Goal: Task Accomplishment & Management: Complete application form

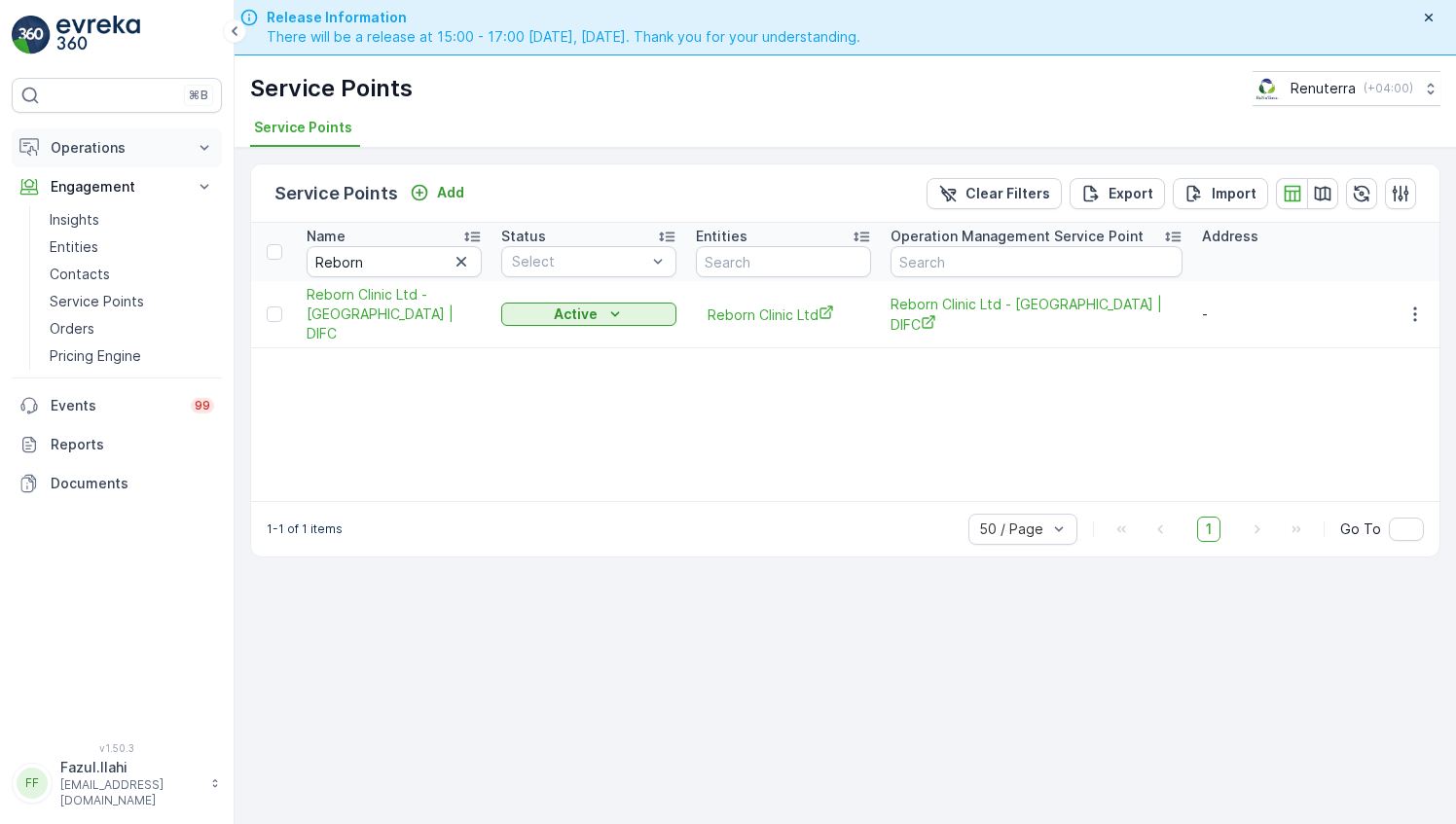
scroll to position [55, 0]
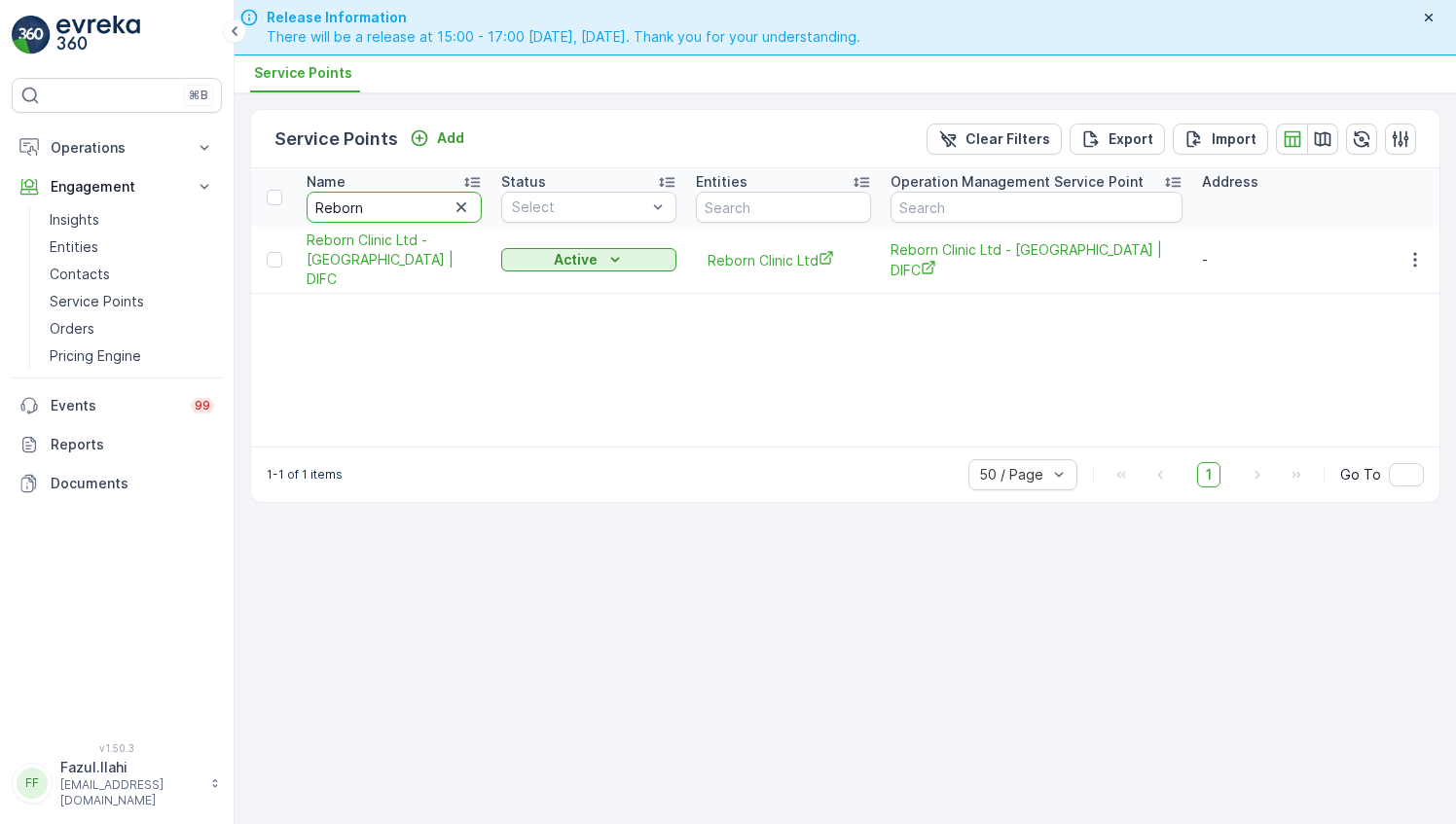
click at [365, 208] on input "Reborn" at bounding box center [394, 207] width 175 height 31
type input "al ser"
type input "al serh"
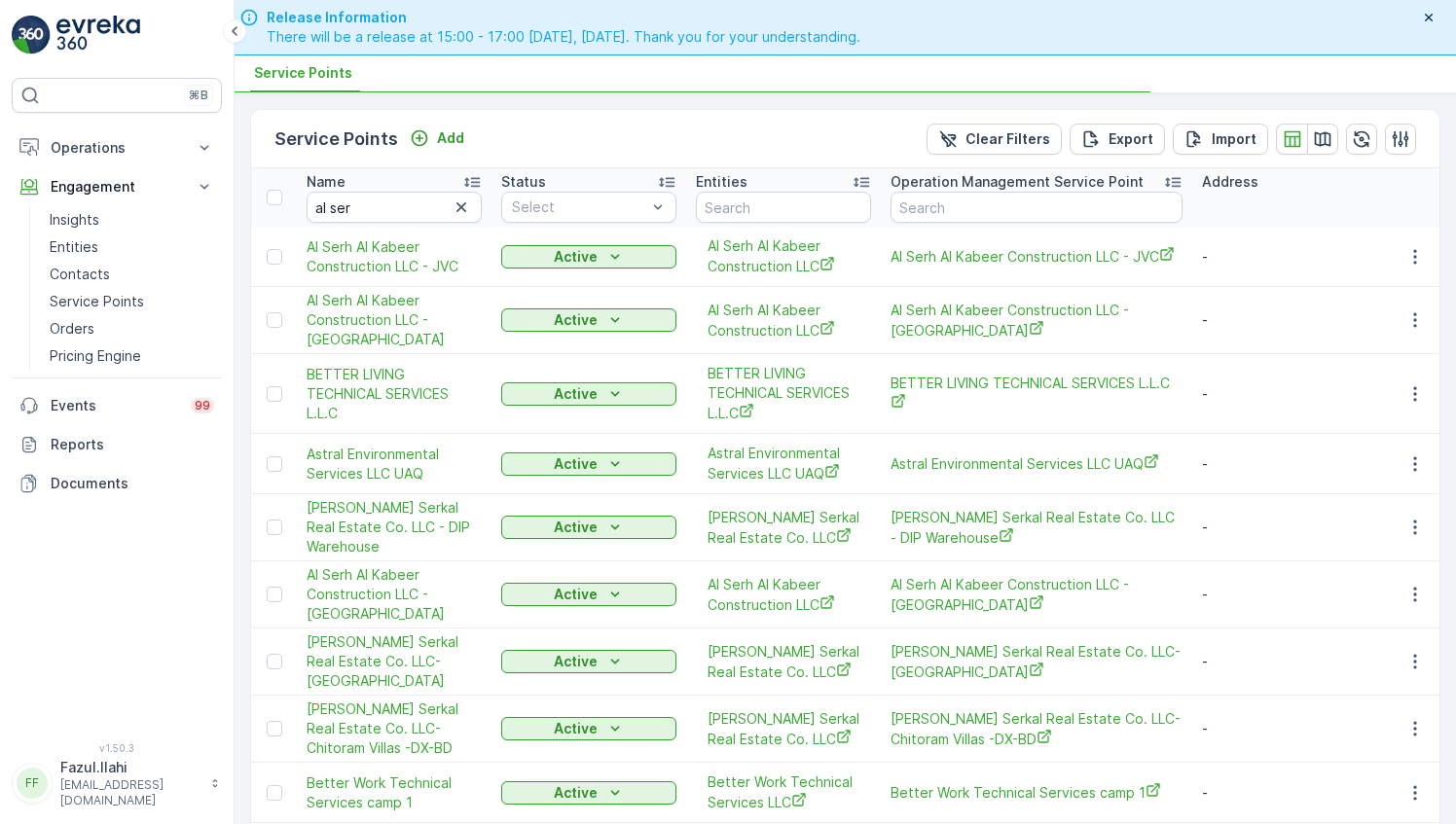
type input "al serh"
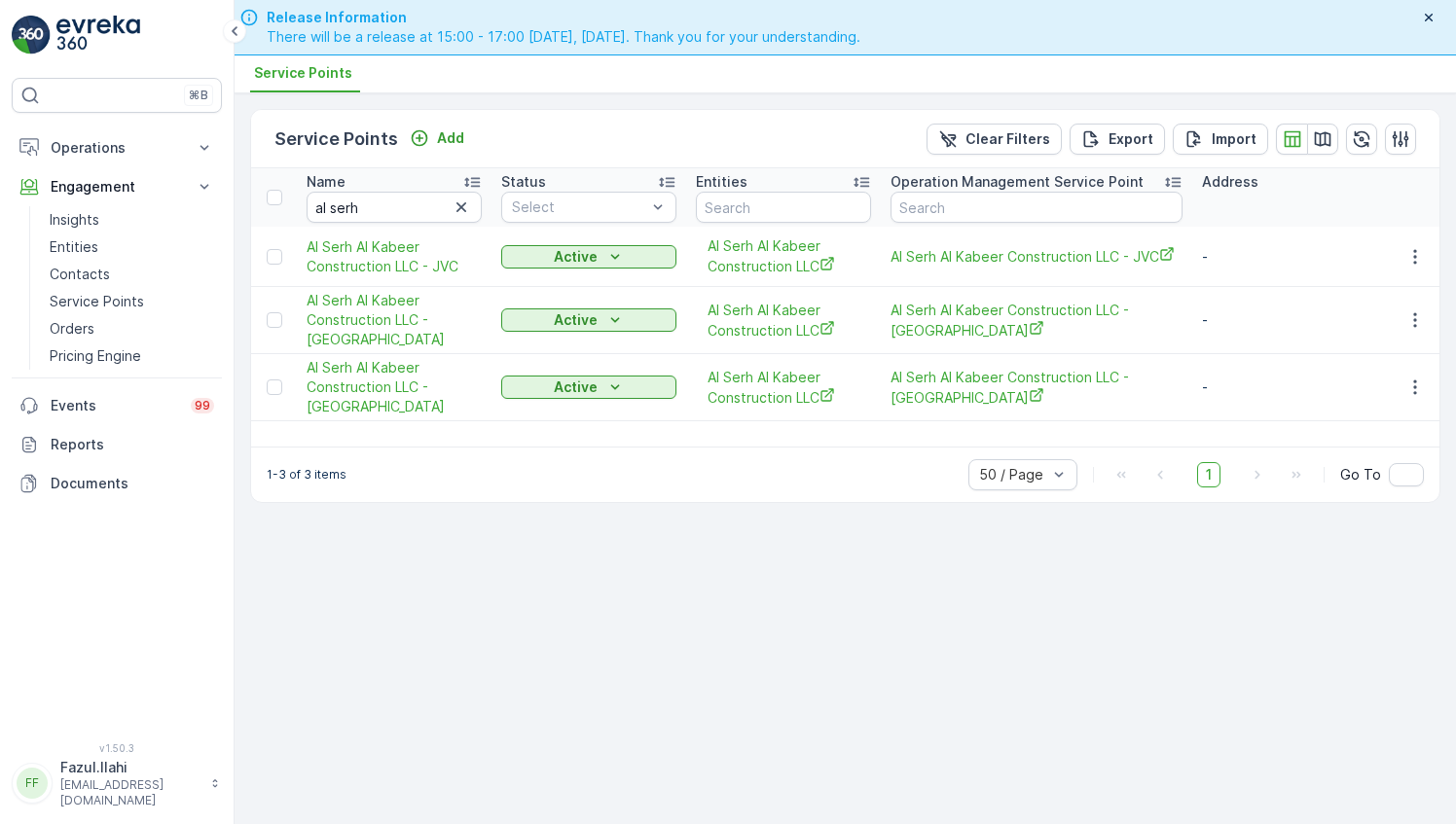
click at [1405, 330] on td at bounding box center [1413, 319] width 53 height 67
click at [1411, 328] on button "button" at bounding box center [1414, 319] width 35 height 23
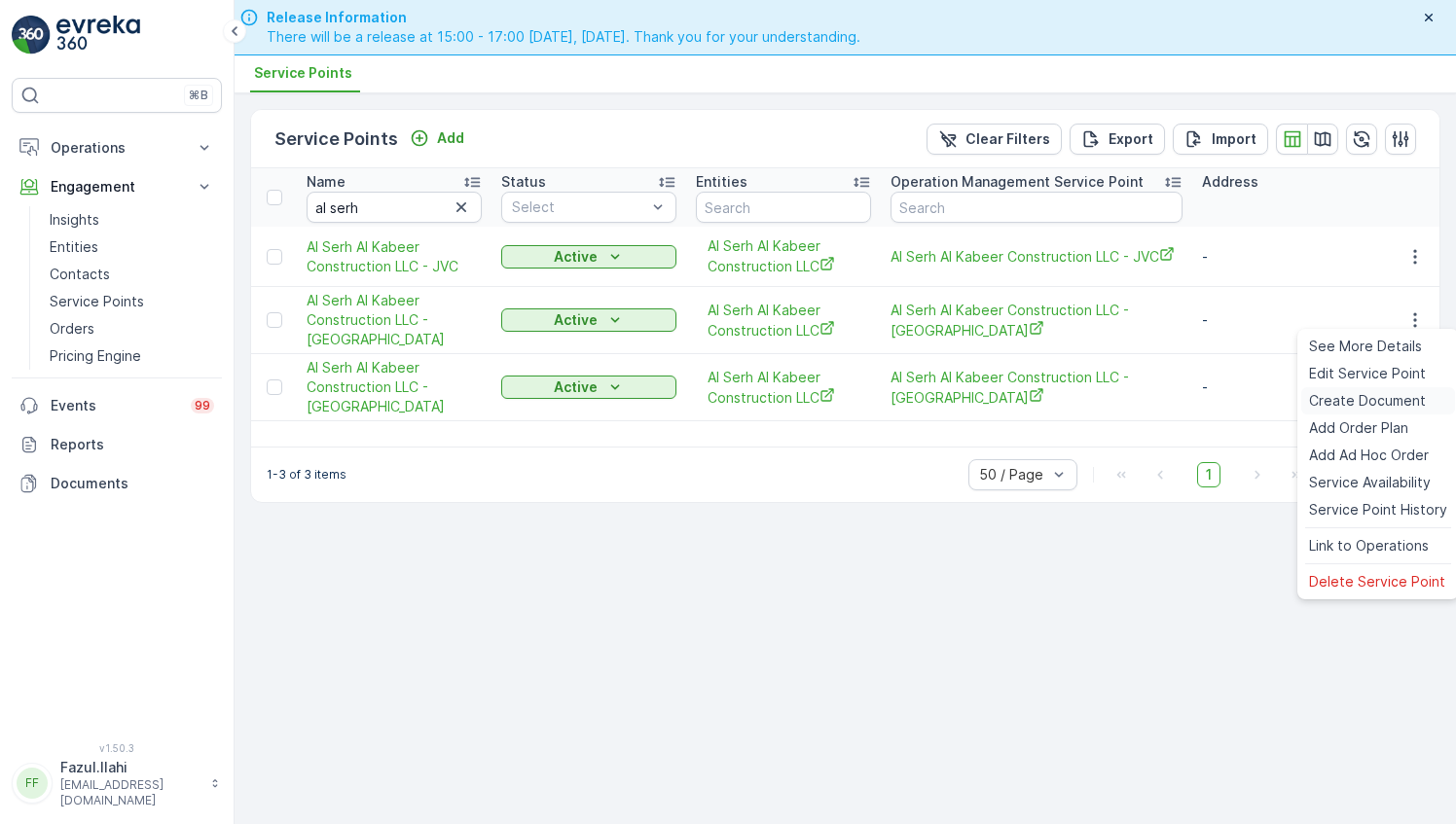
click at [1350, 397] on span "Create Document" at bounding box center [1366, 401] width 116 height 20
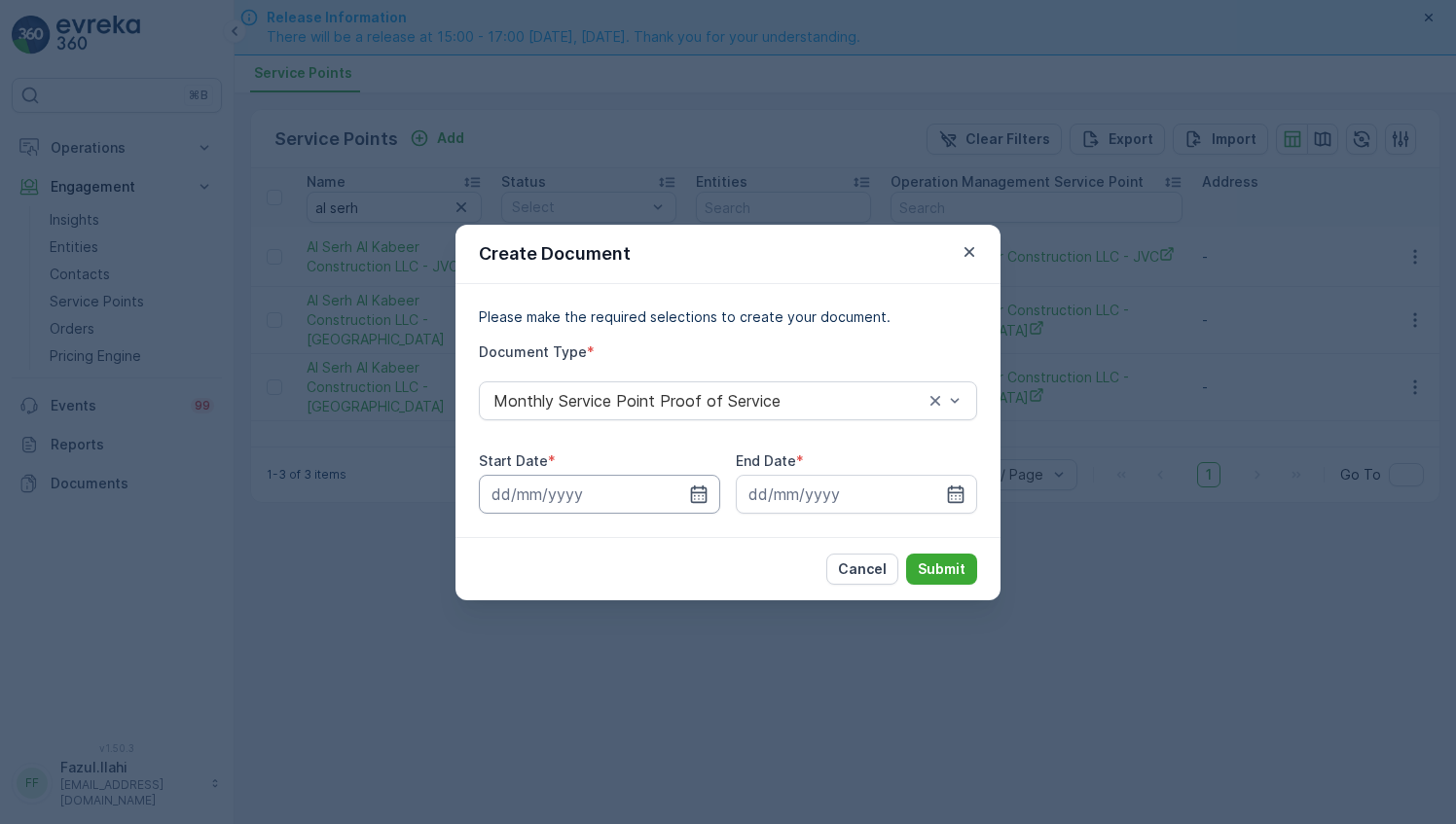
click at [686, 498] on input at bounding box center [599, 494] width 241 height 39
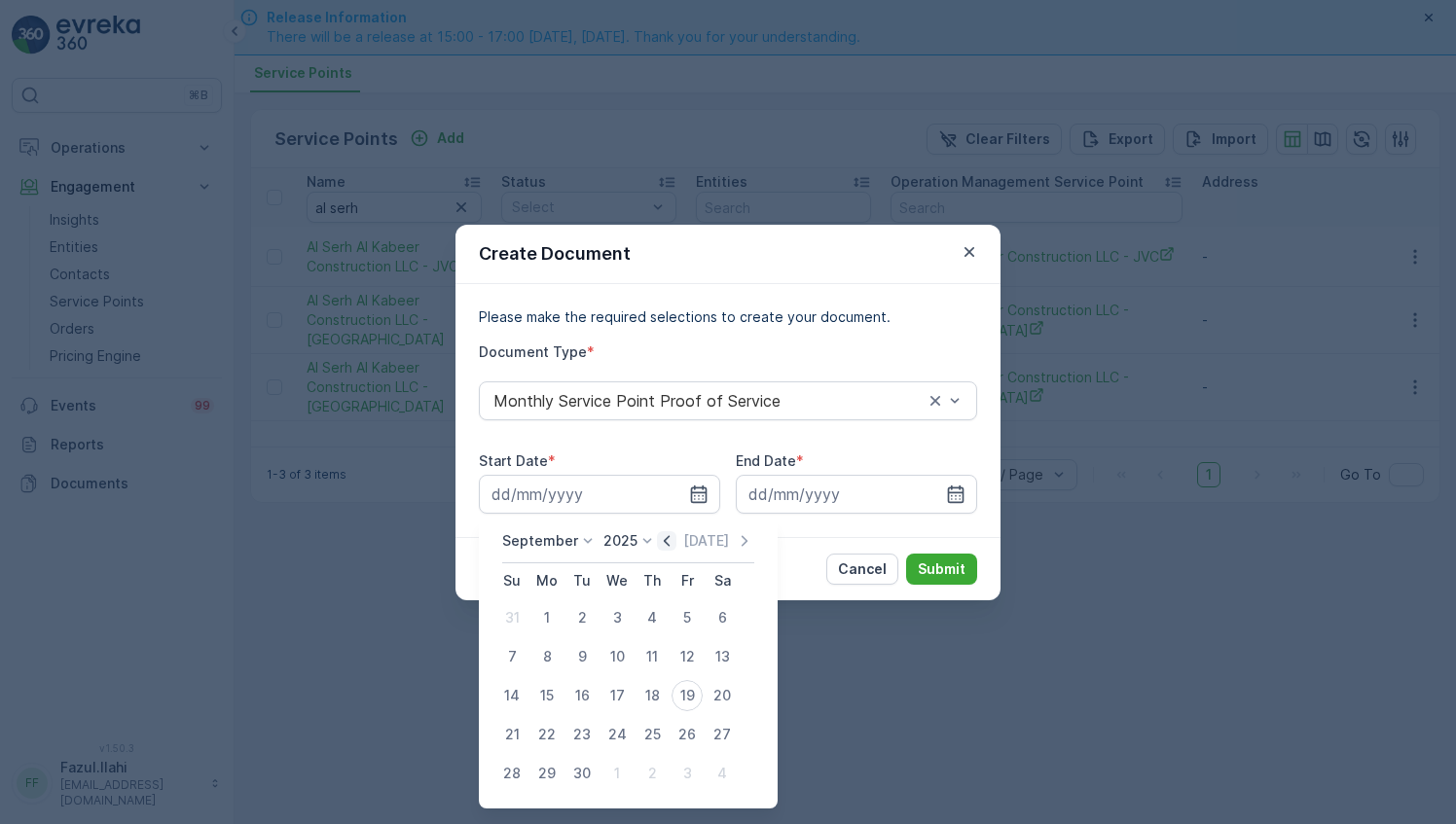
click at [664, 539] on icon "button" at bounding box center [667, 541] width 20 height 20
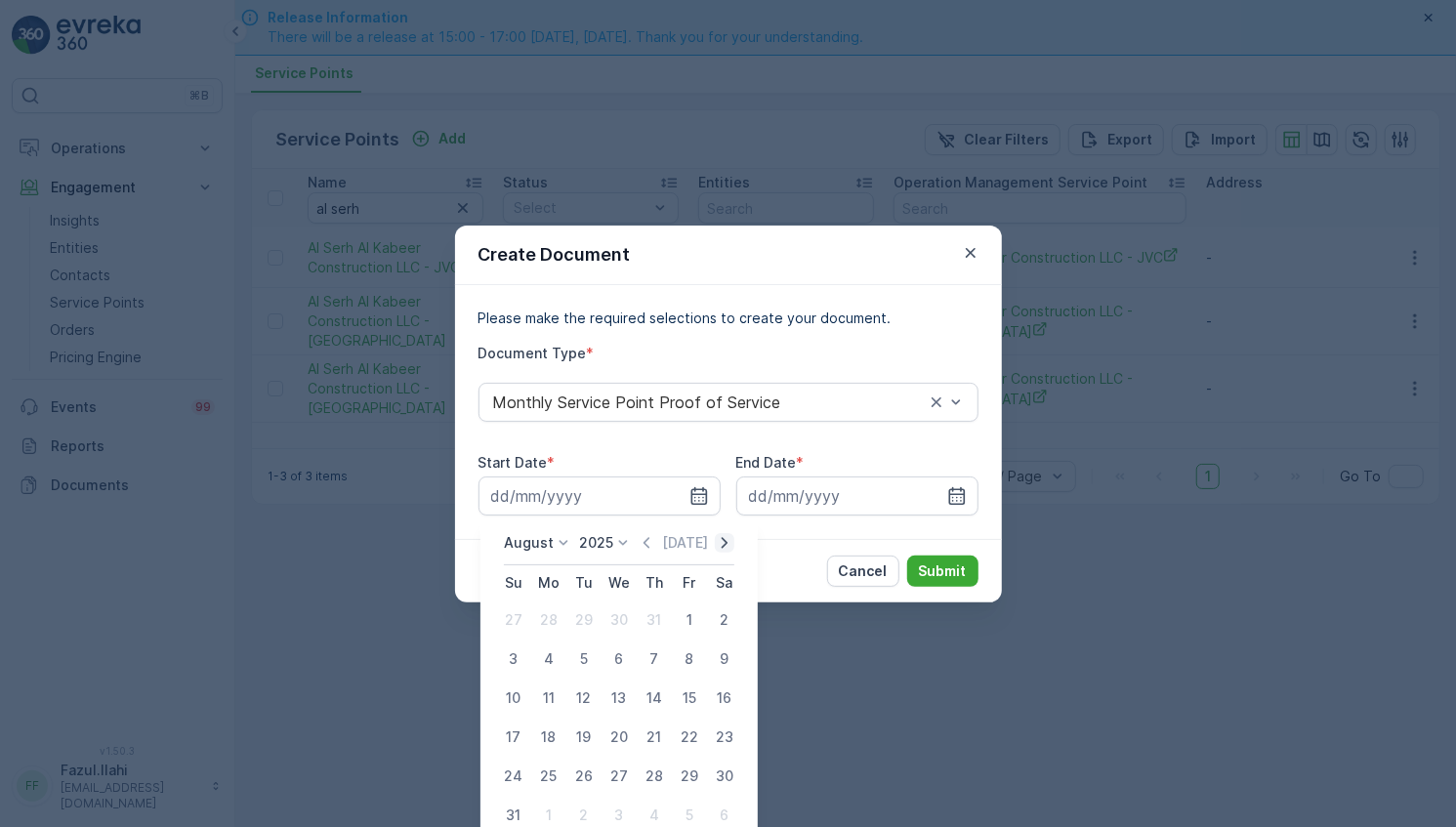
click at [727, 540] on icon "button" at bounding box center [725, 543] width 20 height 20
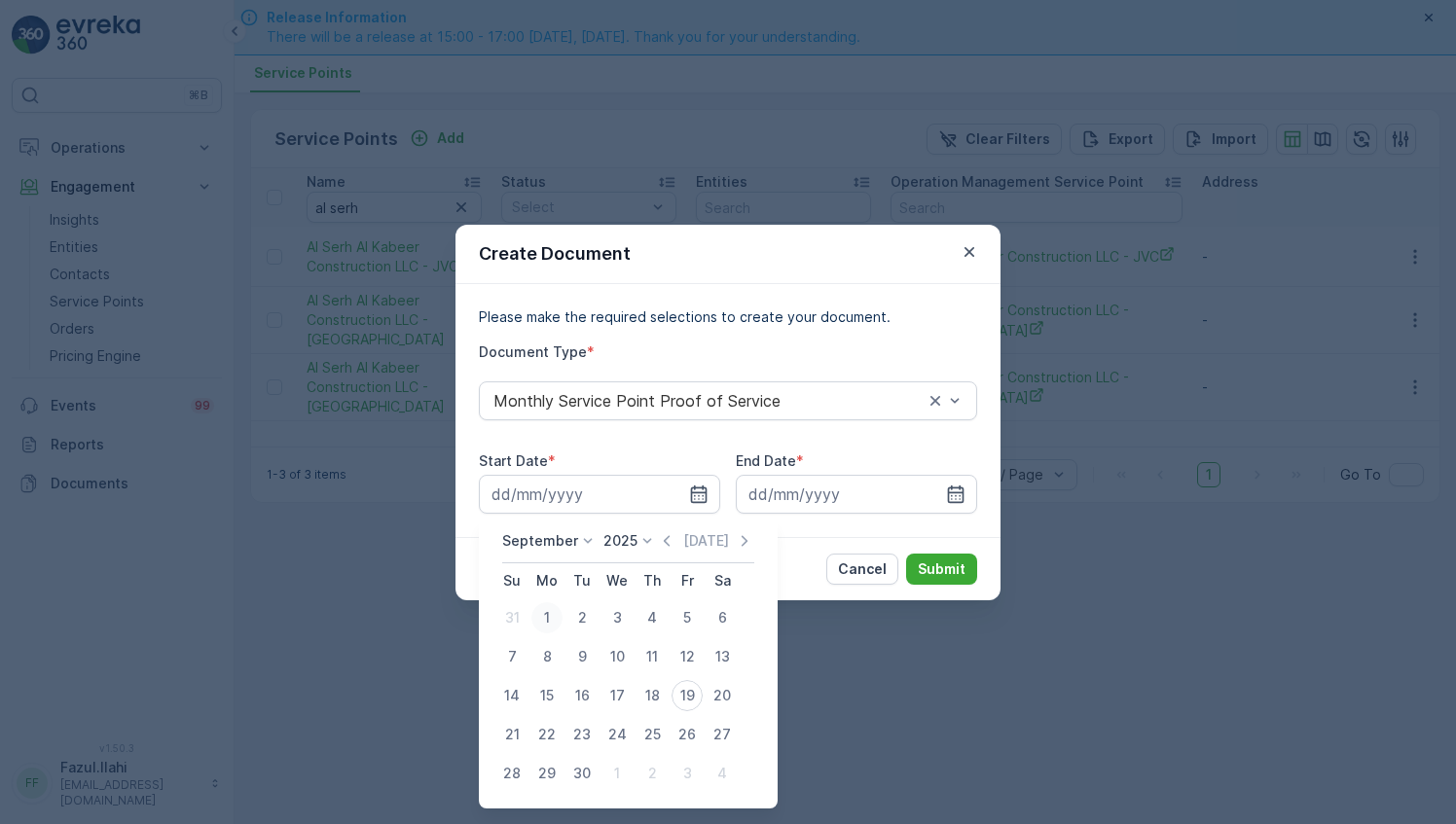
click at [553, 619] on div "1" at bounding box center [546, 617] width 31 height 31
type input "01.09.2025"
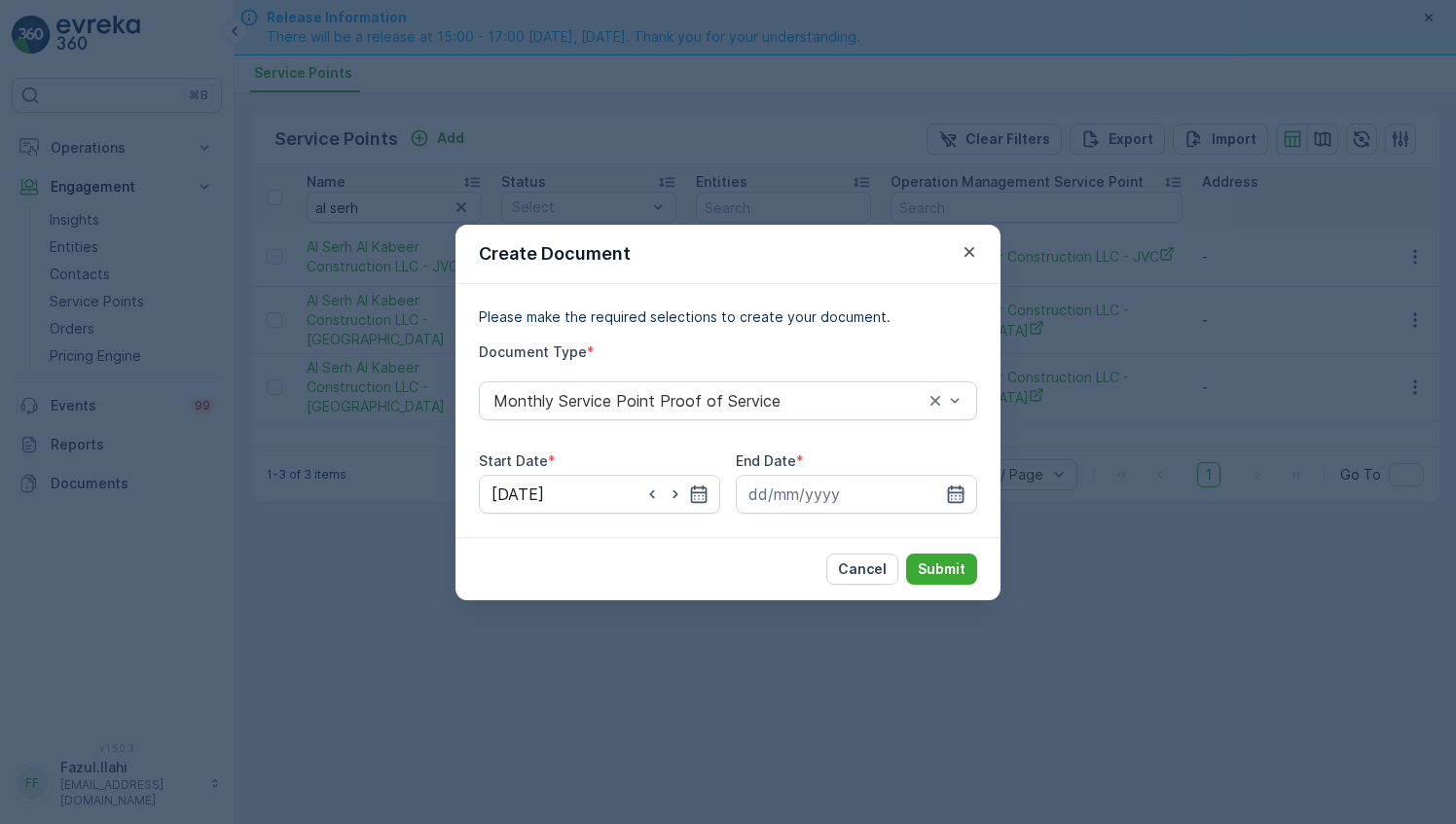
click at [951, 493] on icon "button" at bounding box center [955, 494] width 17 height 18
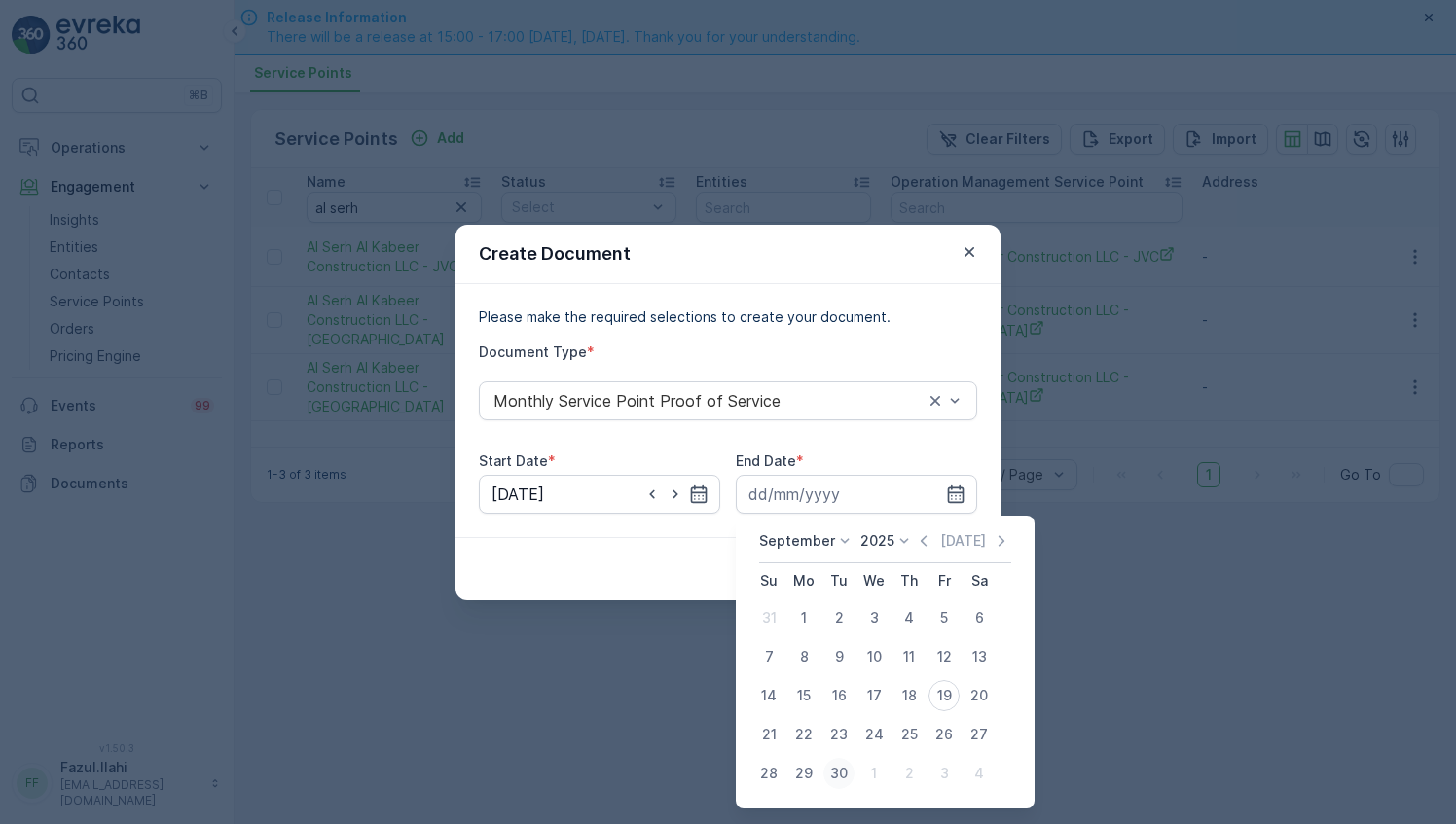
click at [839, 768] on div "30" at bounding box center [838, 773] width 31 height 31
type input "30.09.2025"
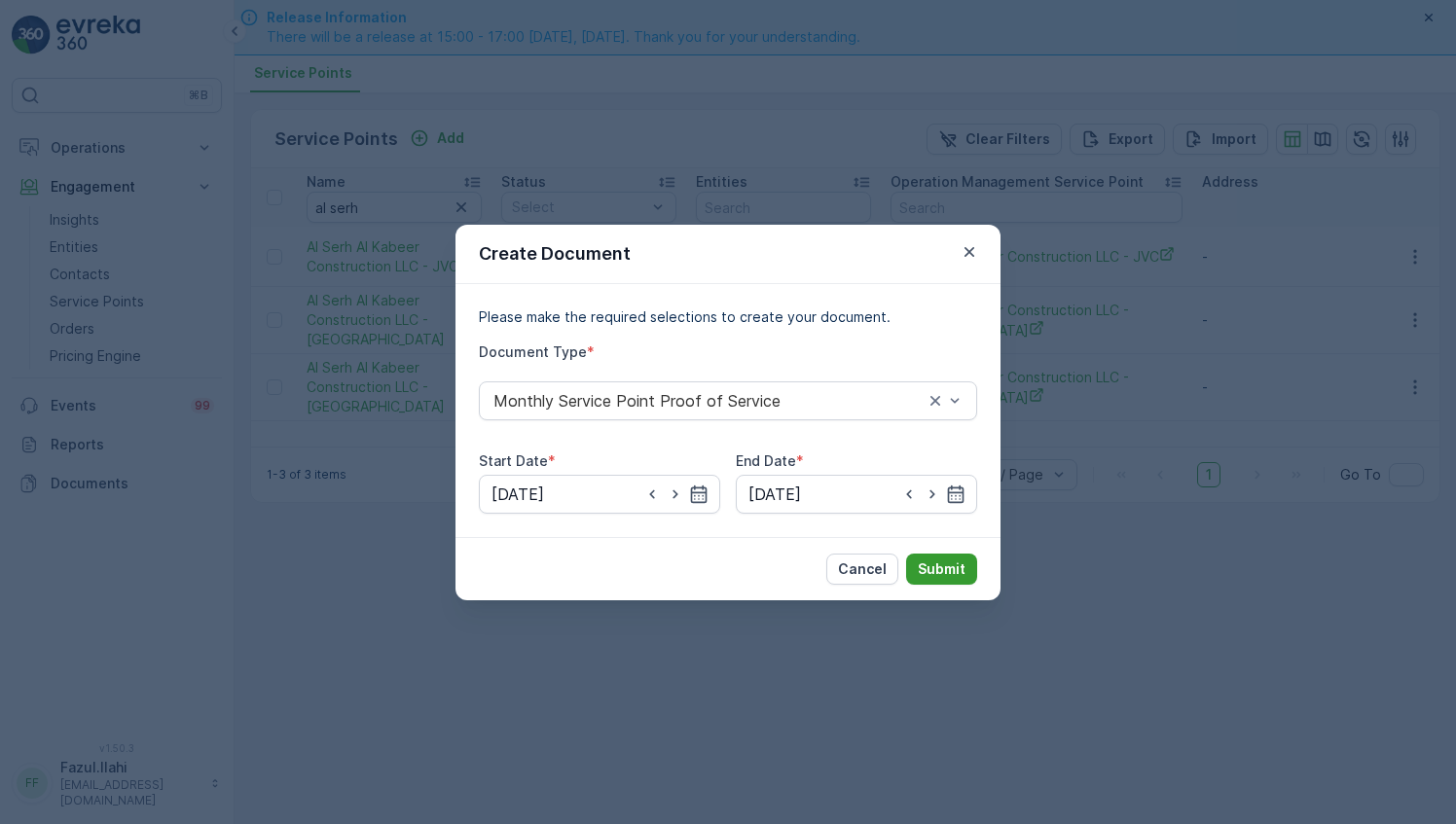
click at [937, 564] on p "Submit" at bounding box center [941, 569] width 48 height 20
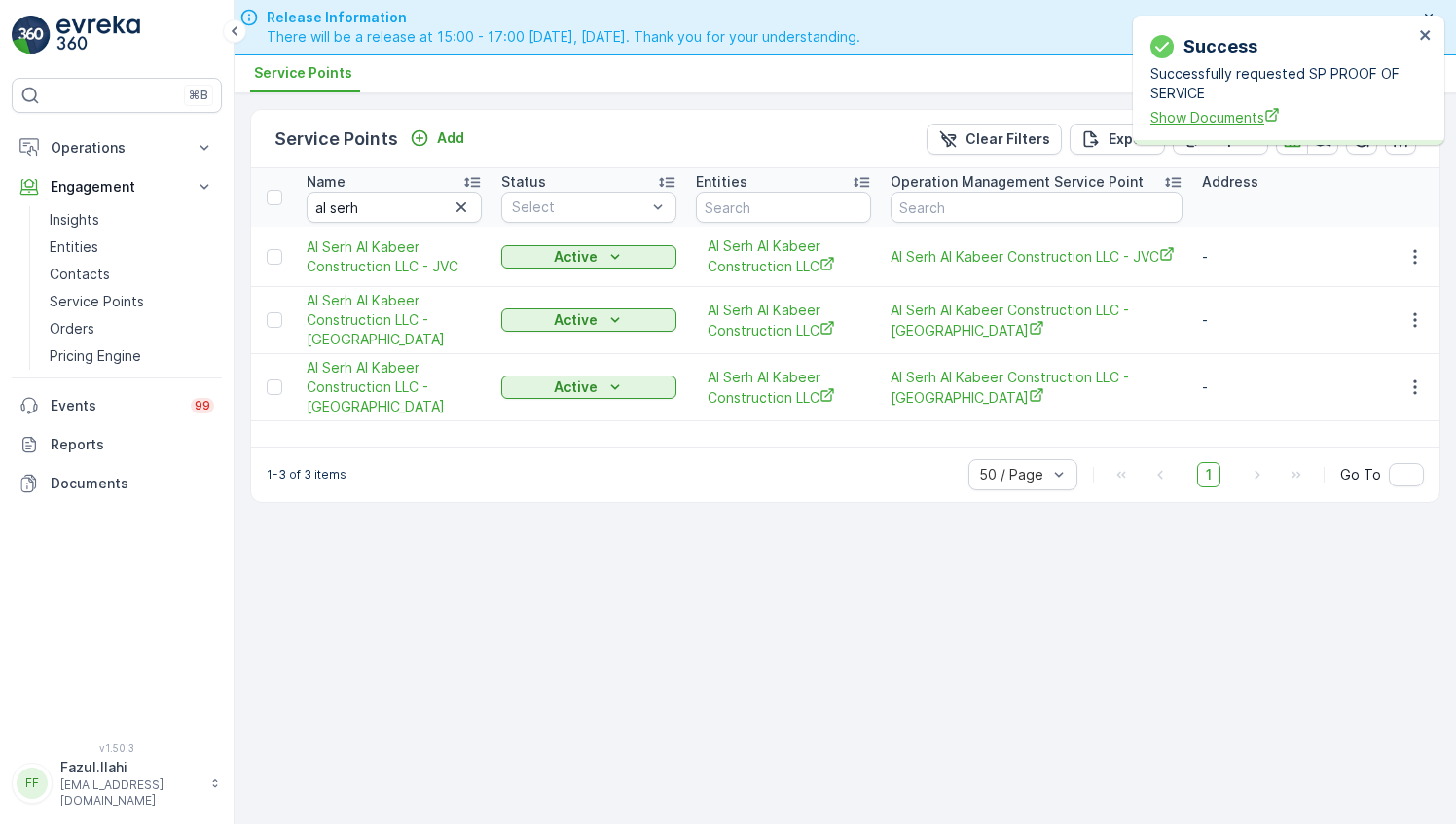
click at [1236, 122] on span "Show Documents" at bounding box center [1282, 117] width 263 height 21
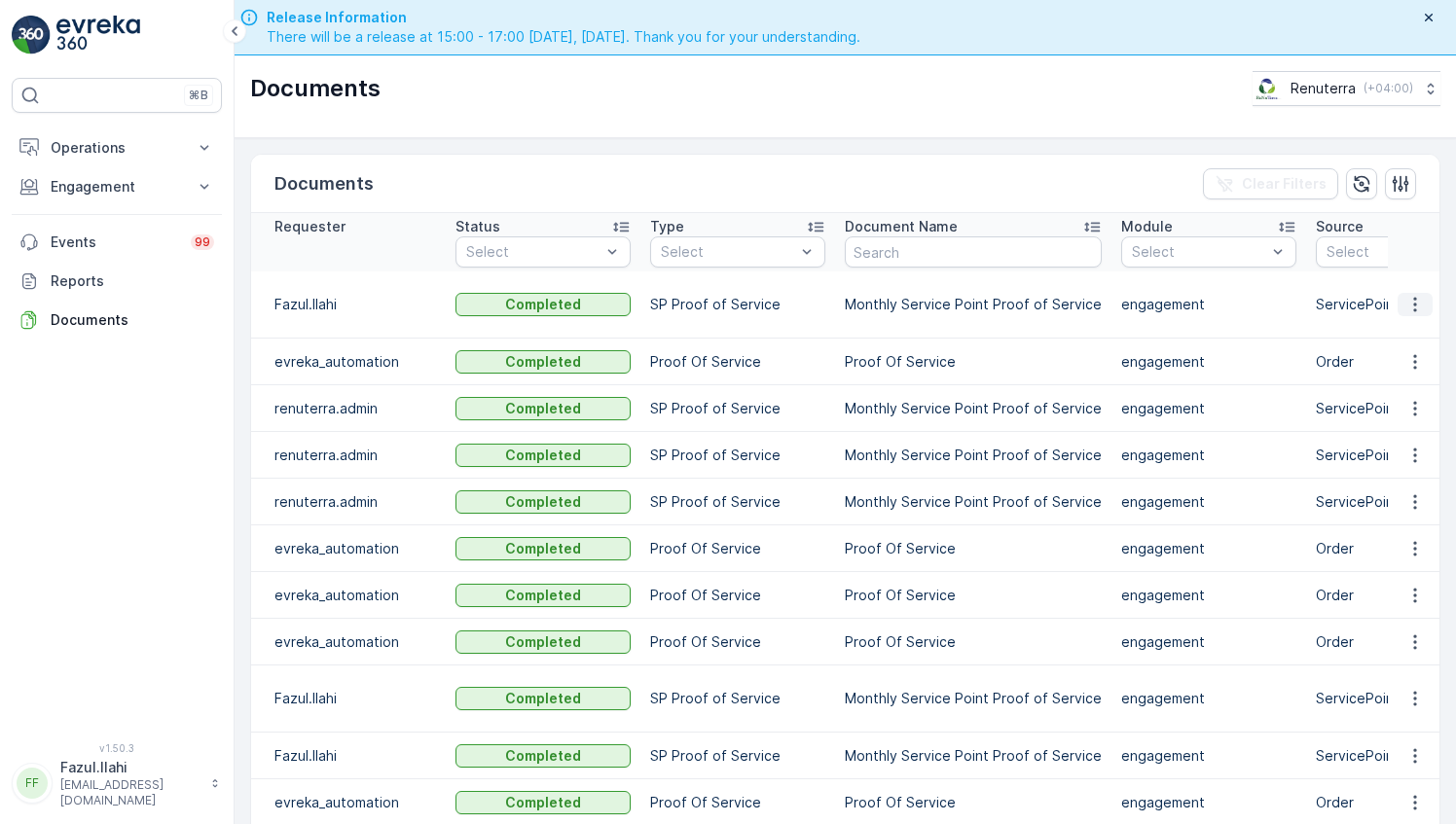
click at [1417, 304] on icon "button" at bounding box center [1415, 305] width 20 height 20
click at [1395, 330] on span "See Details" at bounding box center [1409, 332] width 75 height 20
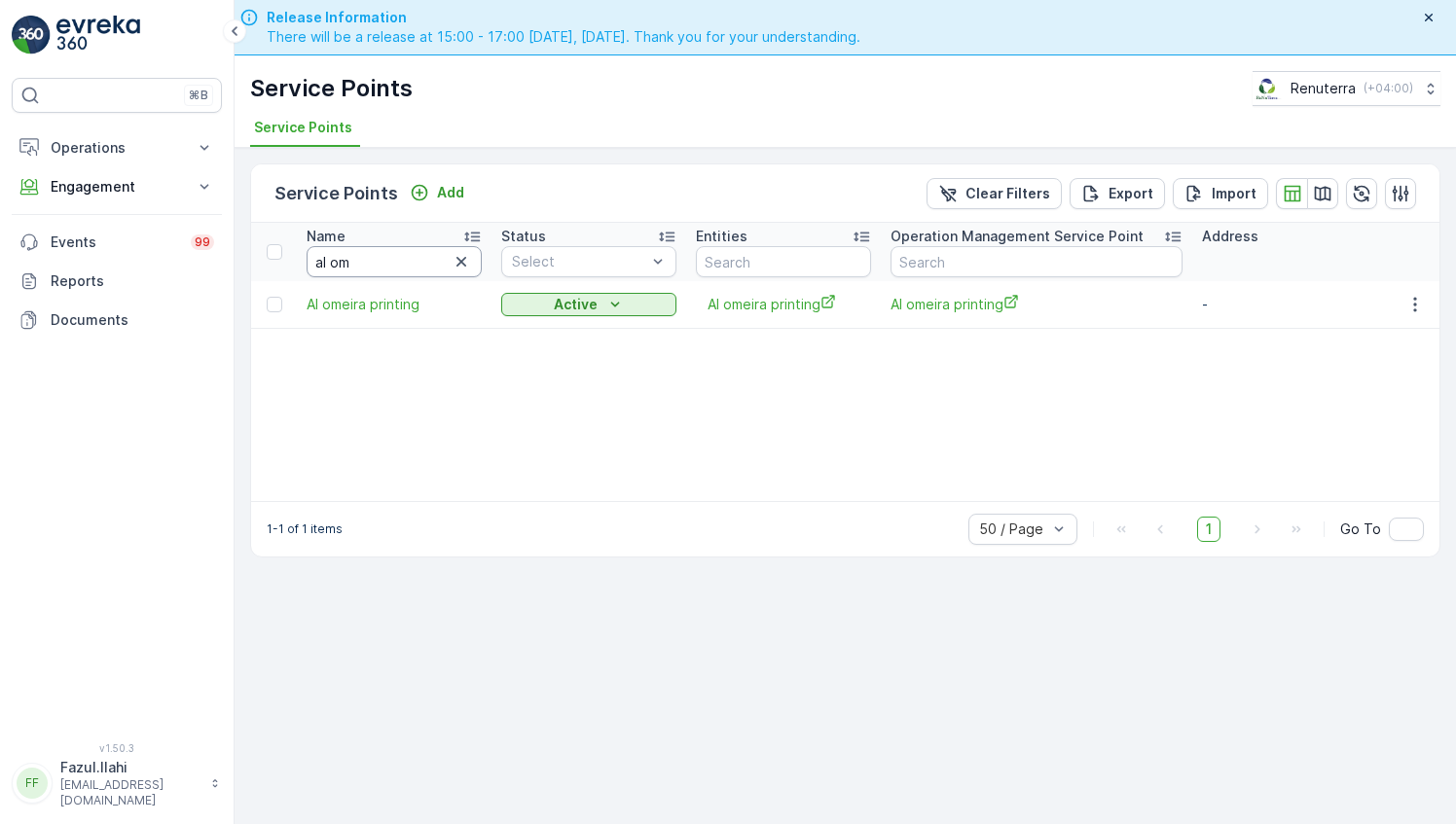
click at [392, 254] on input "al om" at bounding box center [394, 261] width 175 height 31
type input "Dr."
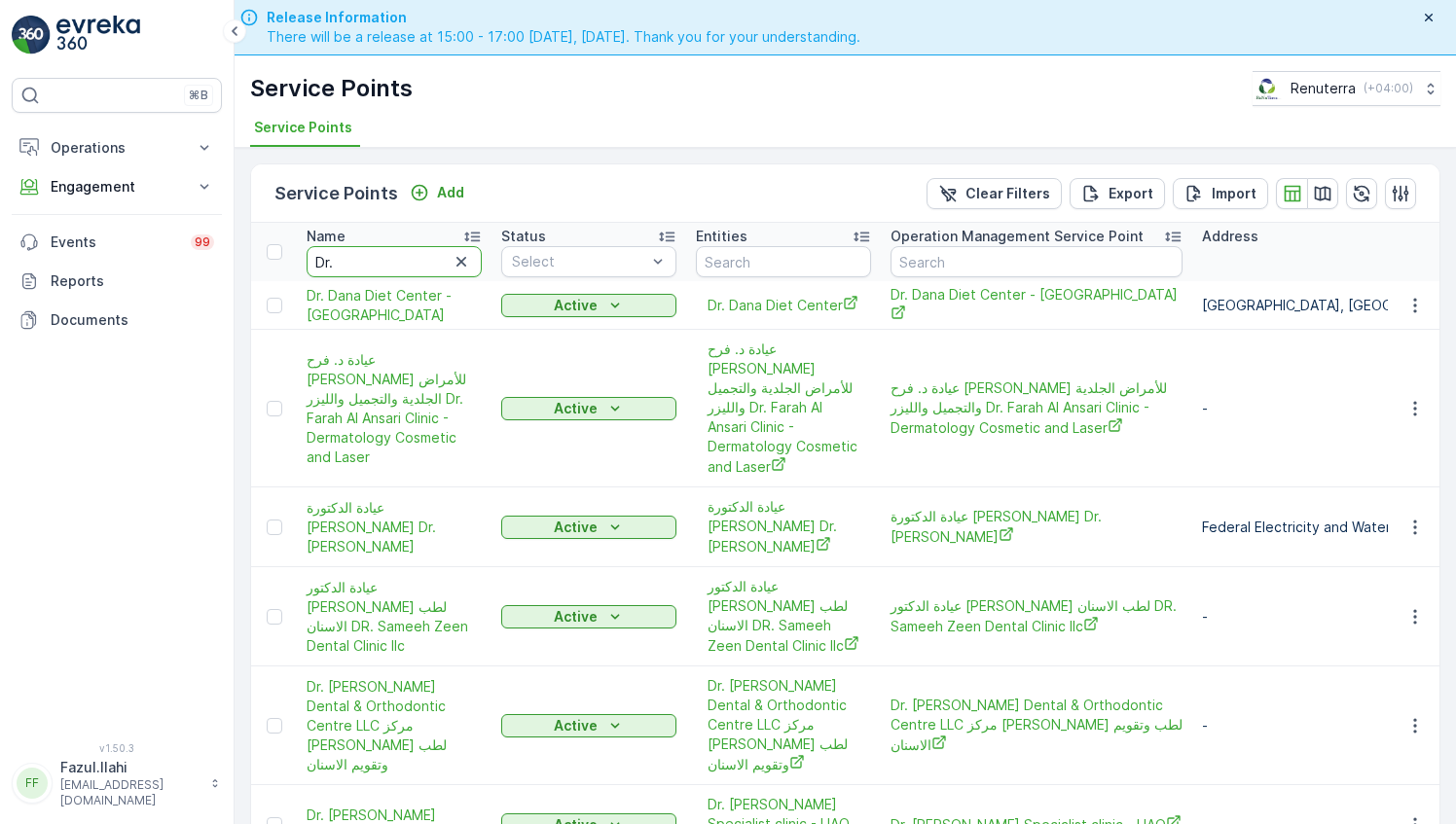
click at [392, 254] on input "Dr." at bounding box center [394, 261] width 175 height 31
click at [1416, 304] on icon "button" at bounding box center [1415, 306] width 20 height 20
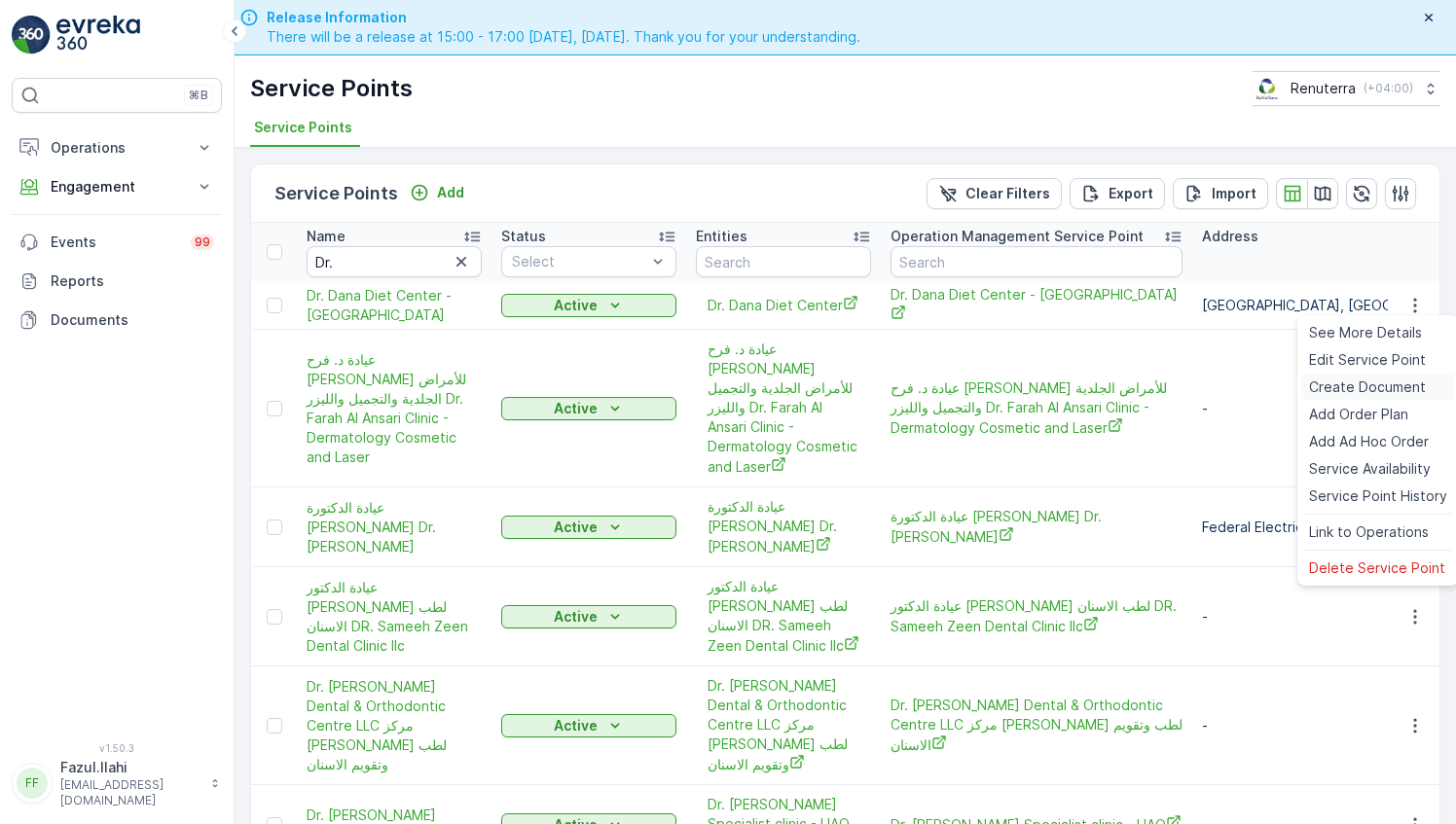
click at [1350, 385] on span "Create Document" at bounding box center [1366, 387] width 116 height 20
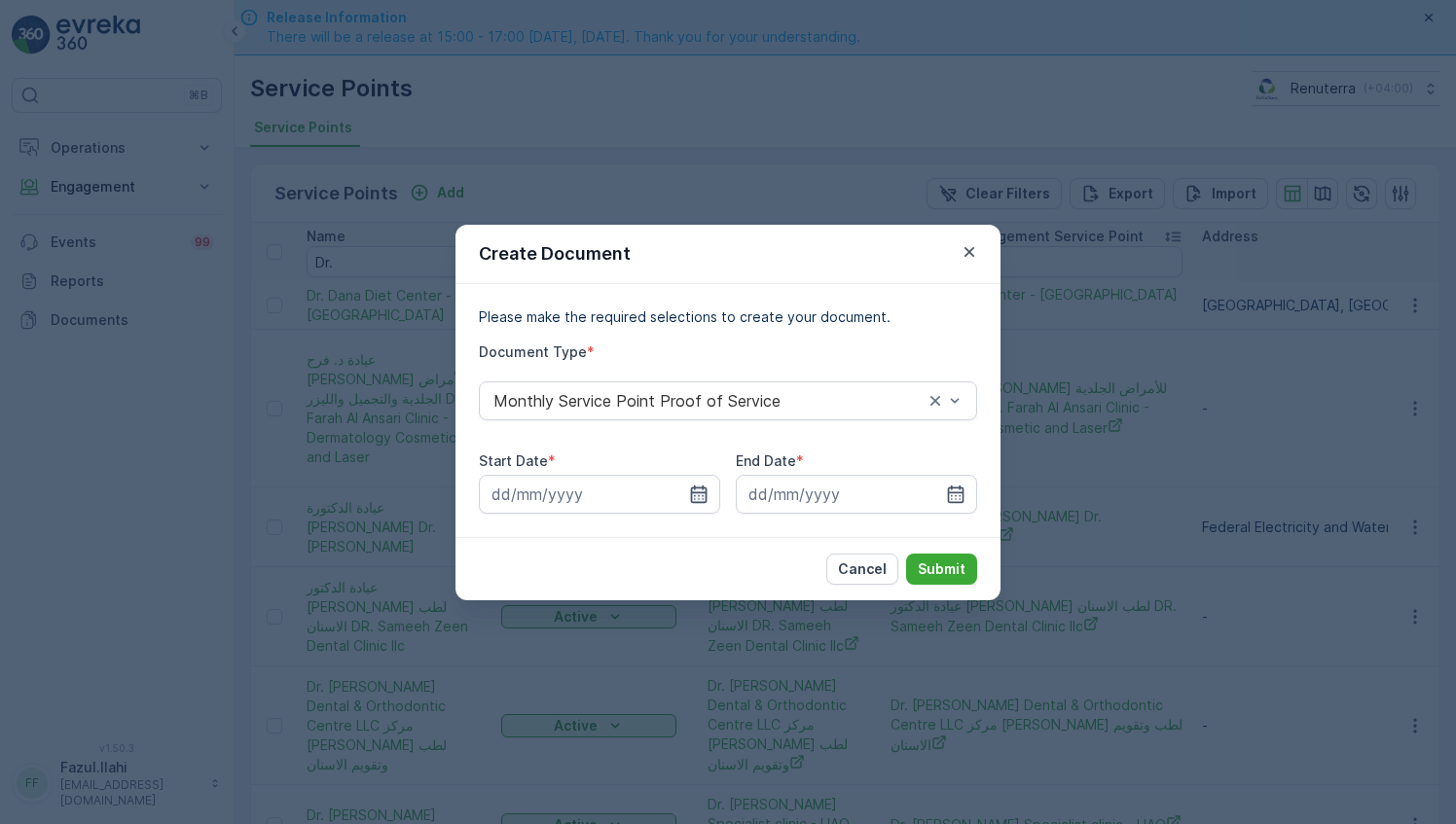
click at [700, 499] on icon "button" at bounding box center [699, 495] width 20 height 20
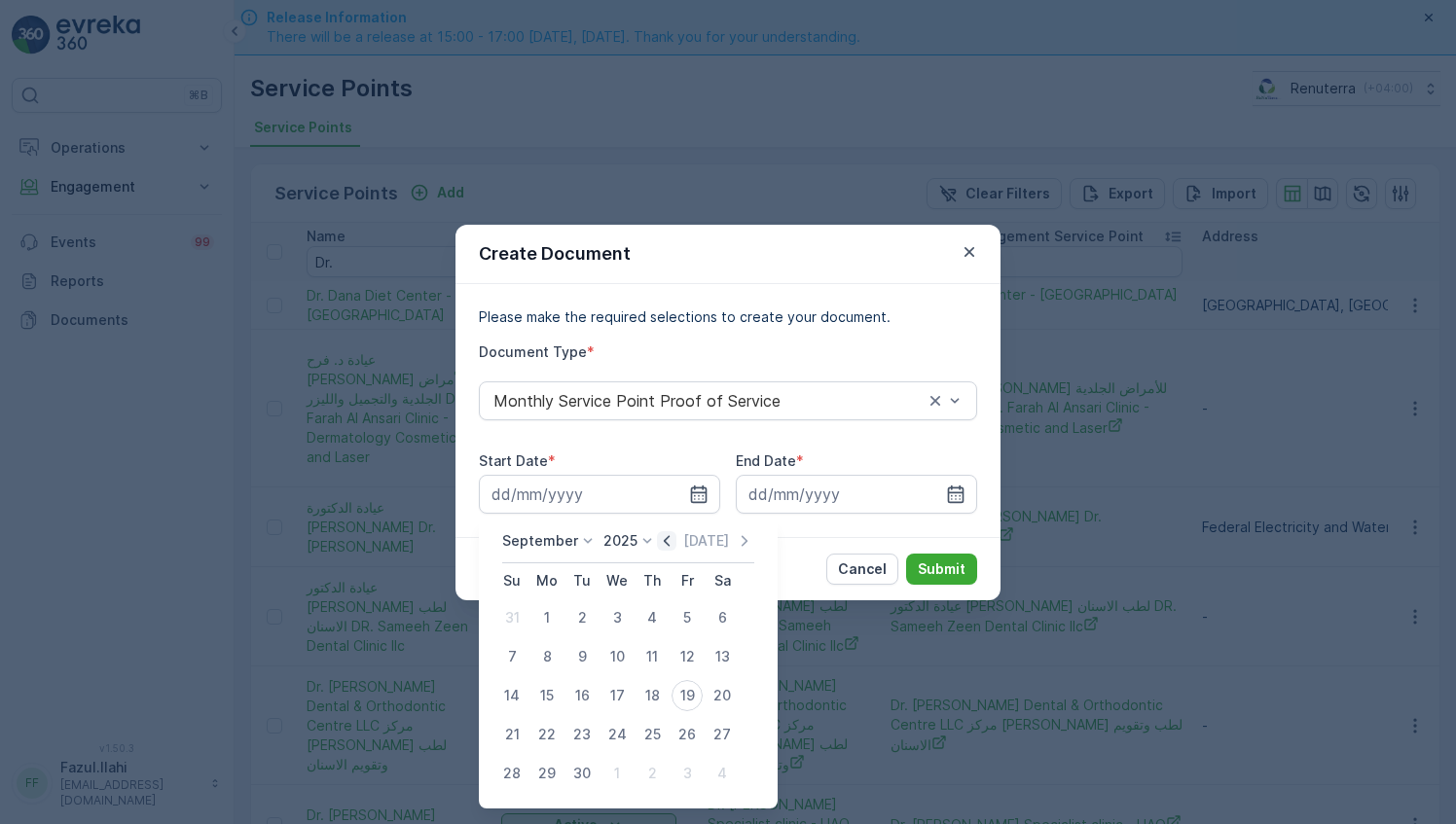
click at [659, 548] on icon "button" at bounding box center [667, 541] width 20 height 20
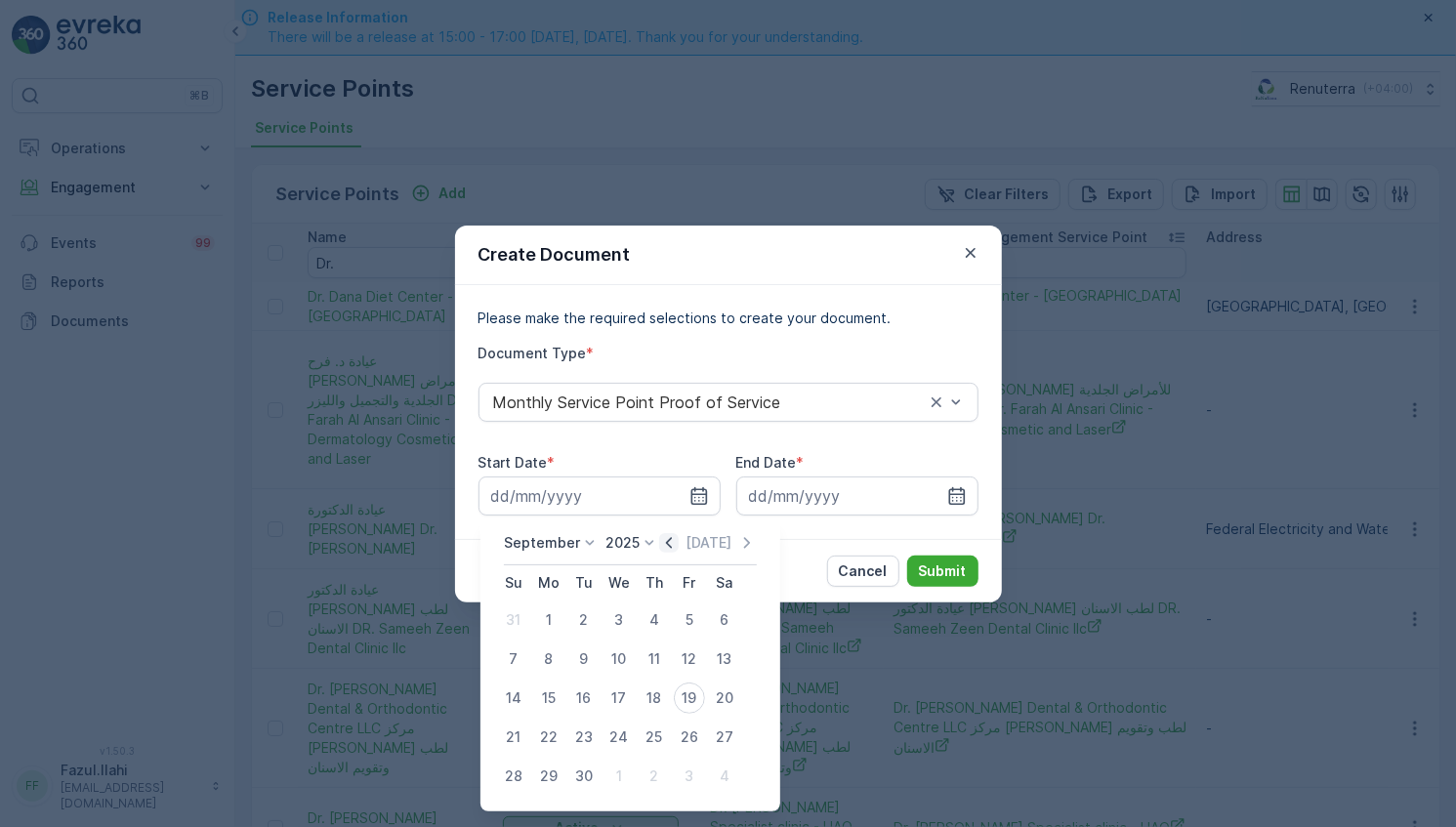
click at [661, 550] on icon "button" at bounding box center [669, 543] width 20 height 20
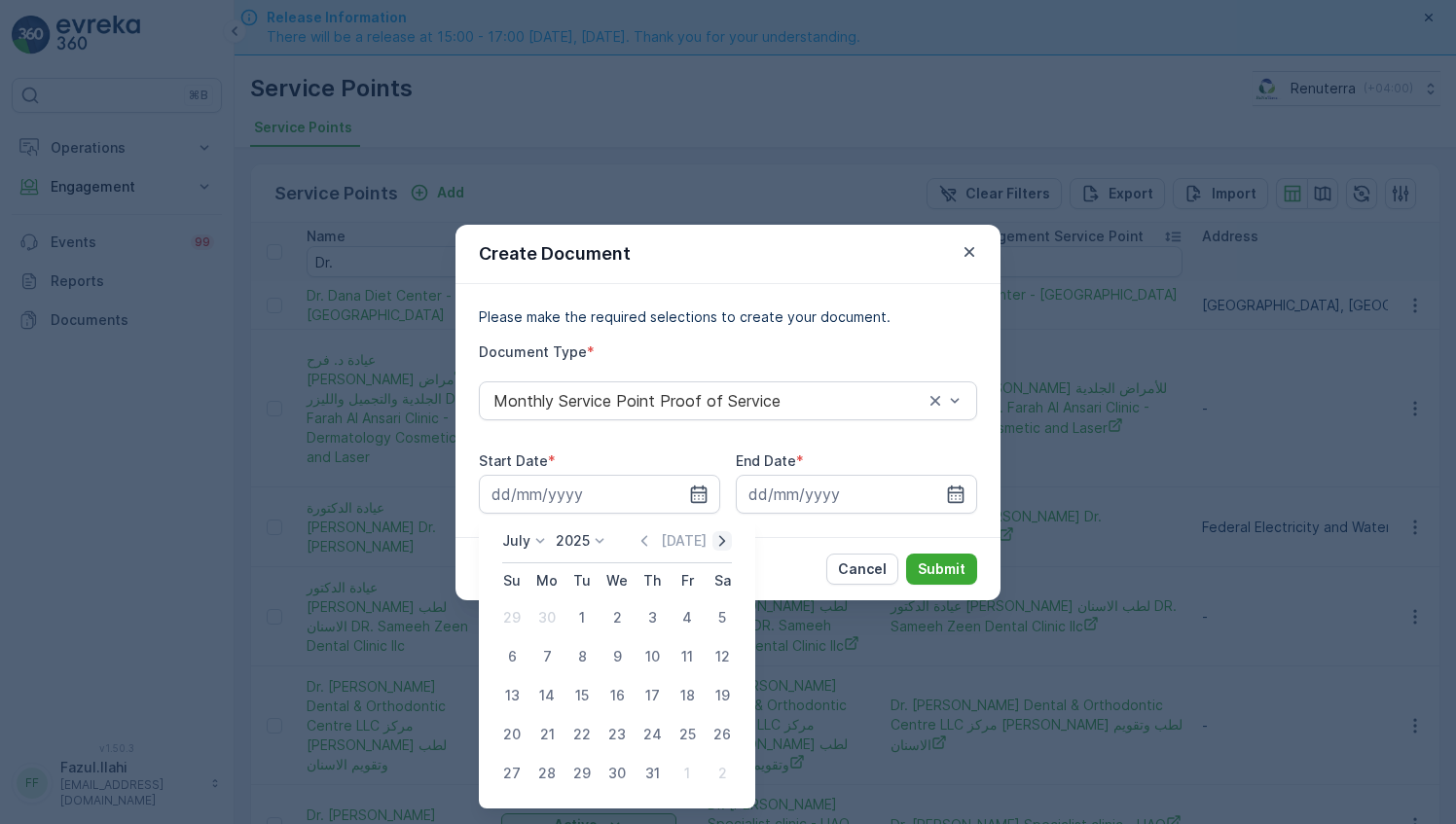
click at [718, 539] on icon "button" at bounding box center [723, 541] width 20 height 20
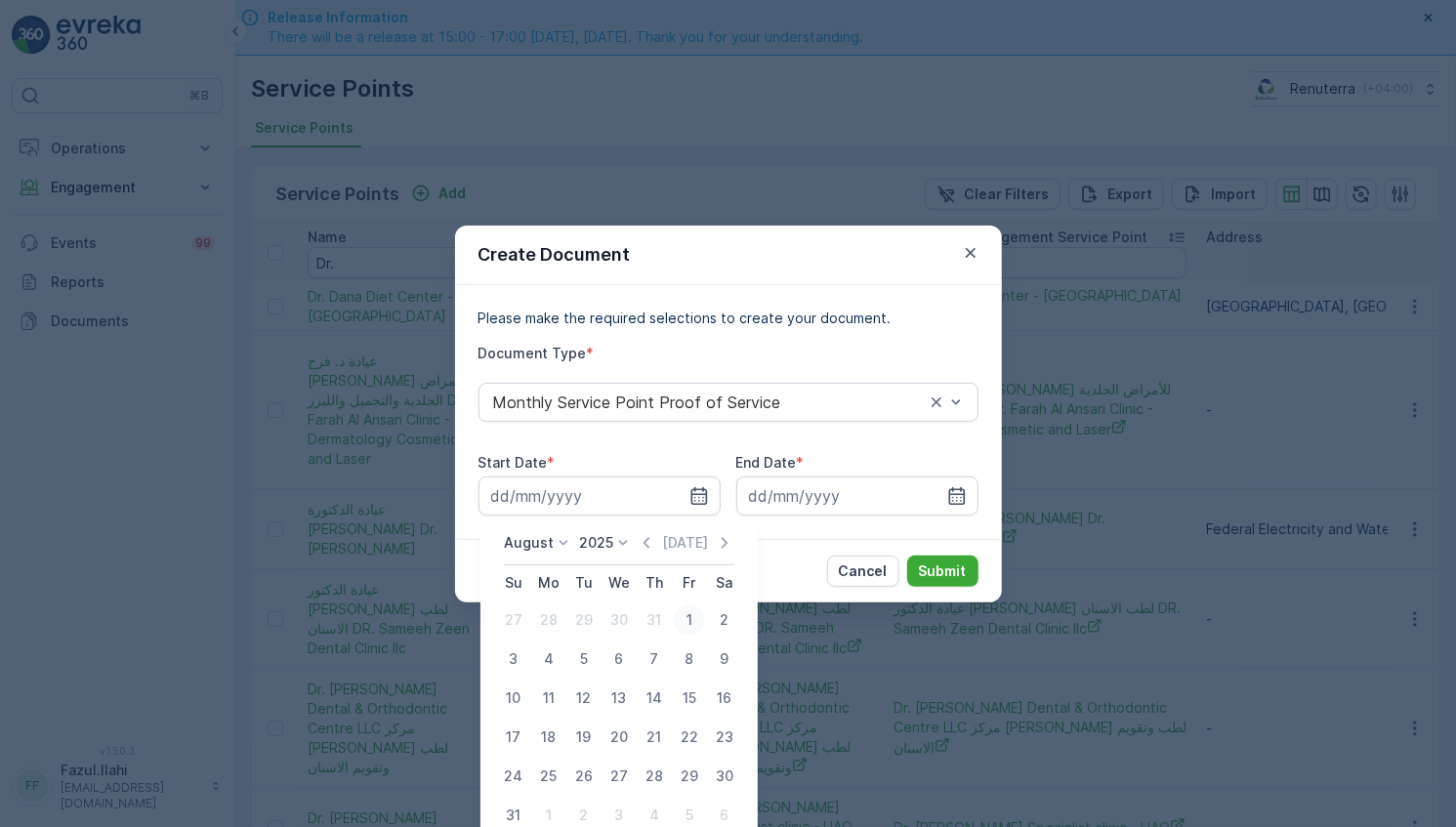
click at [690, 621] on div "1" at bounding box center [689, 619] width 31 height 31
type input "01.08.2025"
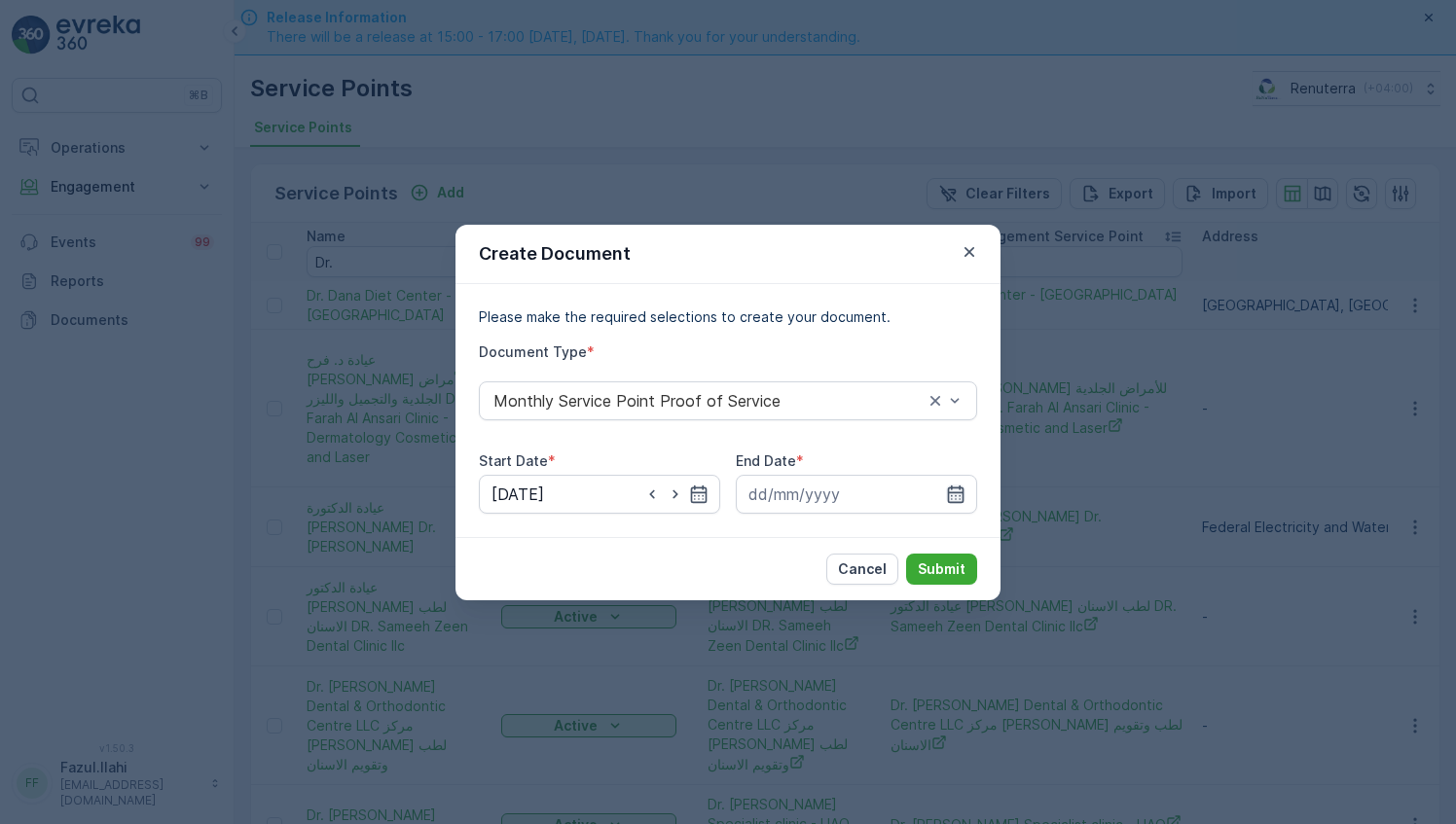
click at [958, 499] on icon "button" at bounding box center [955, 494] width 17 height 18
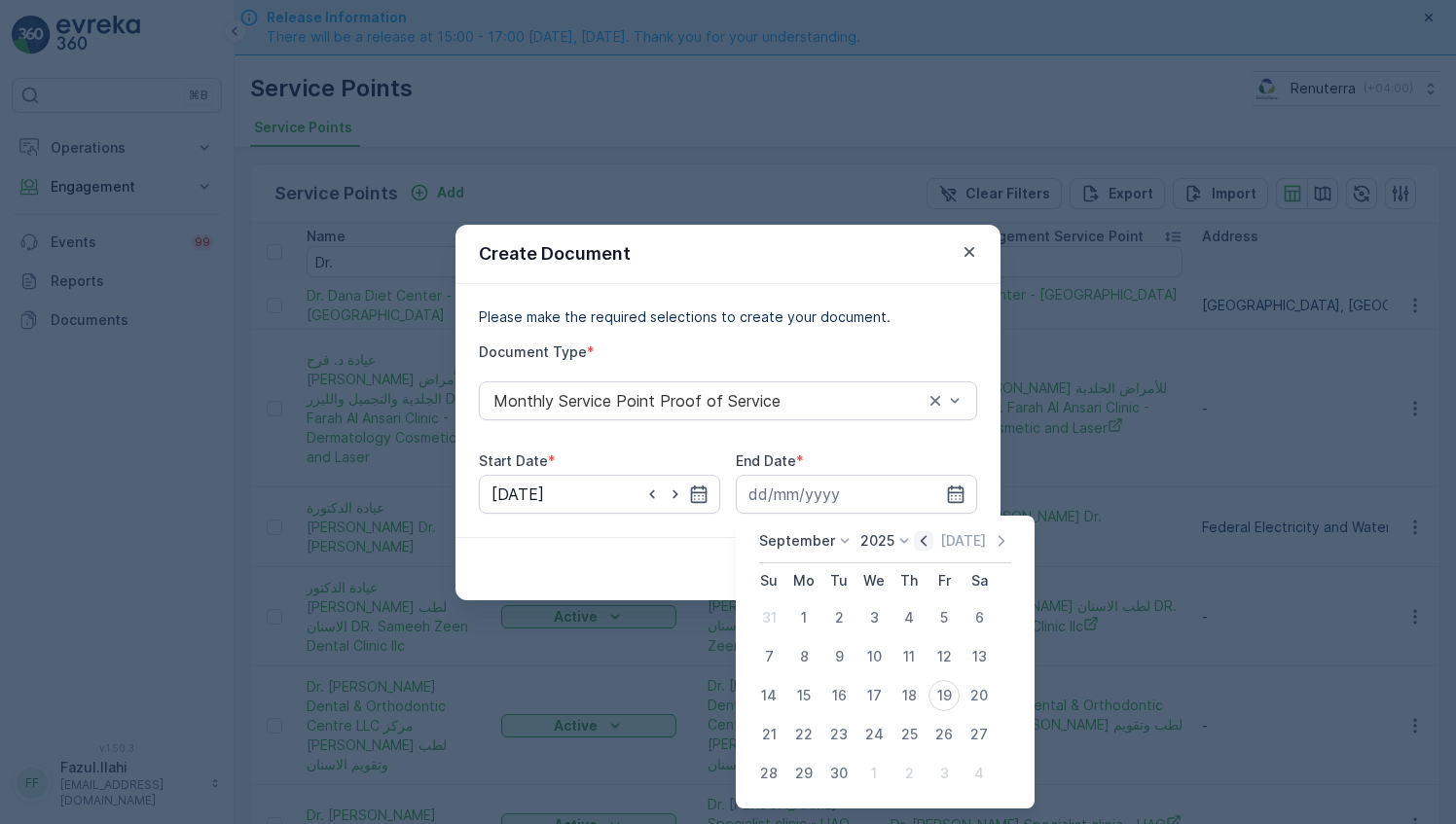
click at [923, 541] on icon "button" at bounding box center [924, 541] width 20 height 20
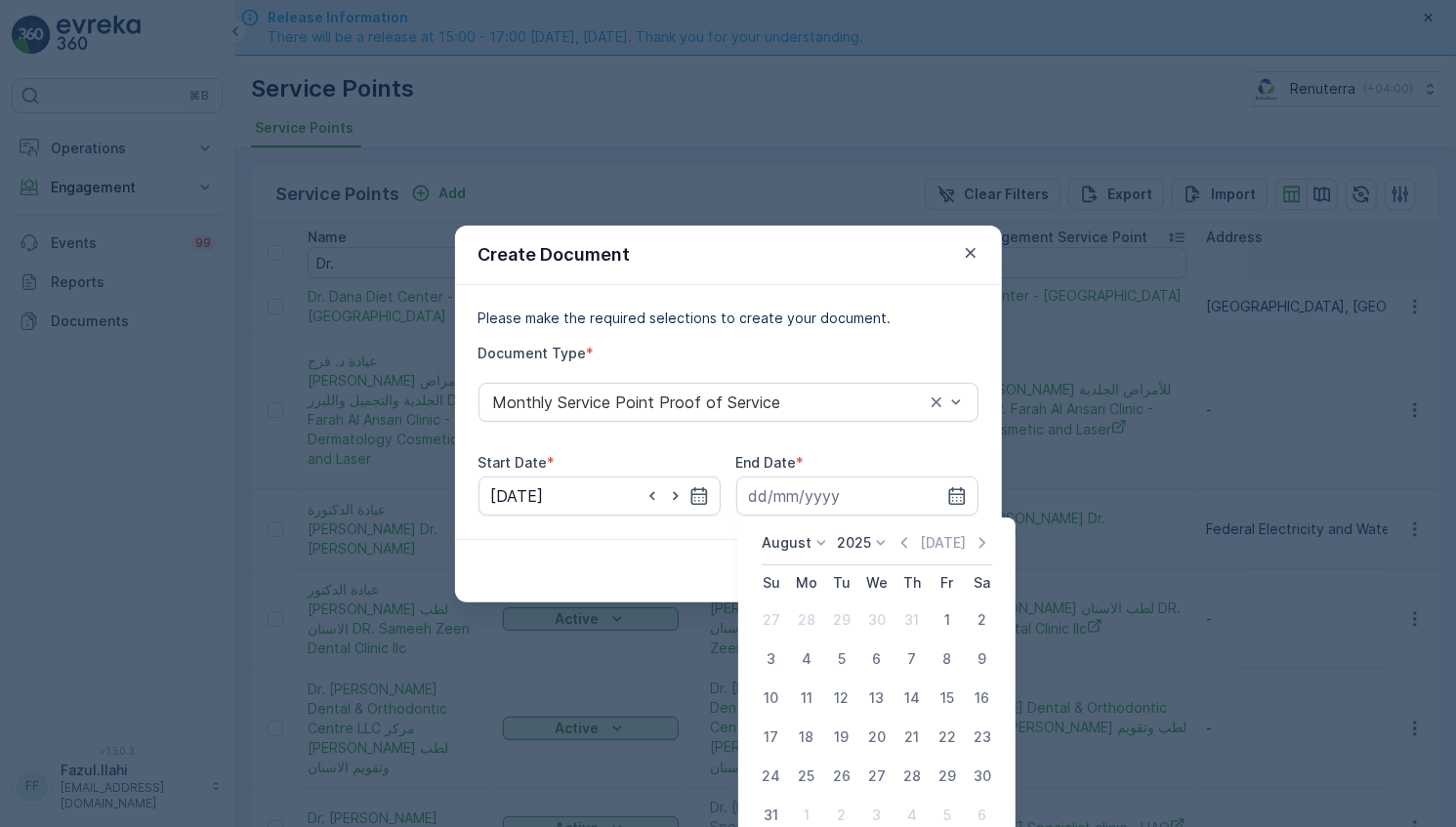
drag, startPoint x: 779, startPoint y: 816, endPoint x: 882, endPoint y: 562, distance: 274.1
click at [793, 805] on tr "31 1 2 3 4 5 6" at bounding box center [877, 815] width 246 height 39
click at [765, 809] on div "31" at bounding box center [771, 815] width 31 height 31
type input "31.08.2025"
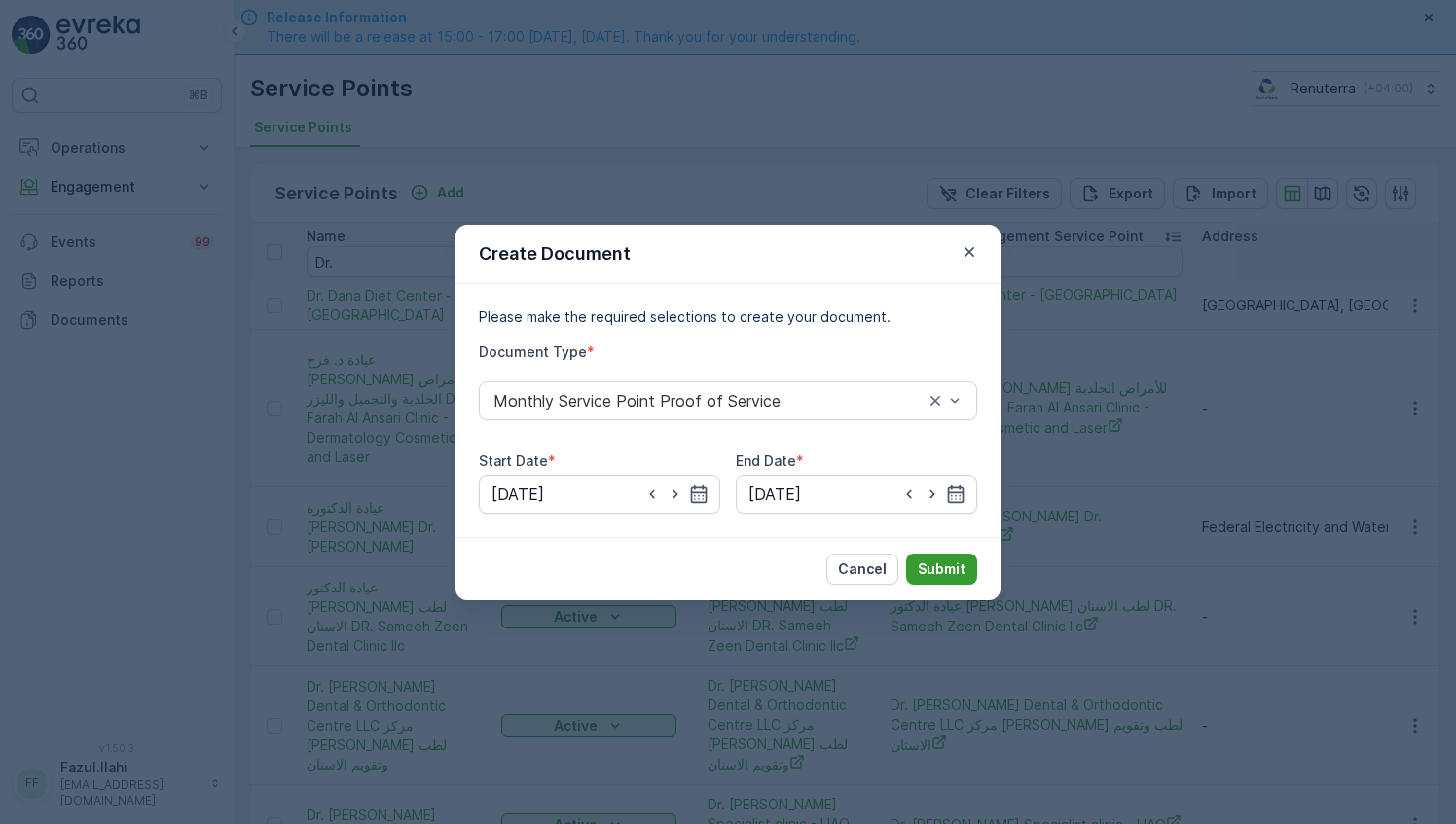
click at [943, 556] on button "Submit" at bounding box center [940, 568] width 71 height 31
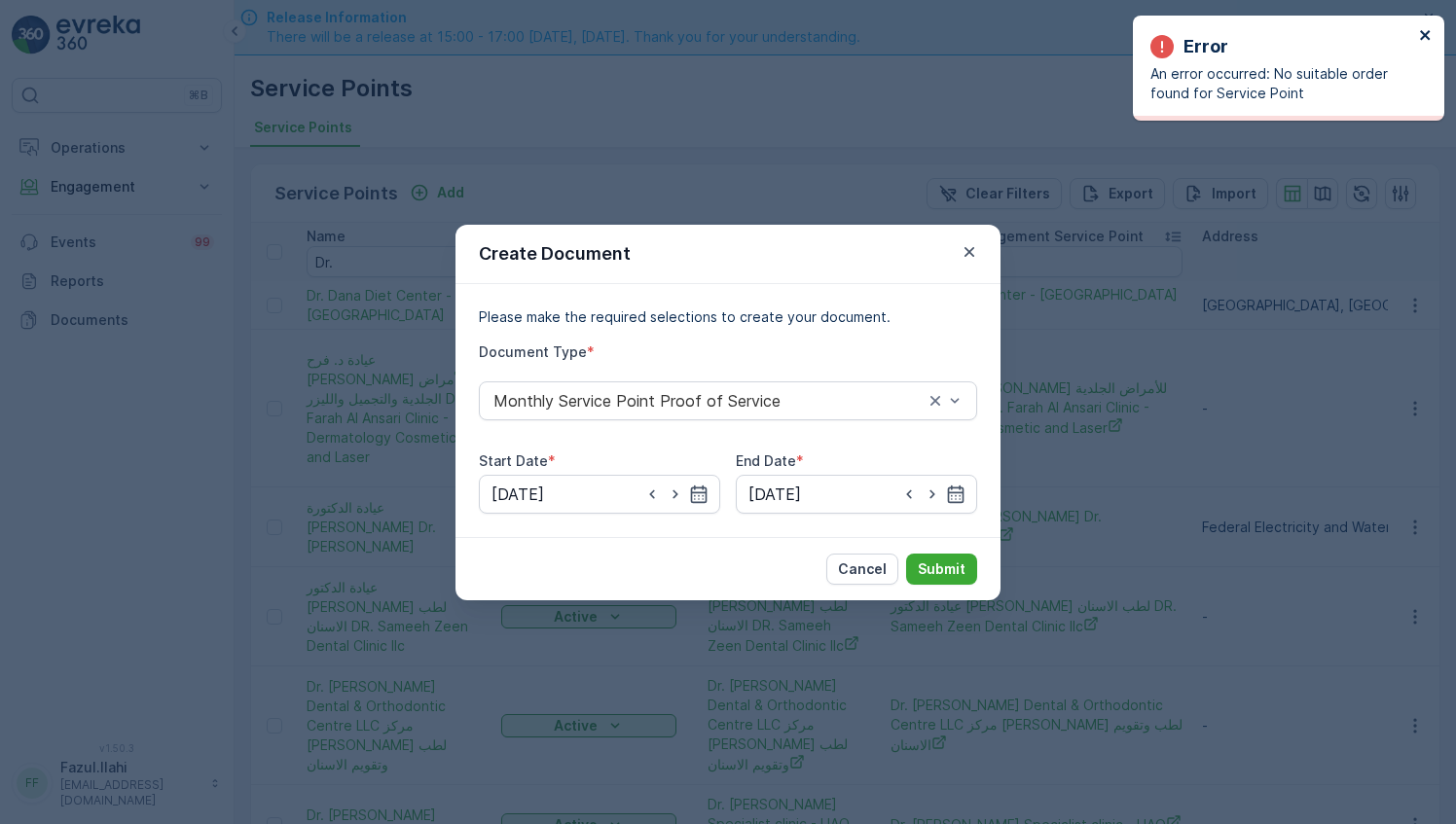
click at [1426, 36] on icon "close" at bounding box center [1425, 35] width 10 height 10
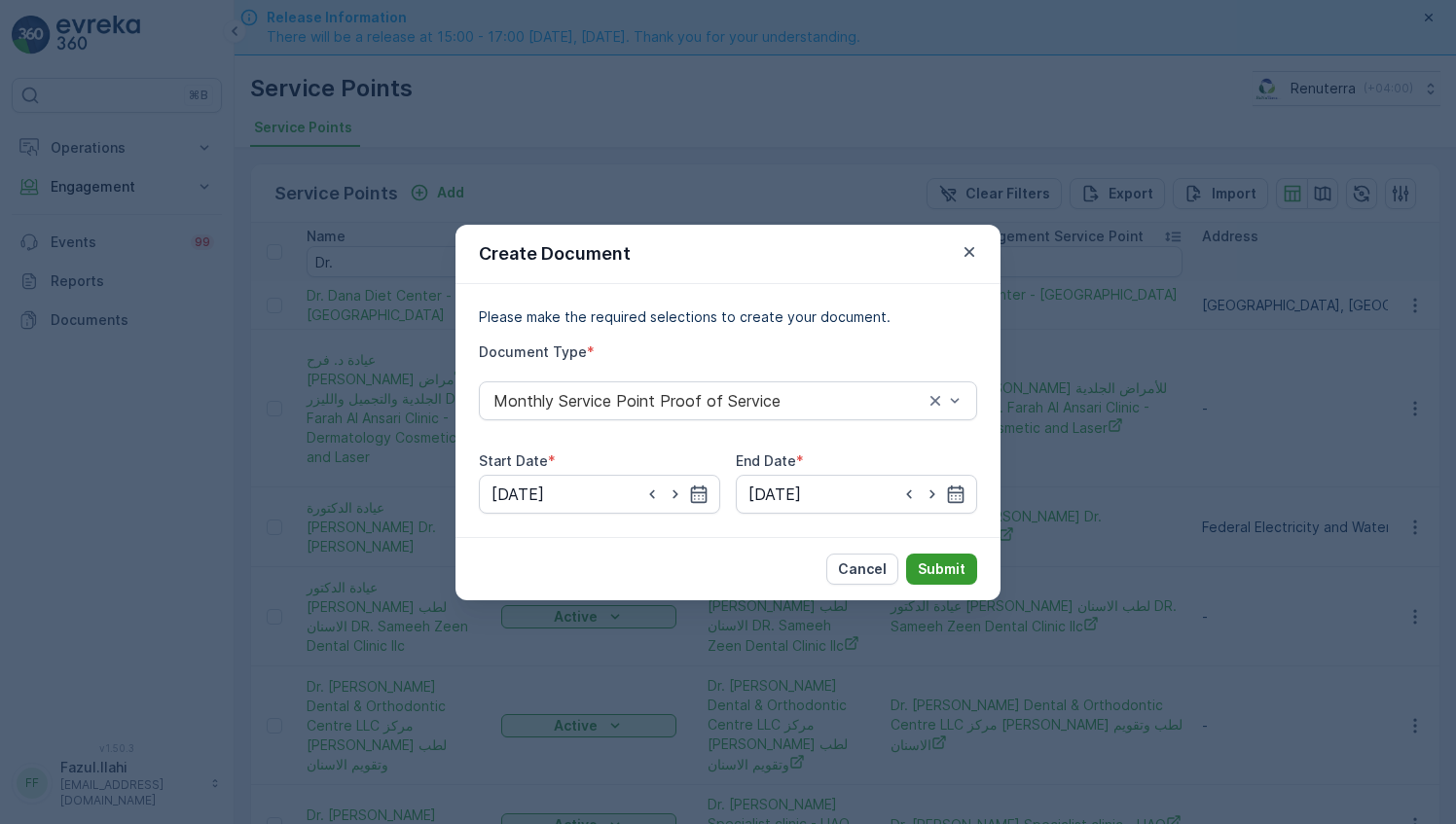
click at [953, 561] on p "Submit" at bounding box center [941, 569] width 48 height 20
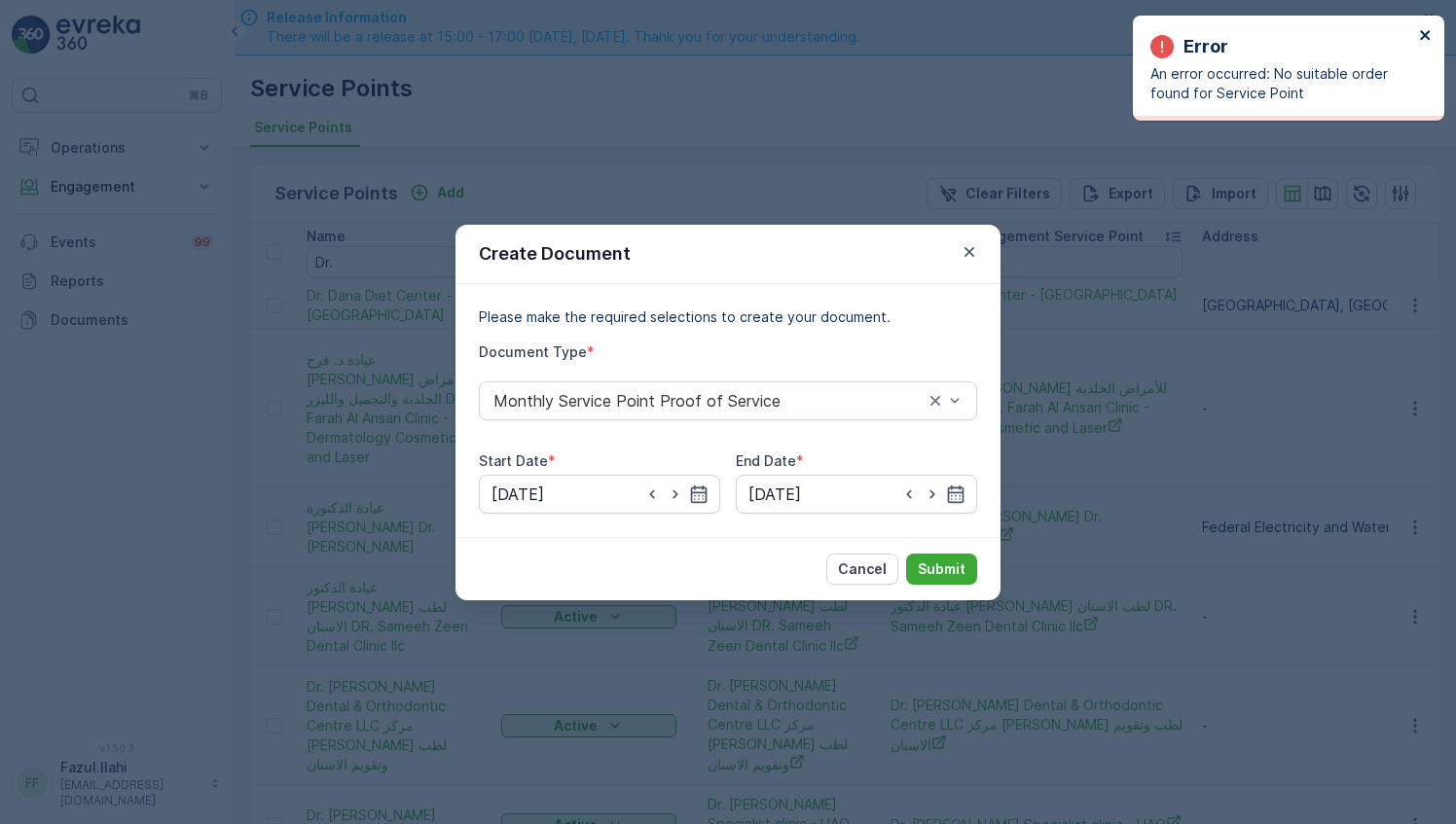
click at [1421, 33] on icon "close" at bounding box center [1426, 35] width 14 height 16
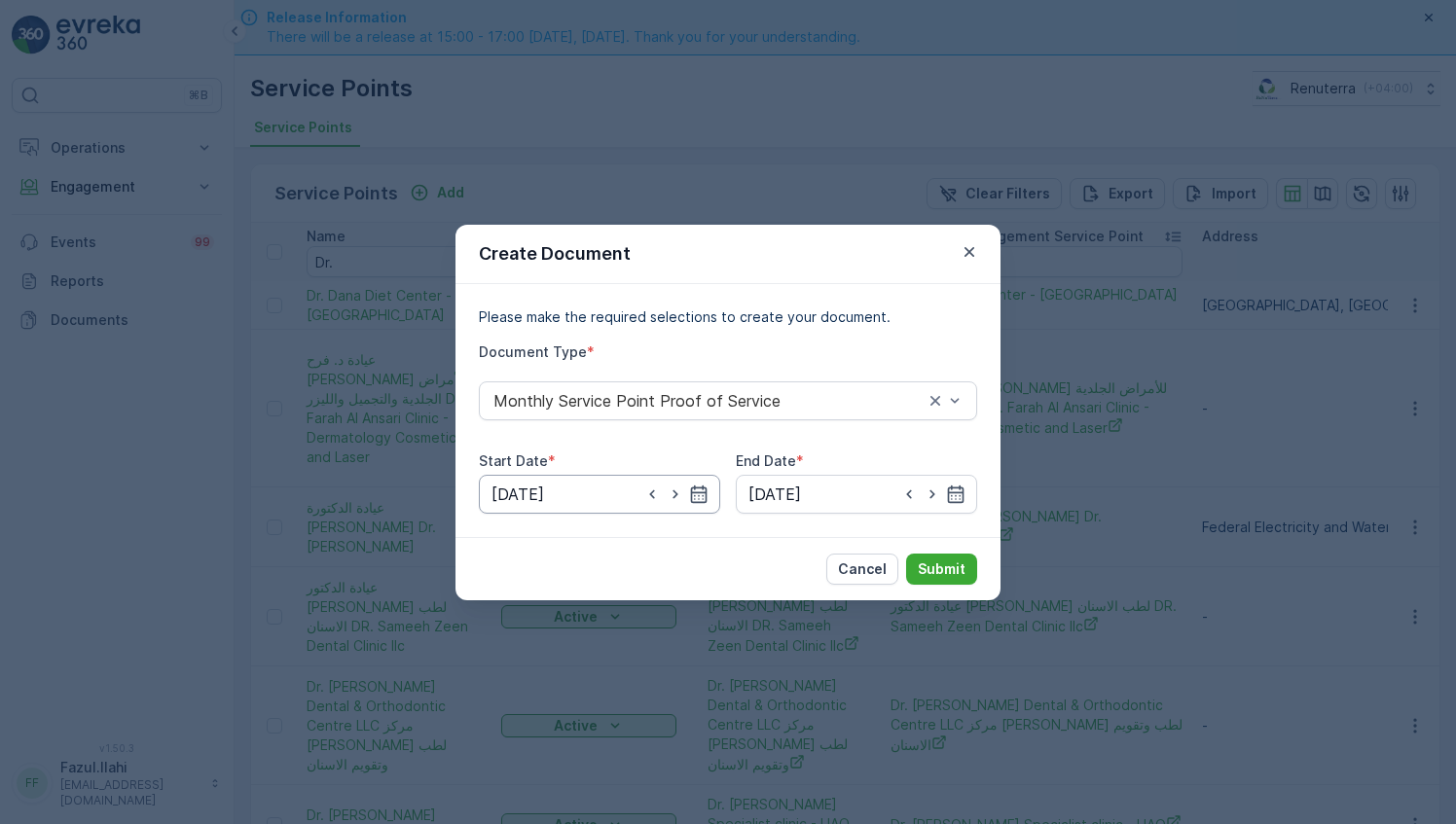
drag, startPoint x: 695, startPoint y: 495, endPoint x: 691, endPoint y: 483, distance: 12.6
click at [691, 483] on div "01.08.2025" at bounding box center [599, 494] width 241 height 39
click at [694, 498] on icon "button" at bounding box center [699, 495] width 20 height 20
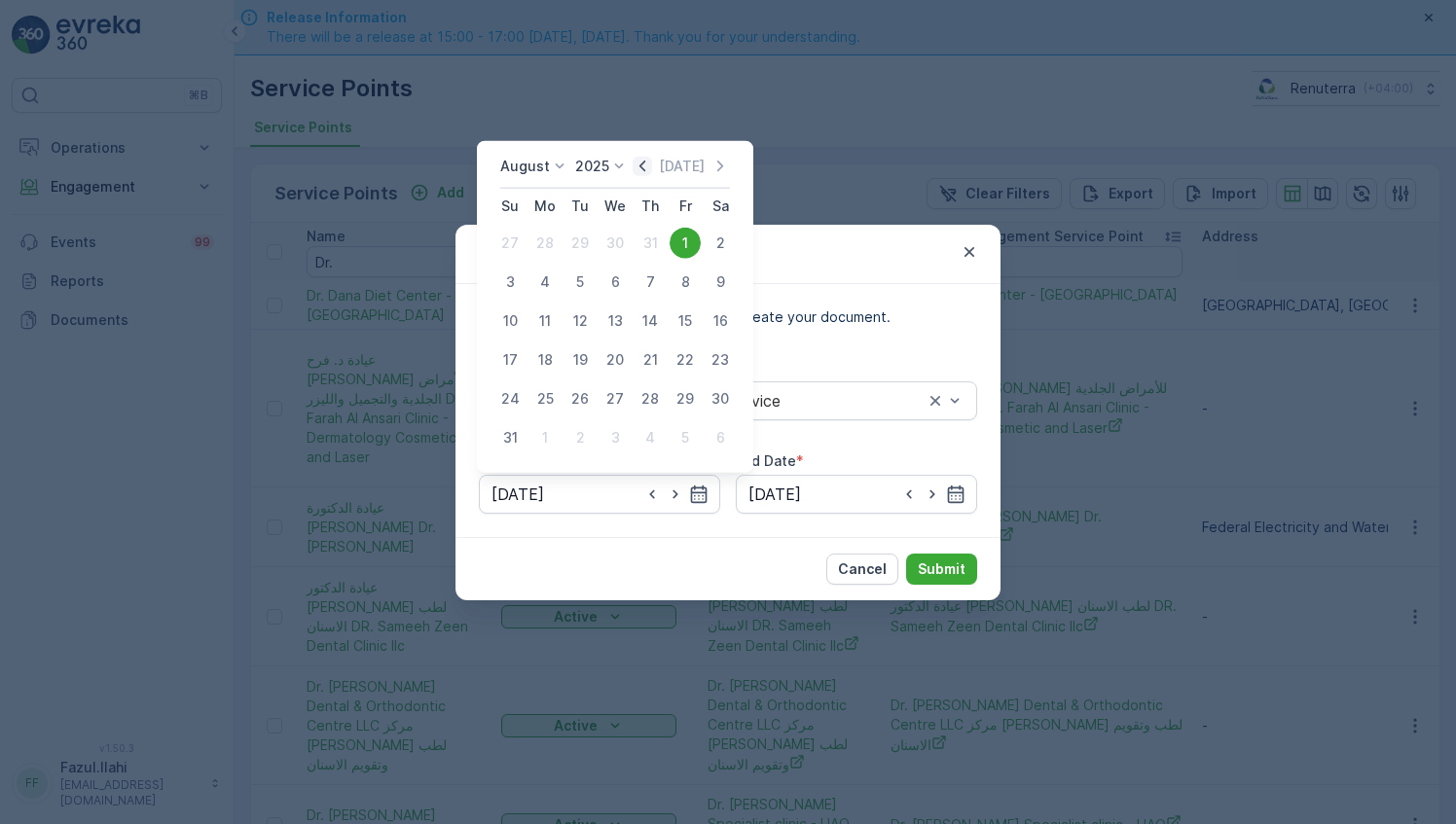
click at [651, 166] on icon "button" at bounding box center [643, 166] width 20 height 20
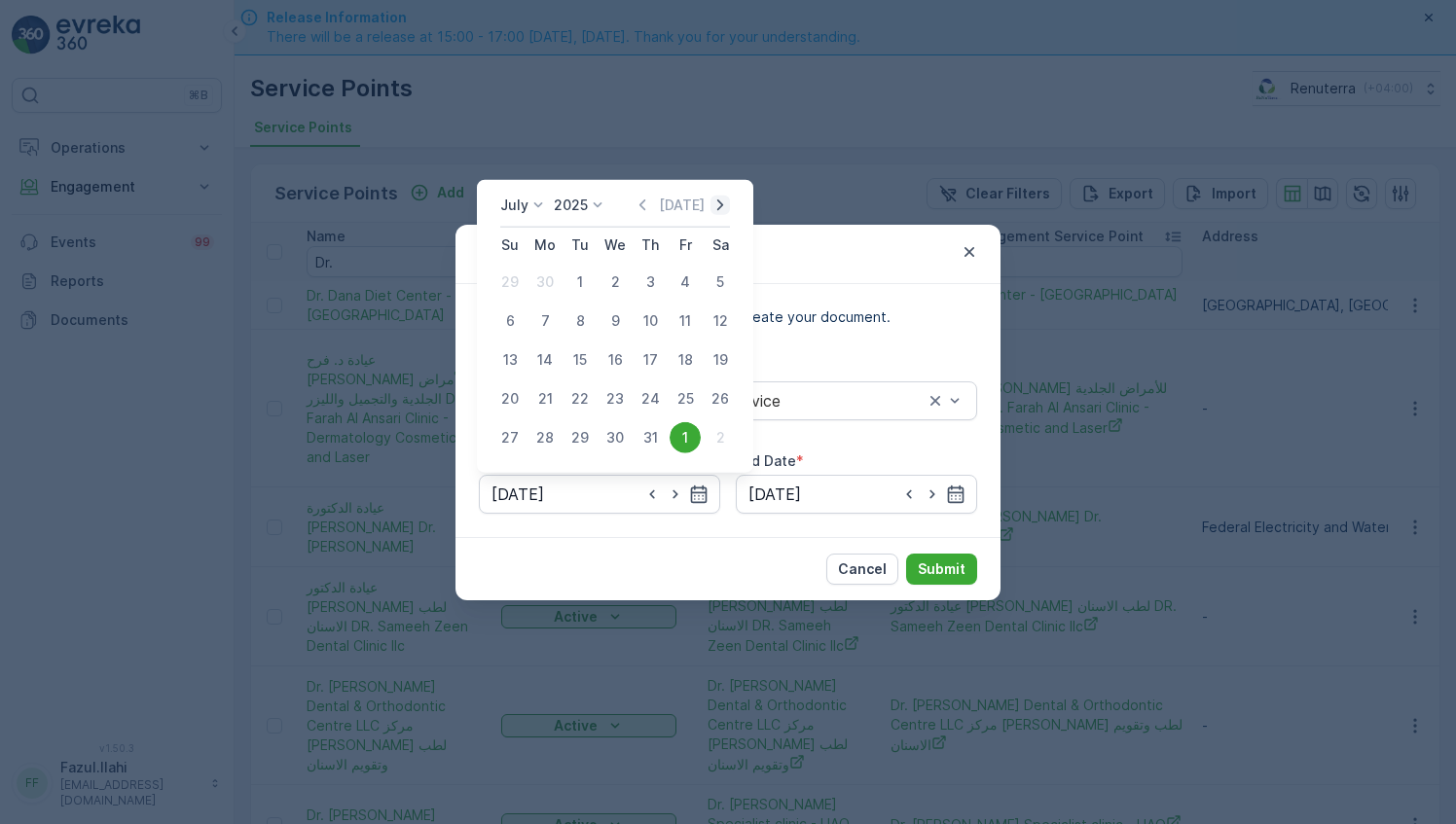
click at [724, 206] on icon "button" at bounding box center [721, 206] width 20 height 20
click at [724, 228] on th "Sa" at bounding box center [720, 245] width 35 height 35
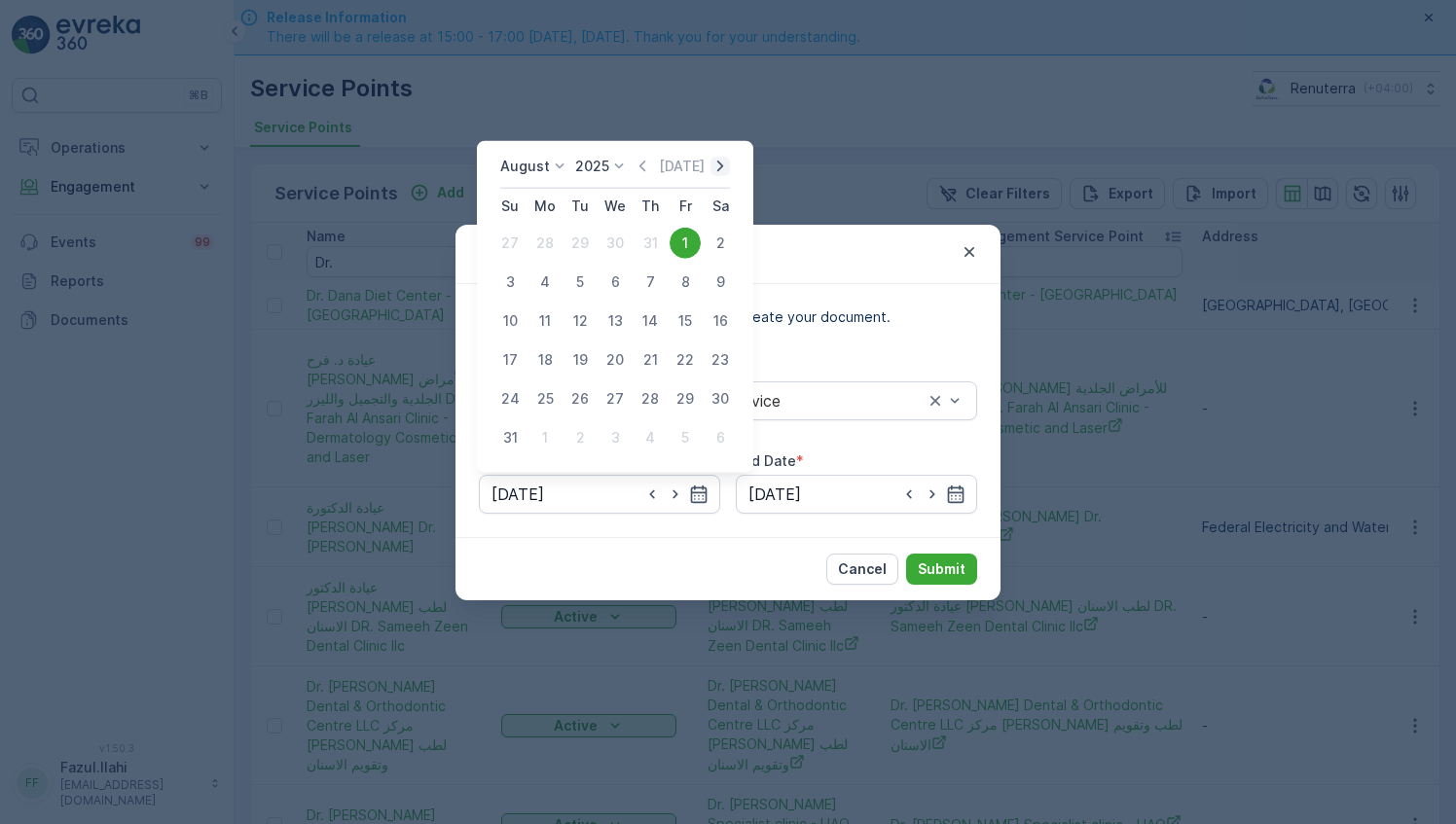
click at [716, 163] on icon "button" at bounding box center [721, 166] width 20 height 20
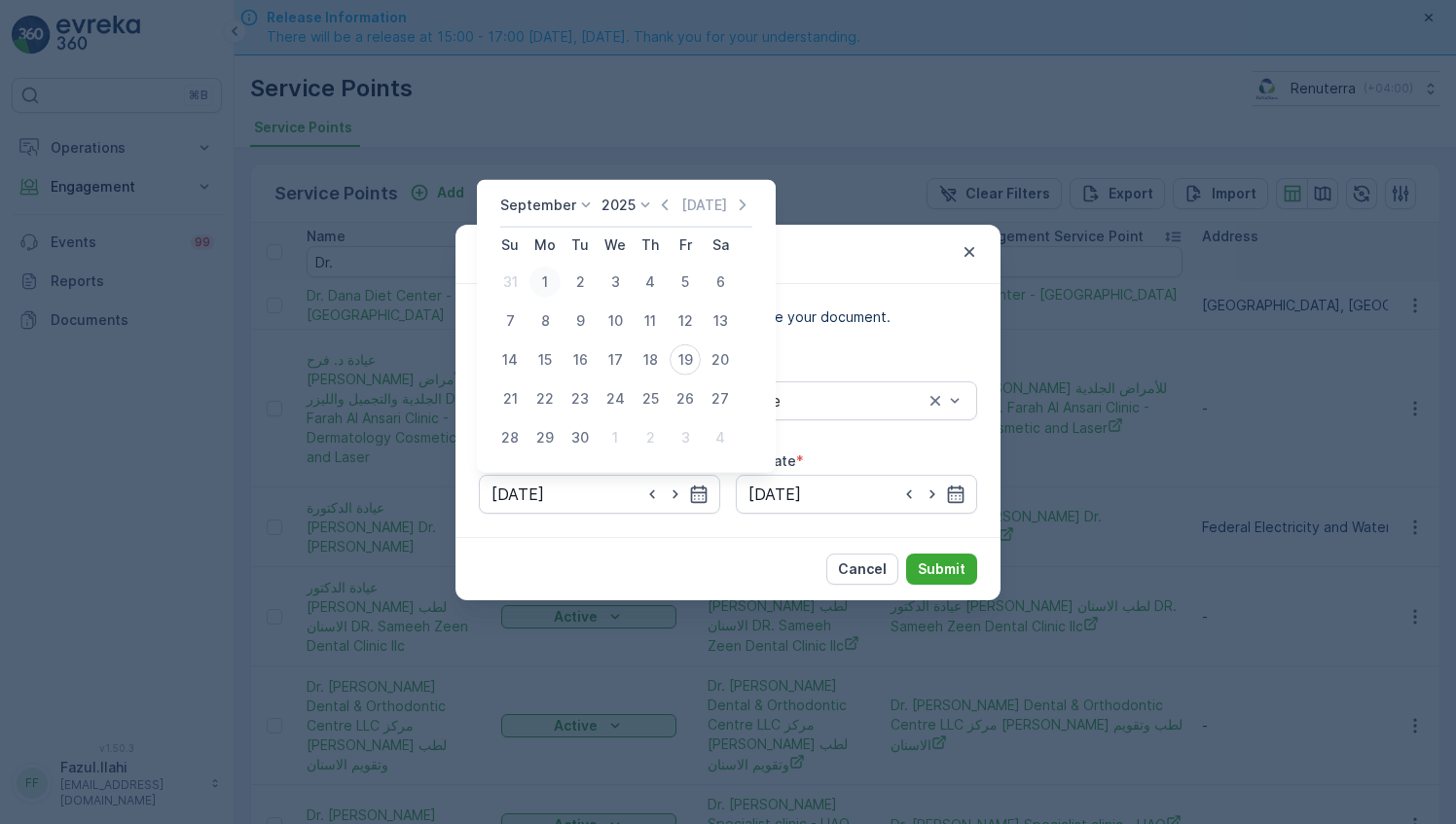
click at [552, 281] on div "1" at bounding box center [544, 282] width 31 height 31
type input "01.09.2025"
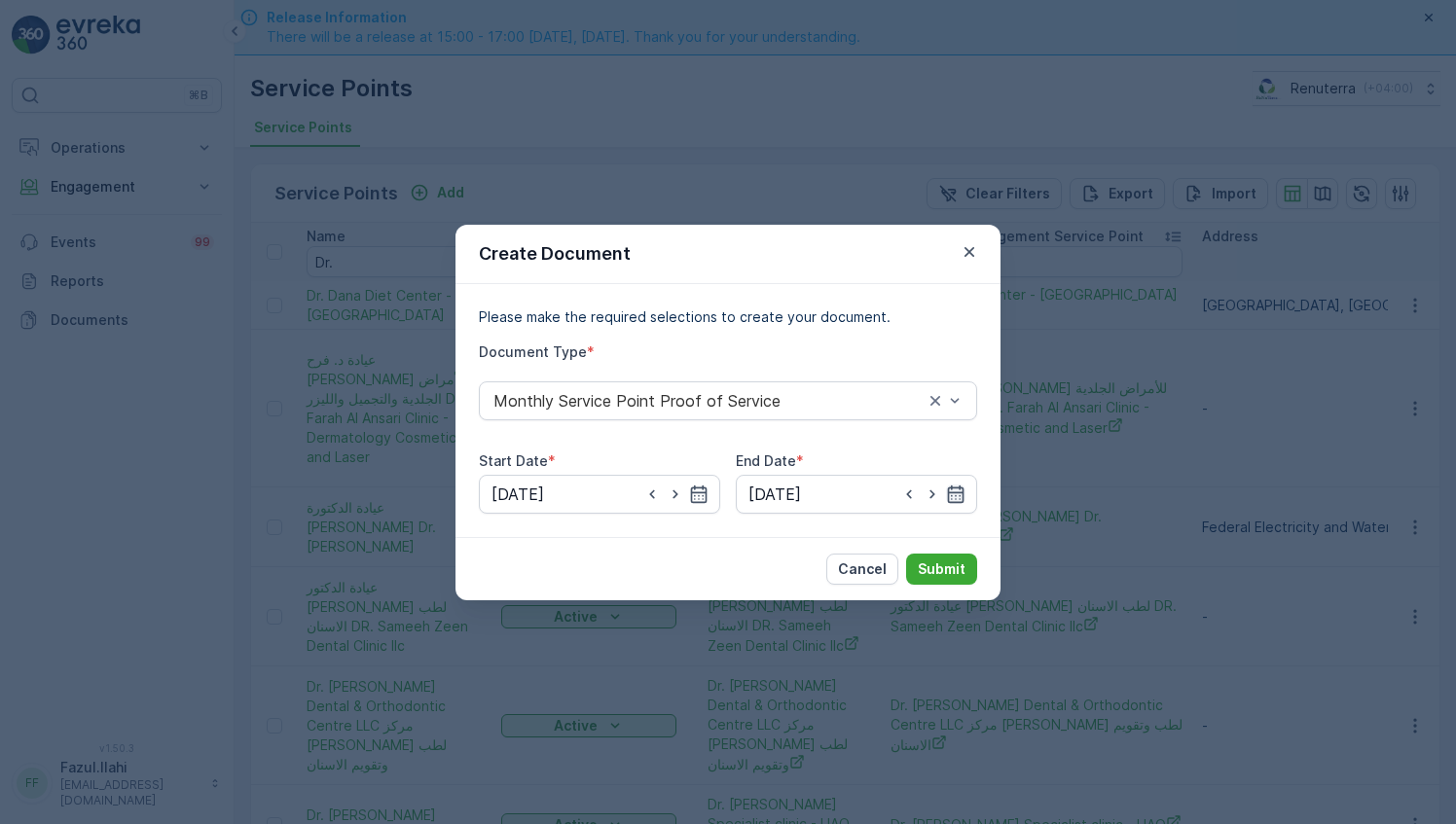
click at [957, 497] on icon "button" at bounding box center [955, 495] width 20 height 20
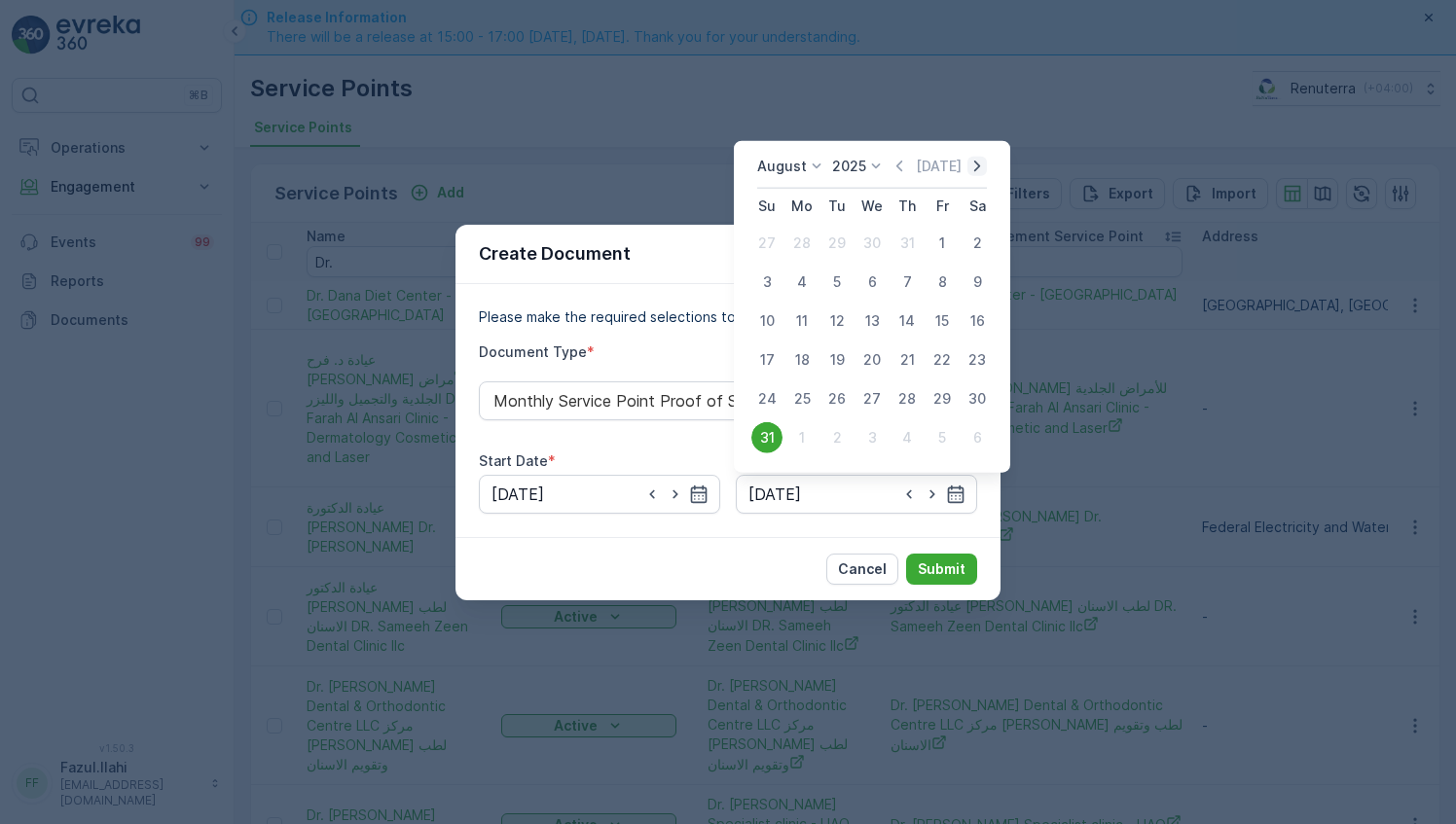
click at [979, 166] on icon "button" at bounding box center [977, 165] width 6 height 11
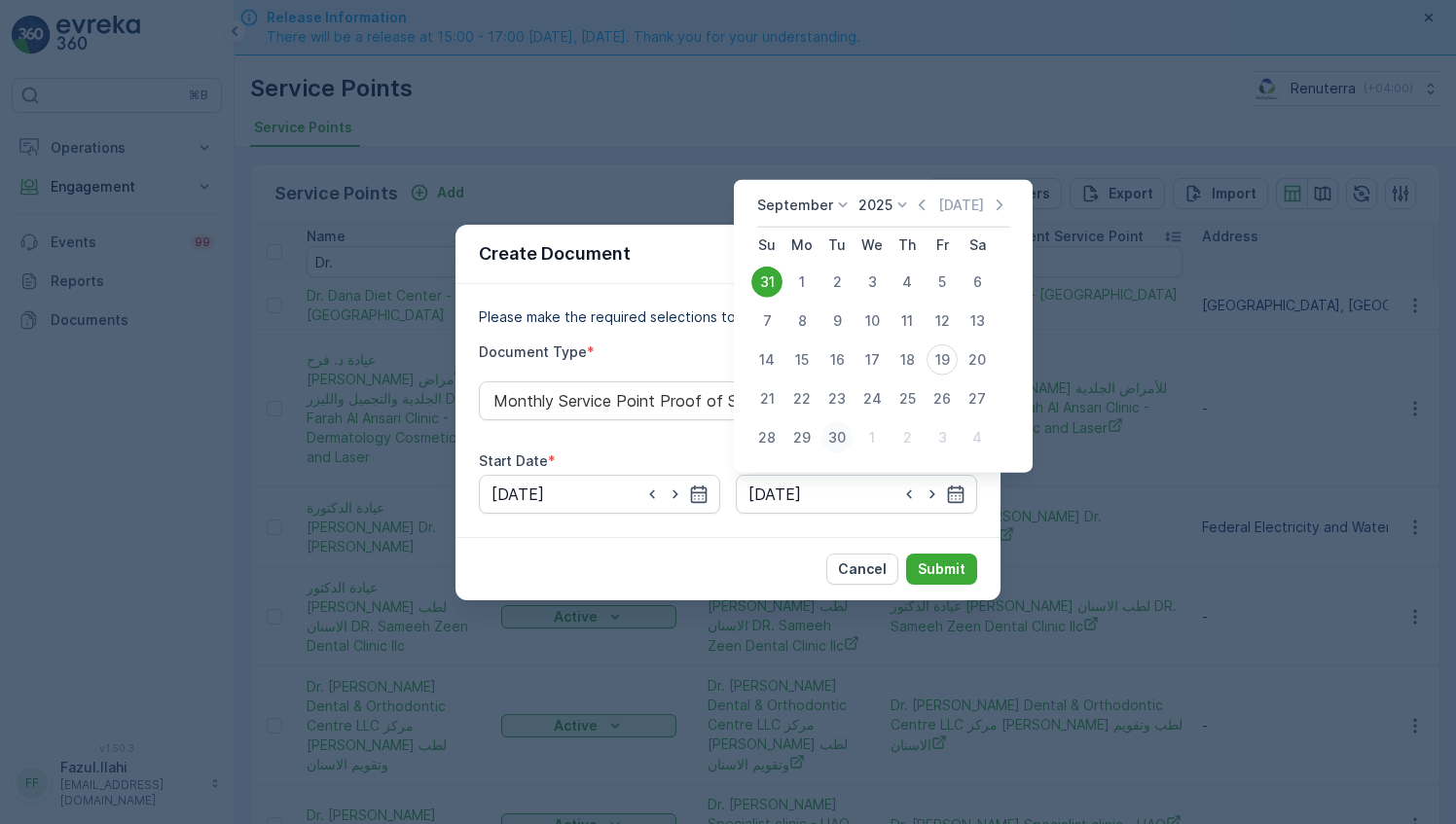
click at [835, 443] on div "30" at bounding box center [836, 437] width 31 height 31
type input "30.09.2025"
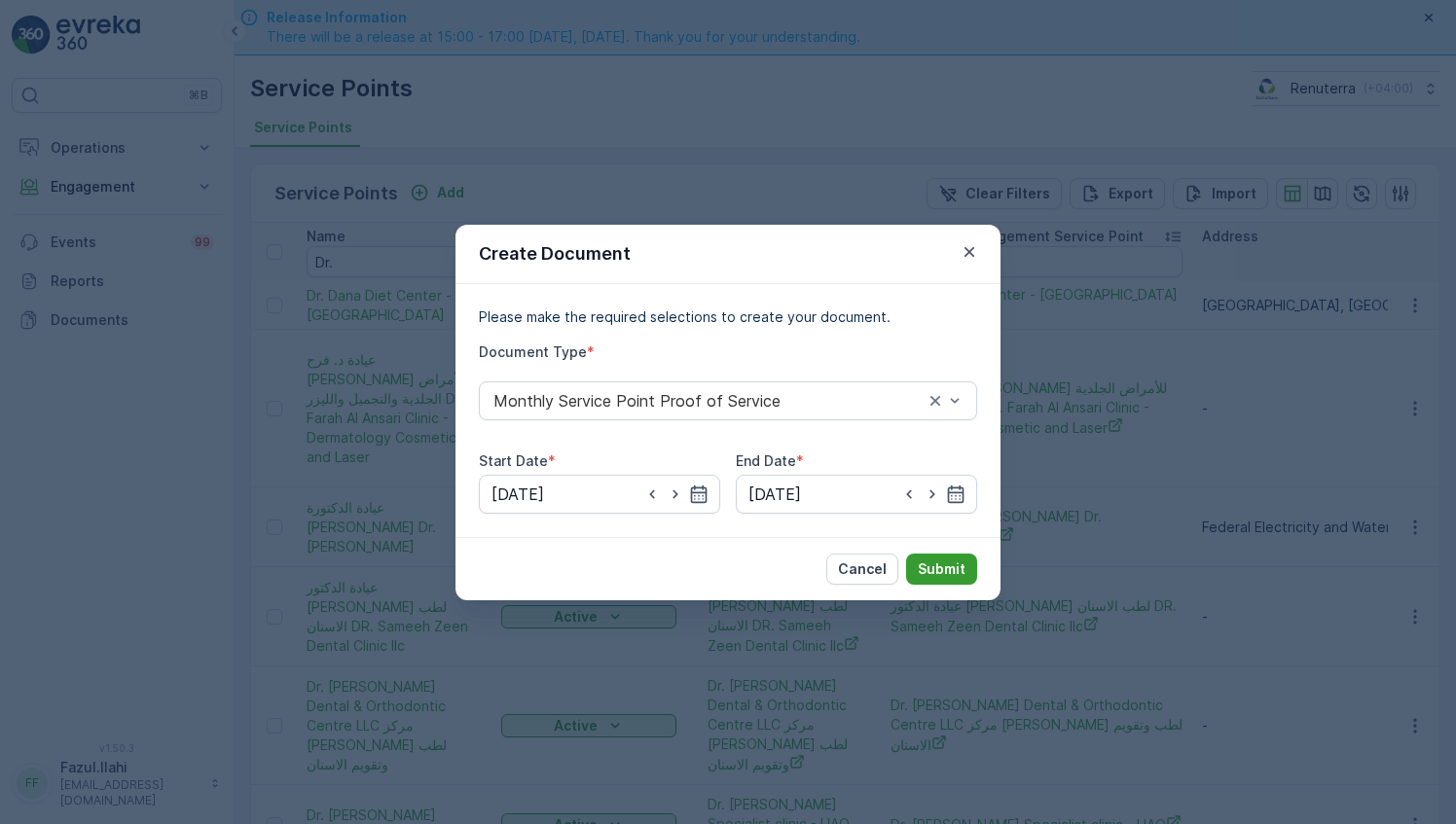
click at [951, 571] on p "Submit" at bounding box center [941, 569] width 48 height 20
drag, startPoint x: 969, startPoint y: 256, endPoint x: 998, endPoint y: 264, distance: 30.1
click at [971, 251] on icon "button" at bounding box center [969, 252] width 20 height 20
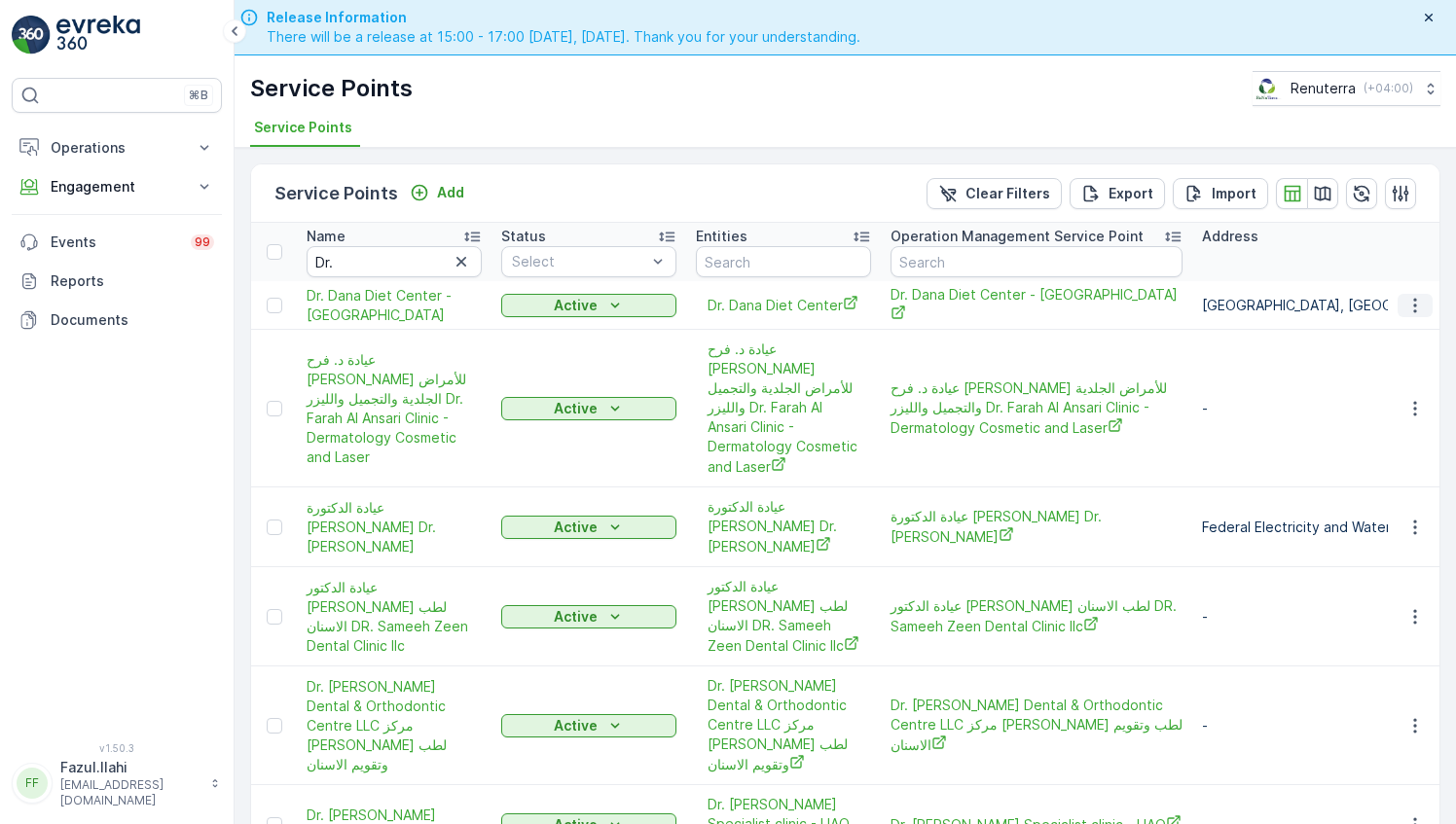
click at [1407, 309] on icon "button" at bounding box center [1415, 306] width 20 height 20
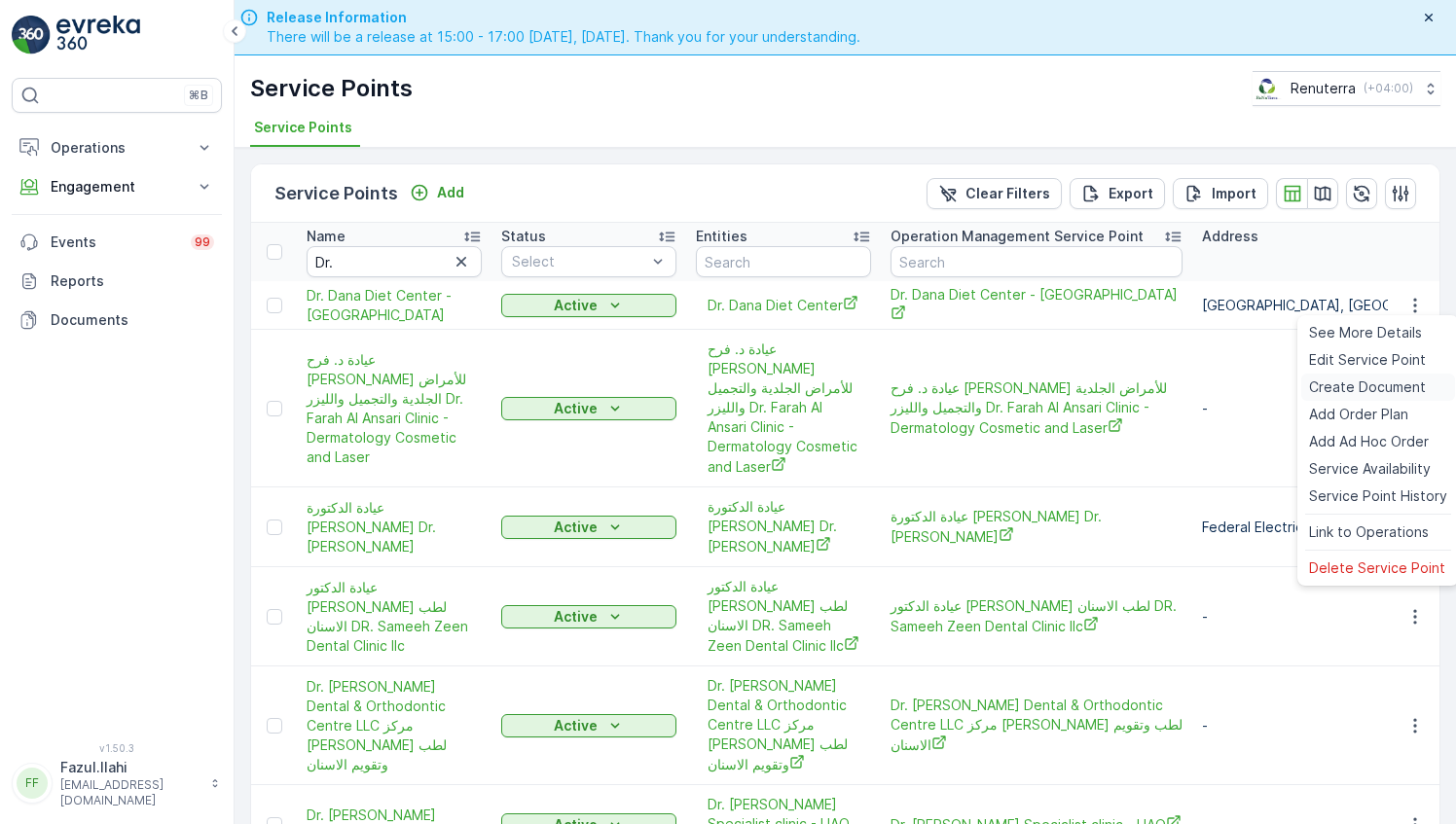
click at [1334, 386] on span "Create Document" at bounding box center [1366, 387] width 116 height 20
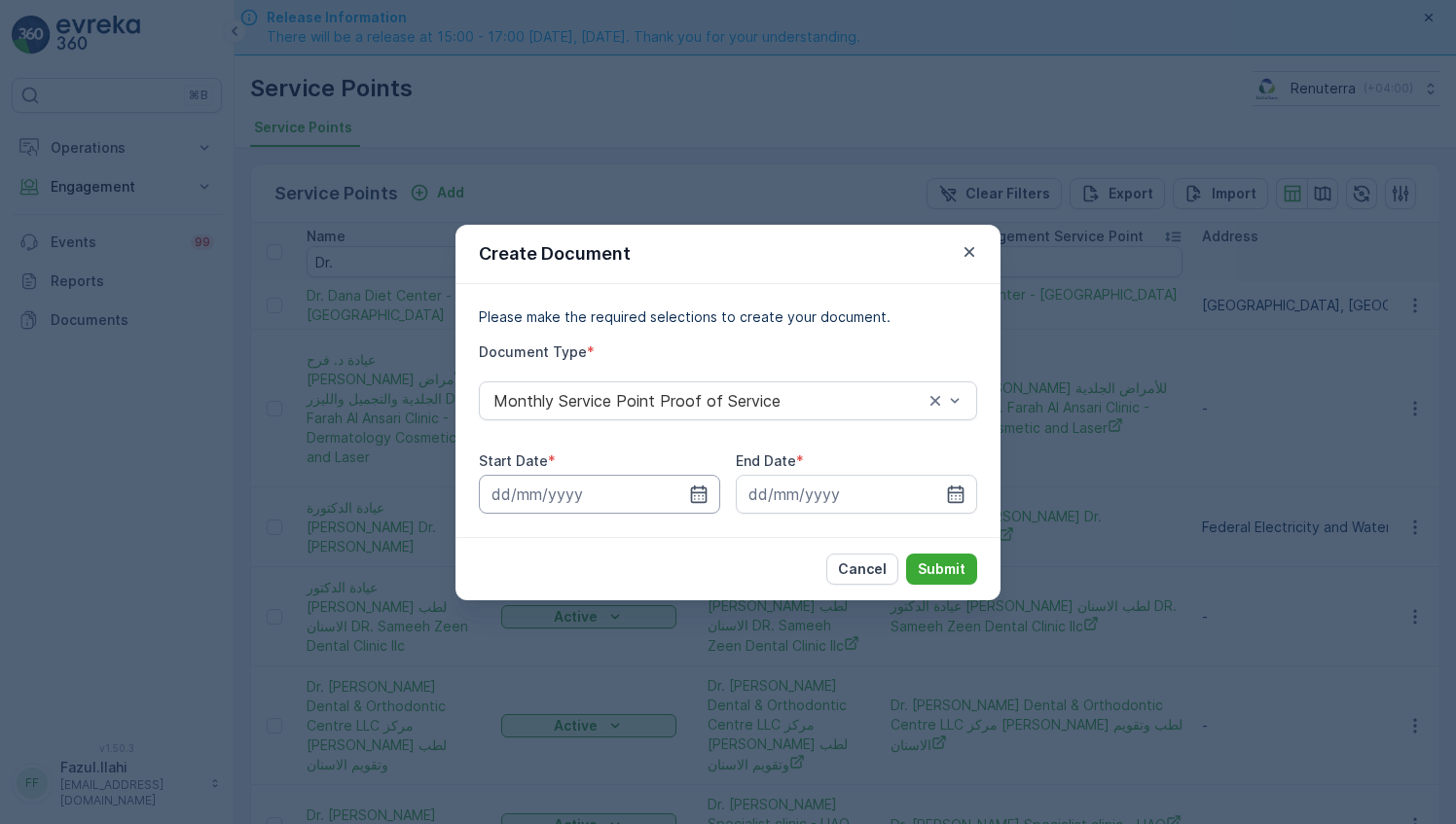
drag, startPoint x: 689, startPoint y: 495, endPoint x: 702, endPoint y: 513, distance: 22.2
click at [689, 494] on icon "button" at bounding box center [699, 495] width 20 height 20
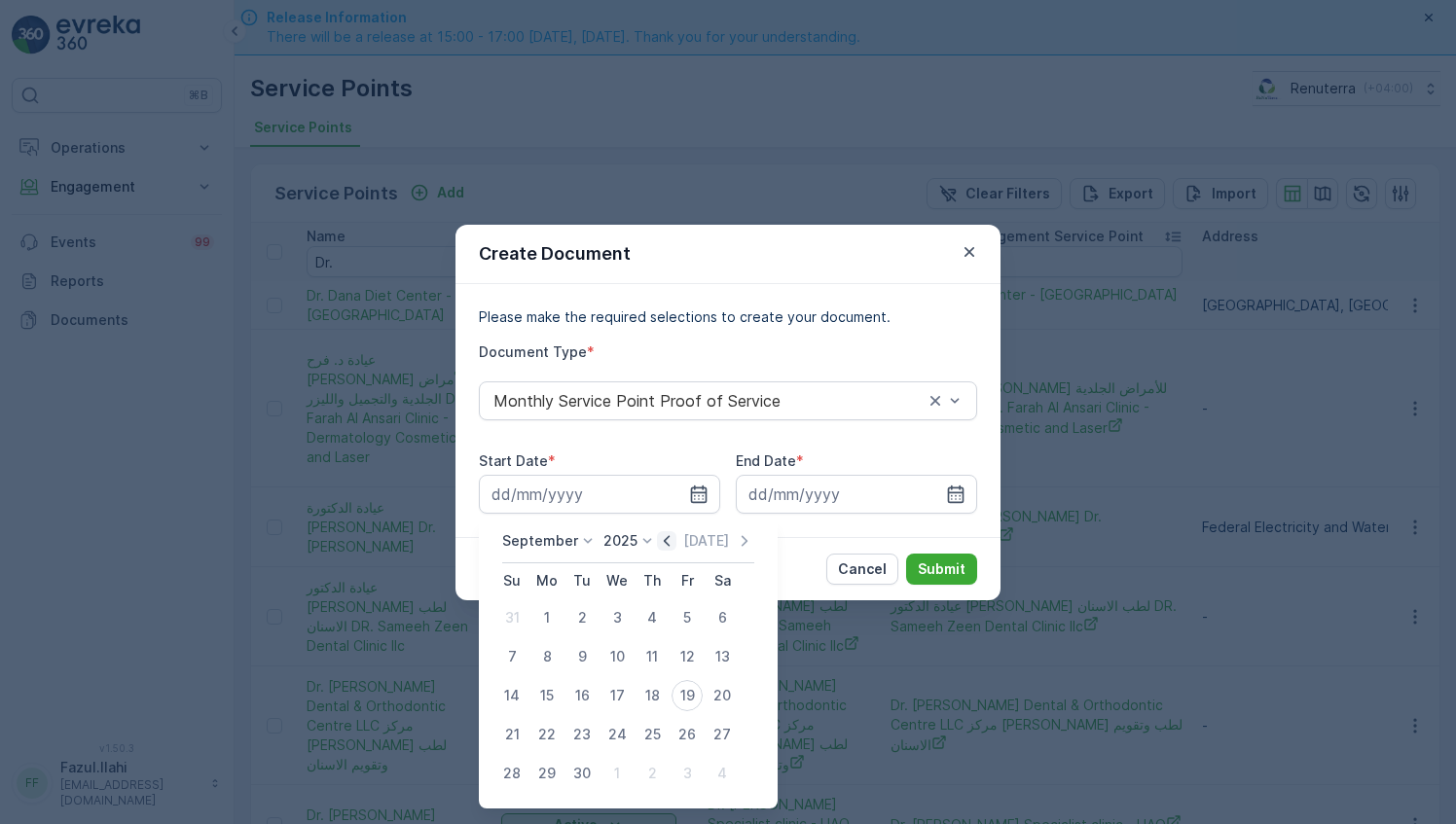
click at [664, 537] on icon "button" at bounding box center [667, 540] width 6 height 11
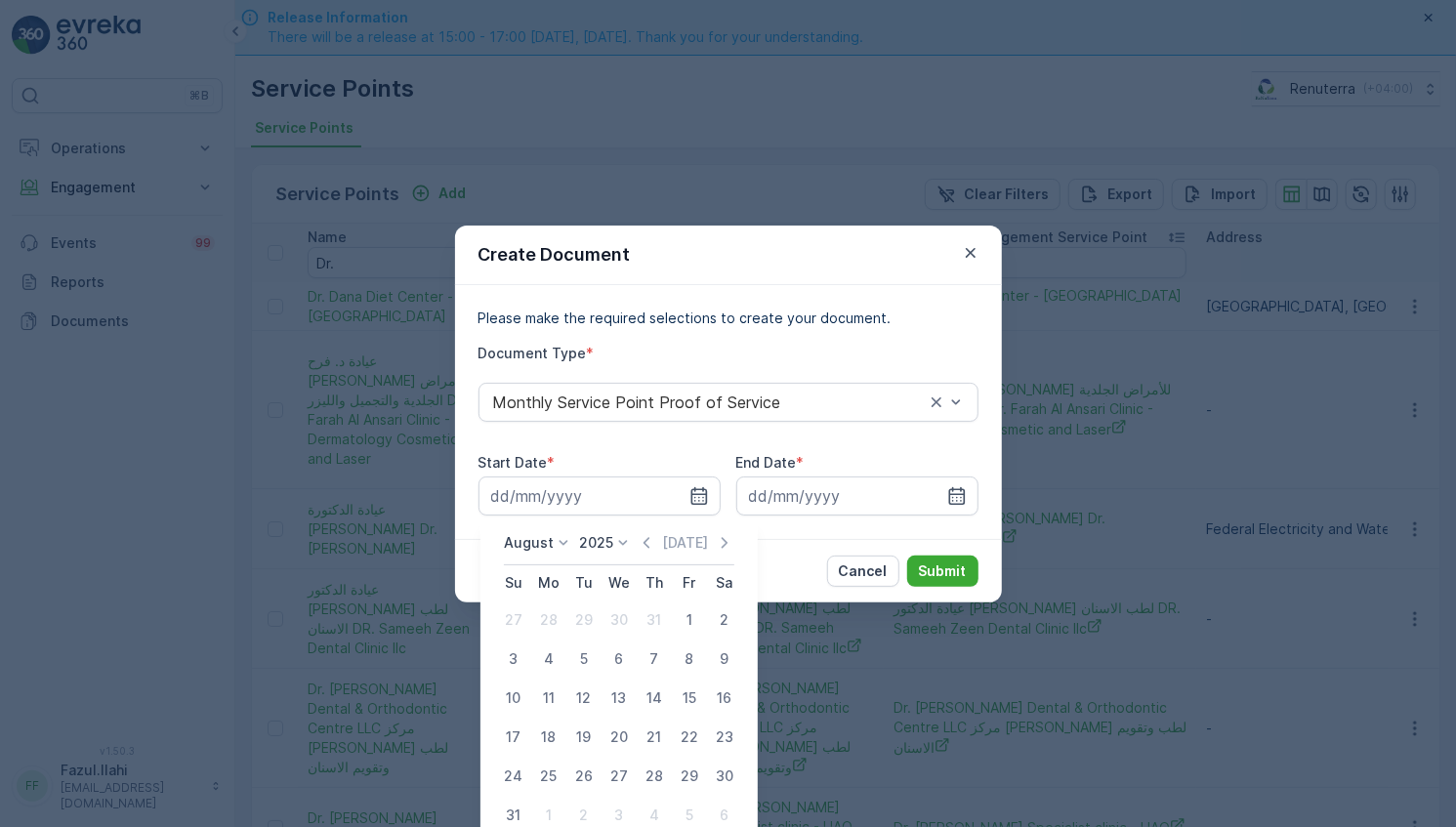
click at [723, 534] on icon "button" at bounding box center [725, 543] width 20 height 20
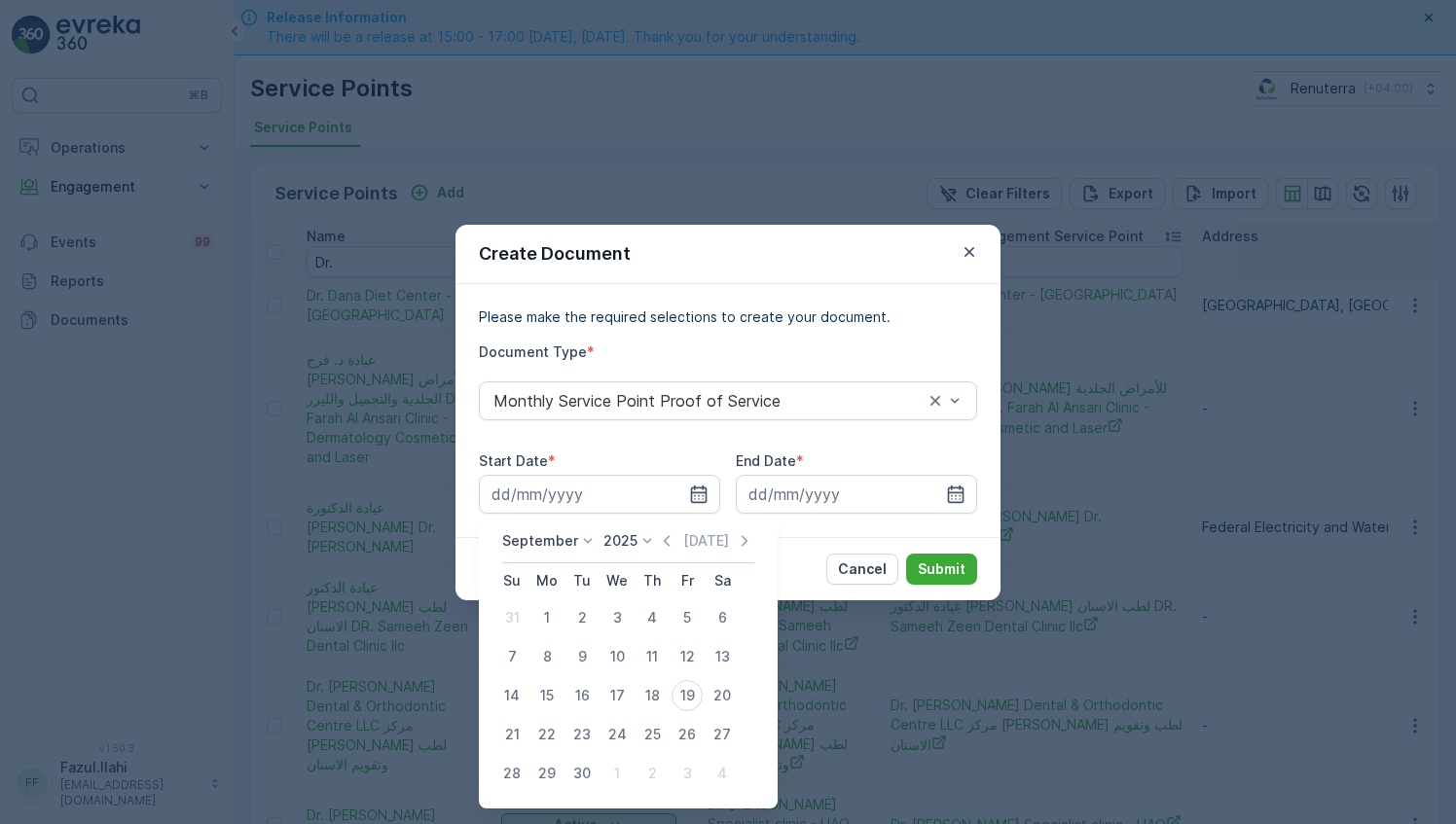
click at [546, 618] on div "1" at bounding box center [546, 617] width 31 height 31
type input "01.09.2025"
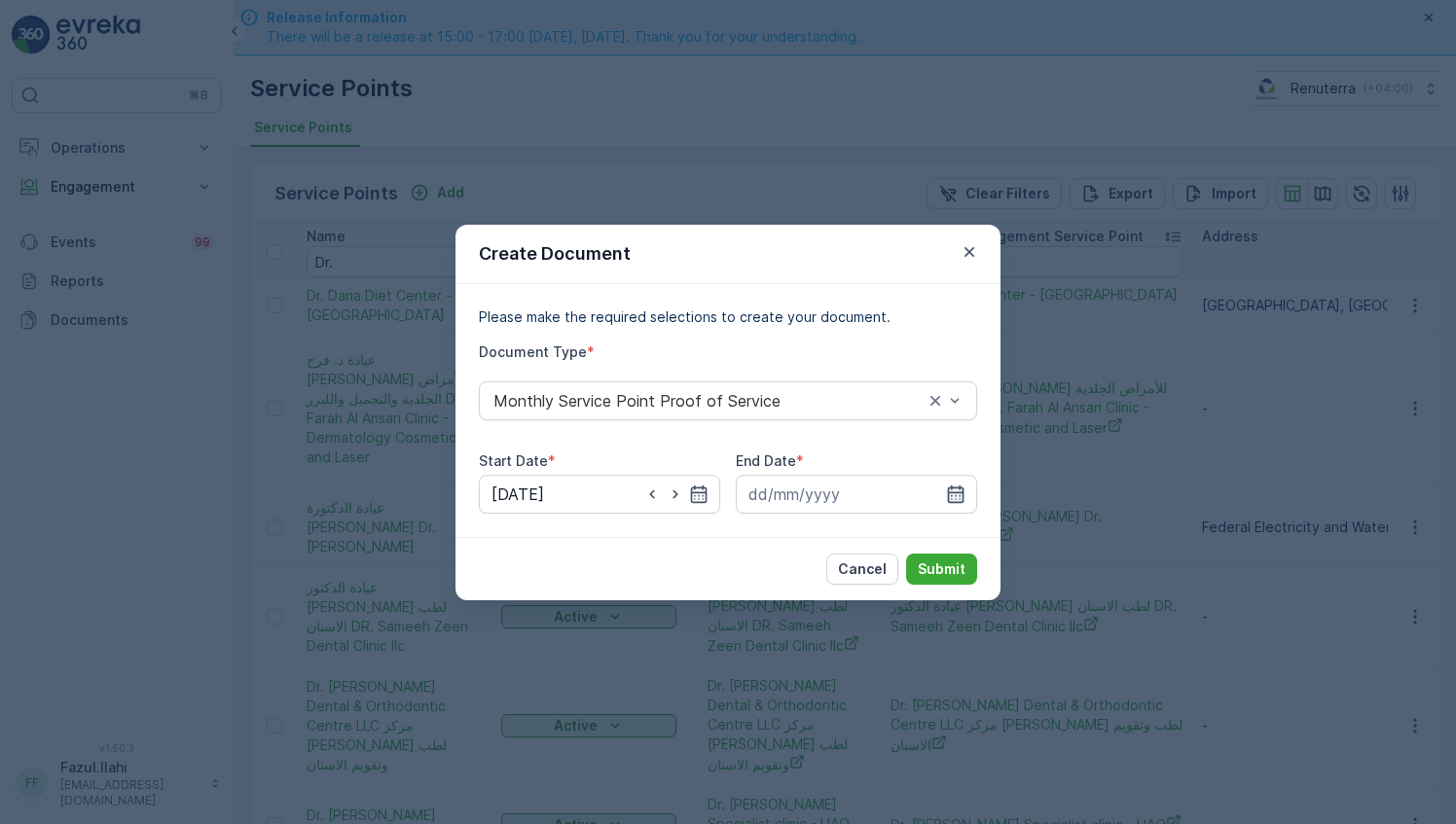
click at [955, 493] on icon "button" at bounding box center [955, 494] width 17 height 18
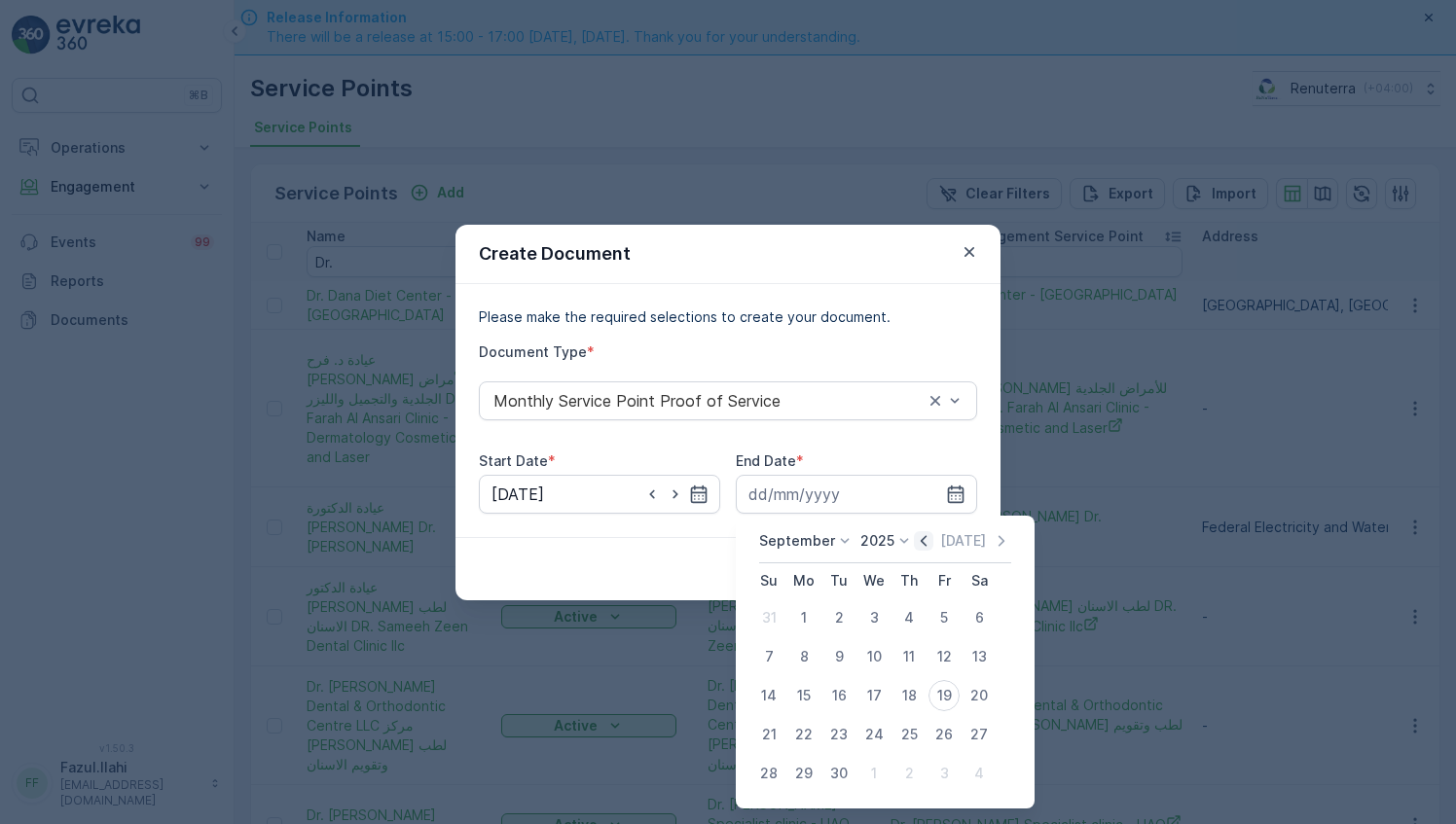
click at [917, 542] on icon "button" at bounding box center [924, 541] width 20 height 20
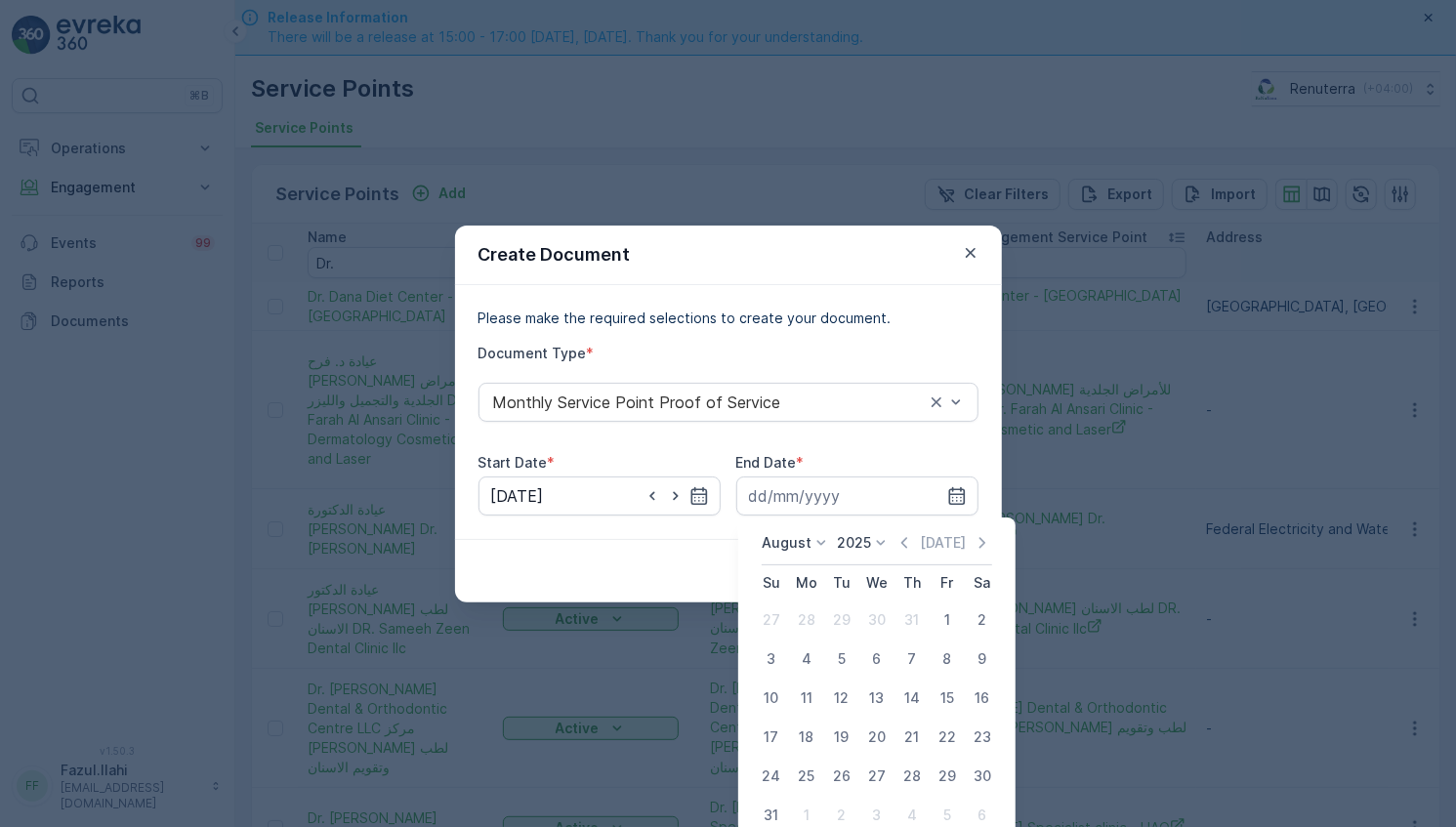
click at [992, 547] on div "August 2025 Today Su Mo Tu We Th Fr Sa 27 28 29 30 31 1 2 3 4 5 6 7 8 9 10 11 1…" at bounding box center [877, 684] width 246 height 302
click at [985, 549] on icon "button" at bounding box center [983, 543] width 20 height 20
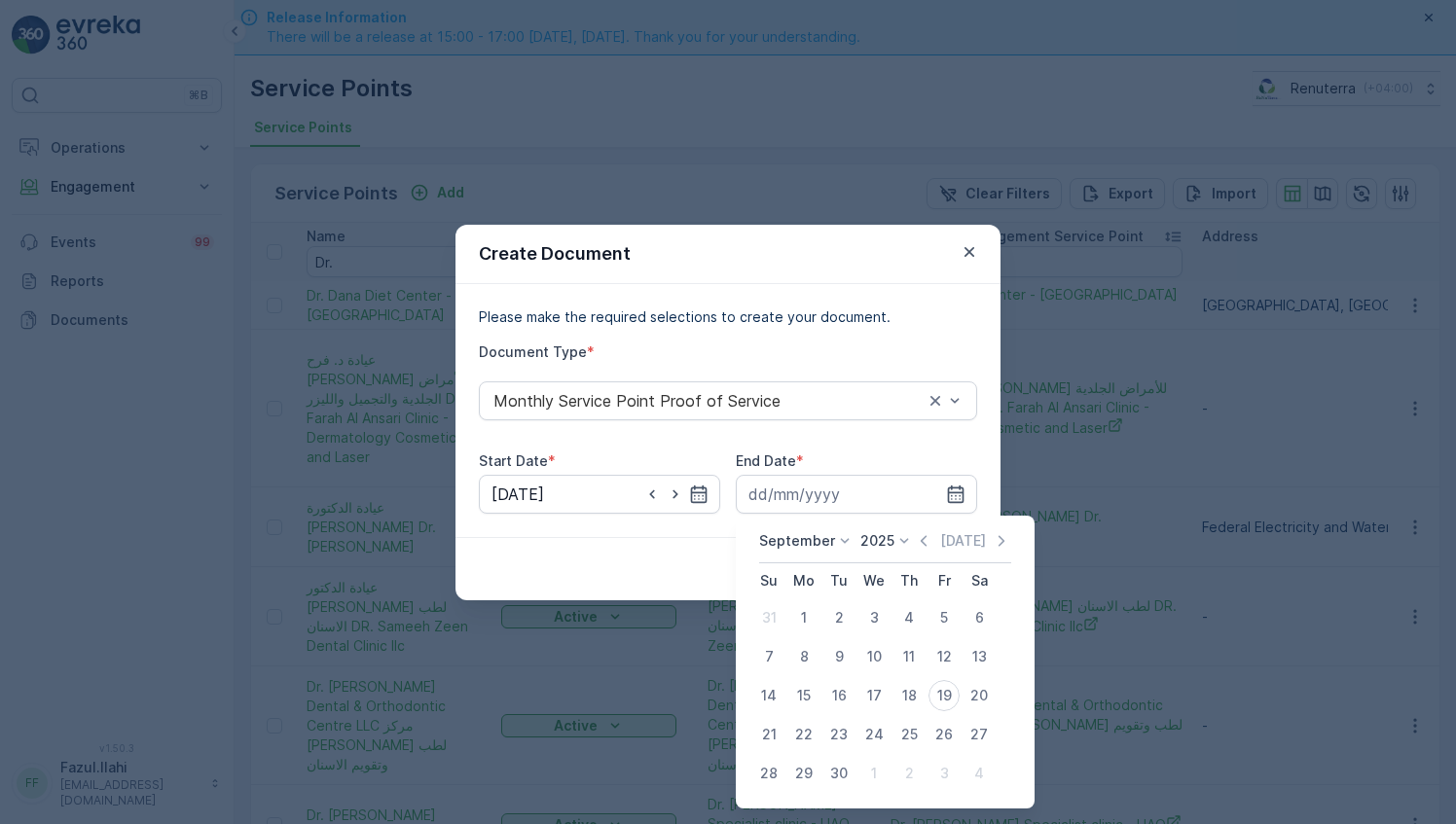
drag, startPoint x: 841, startPoint y: 776, endPoint x: 845, endPoint y: 673, distance: 103.1
click at [839, 773] on div "30" at bounding box center [838, 773] width 31 height 31
type input "30.09.2025"
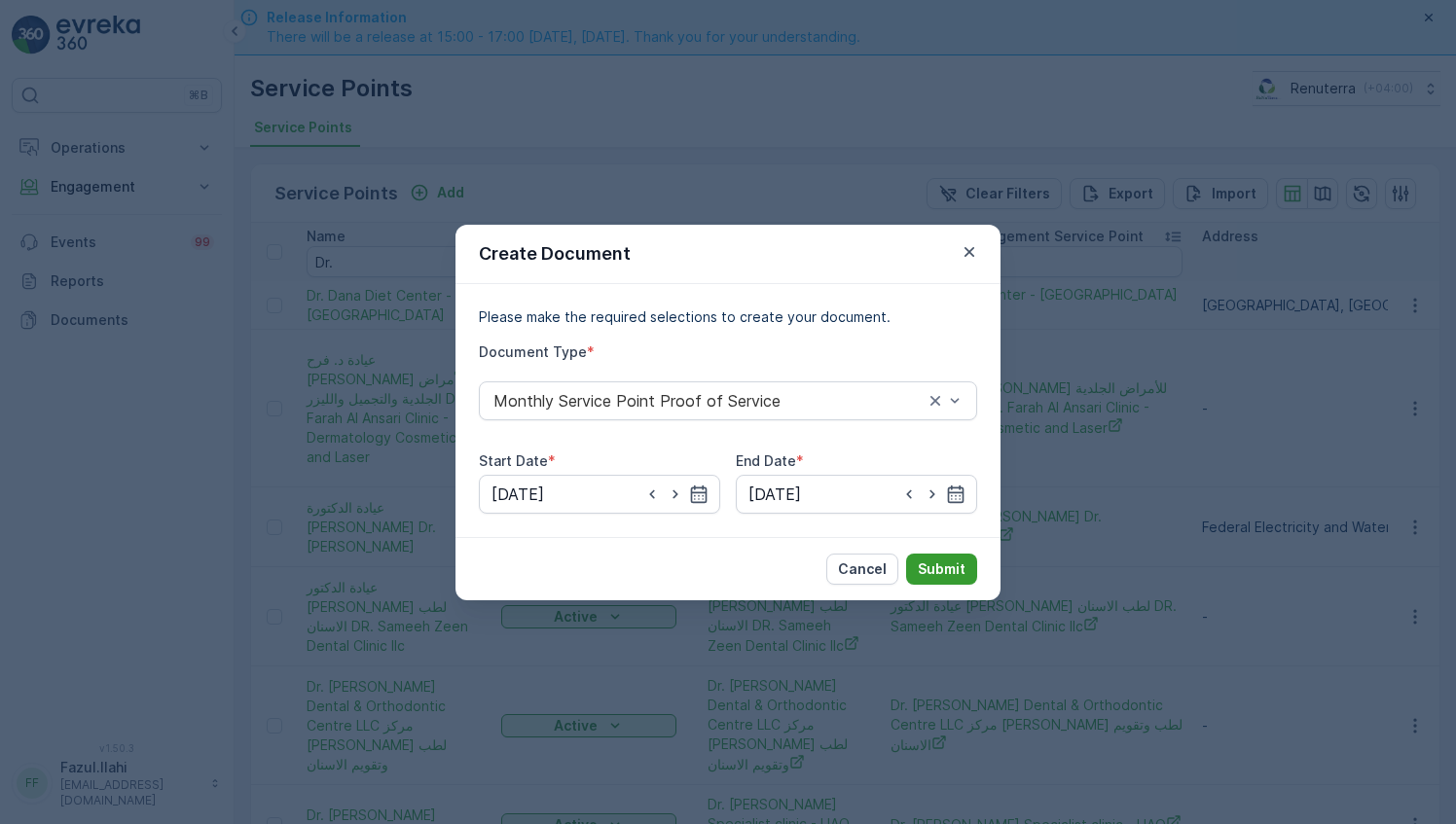
click at [932, 570] on p "Submit" at bounding box center [941, 569] width 48 height 20
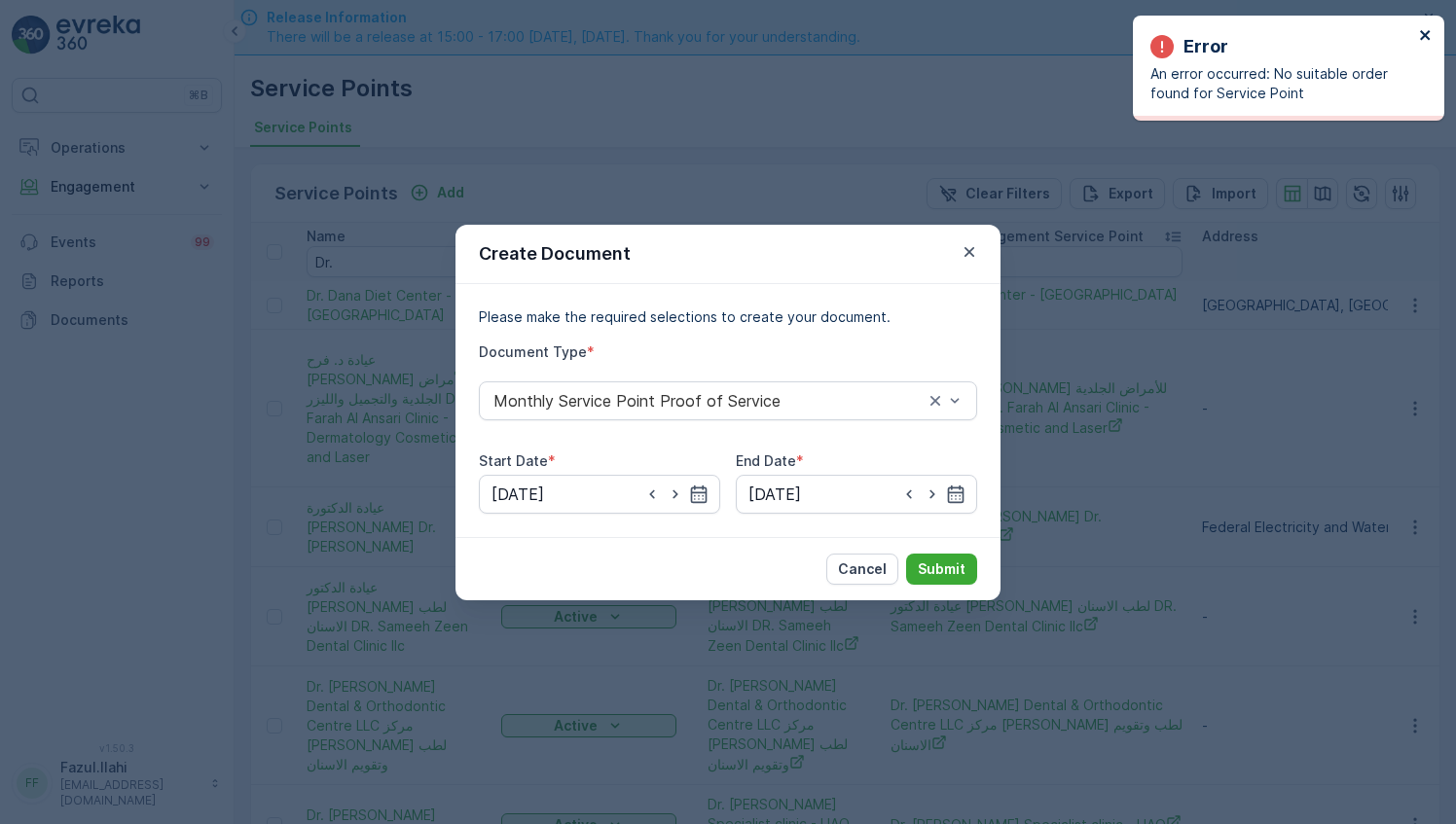
click at [1430, 33] on icon "close" at bounding box center [1426, 35] width 14 height 16
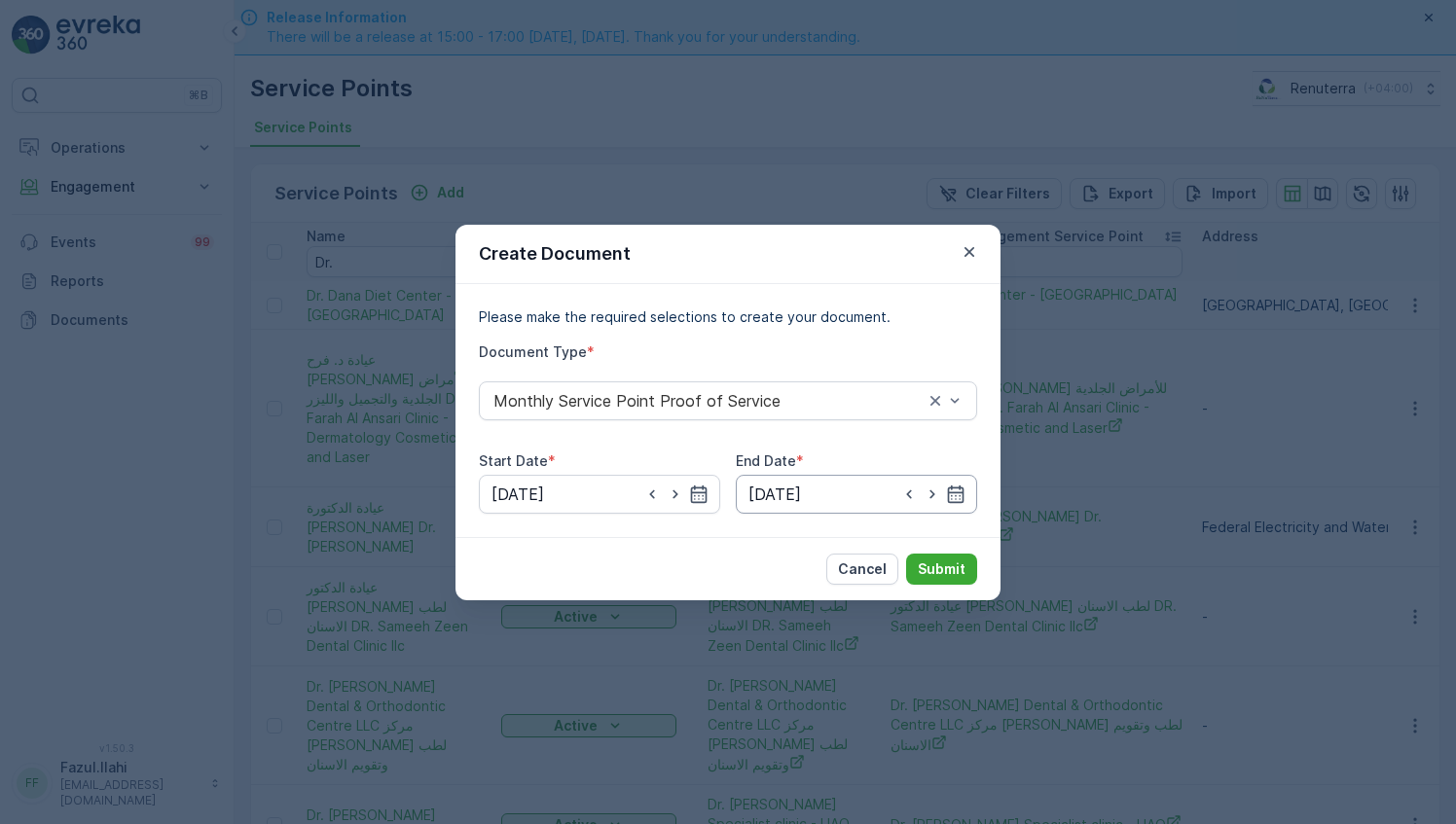
click at [951, 506] on input "30.09.2025" at bounding box center [856, 494] width 241 height 39
click at [123, 586] on div "Create Document Please make the required selections to create your document. Do…" at bounding box center [728, 412] width 1456 height 824
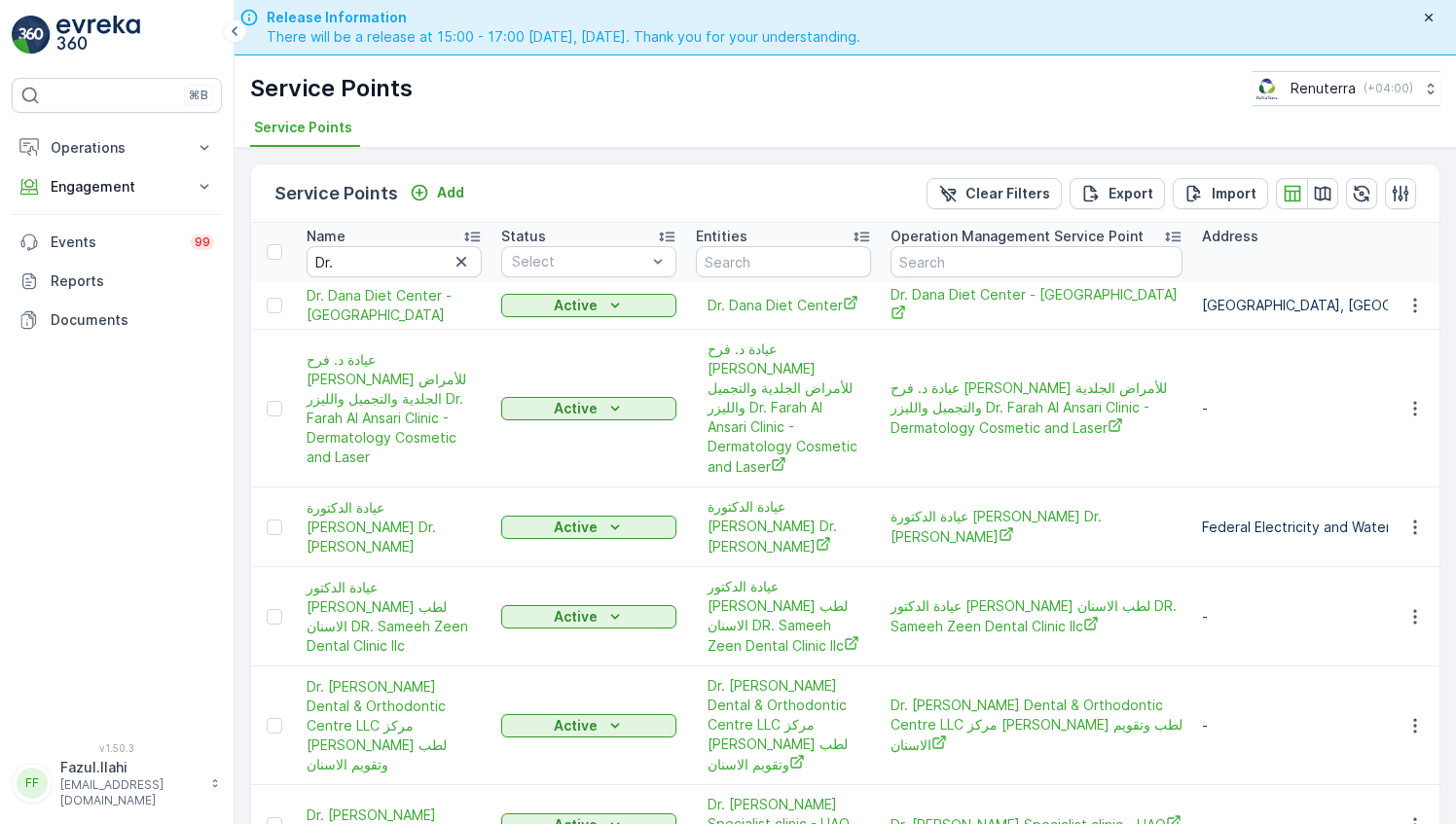
scroll to position [74, 0]
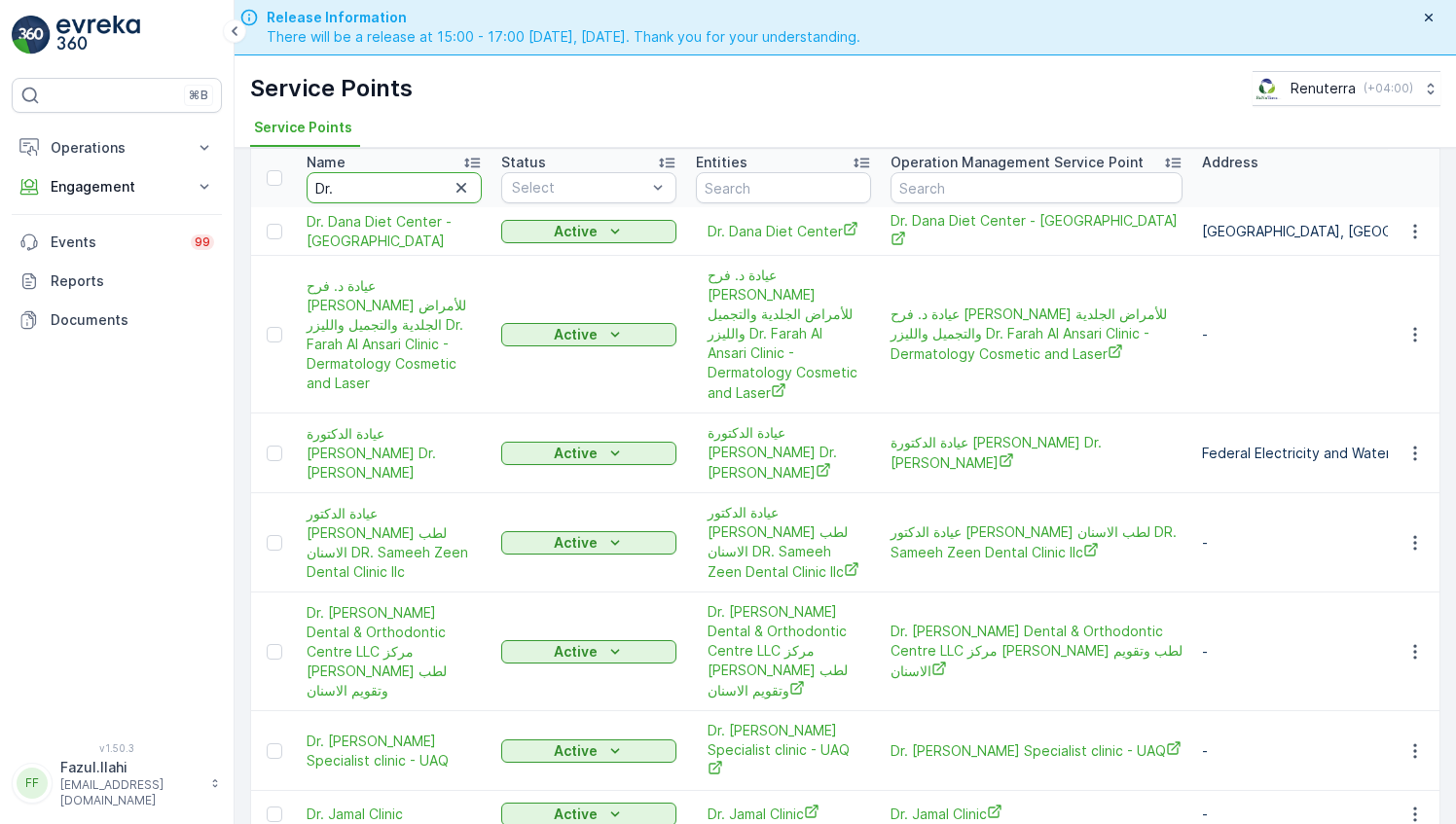
click at [368, 181] on input "Dr." at bounding box center [394, 187] width 175 height 31
type input "mi"
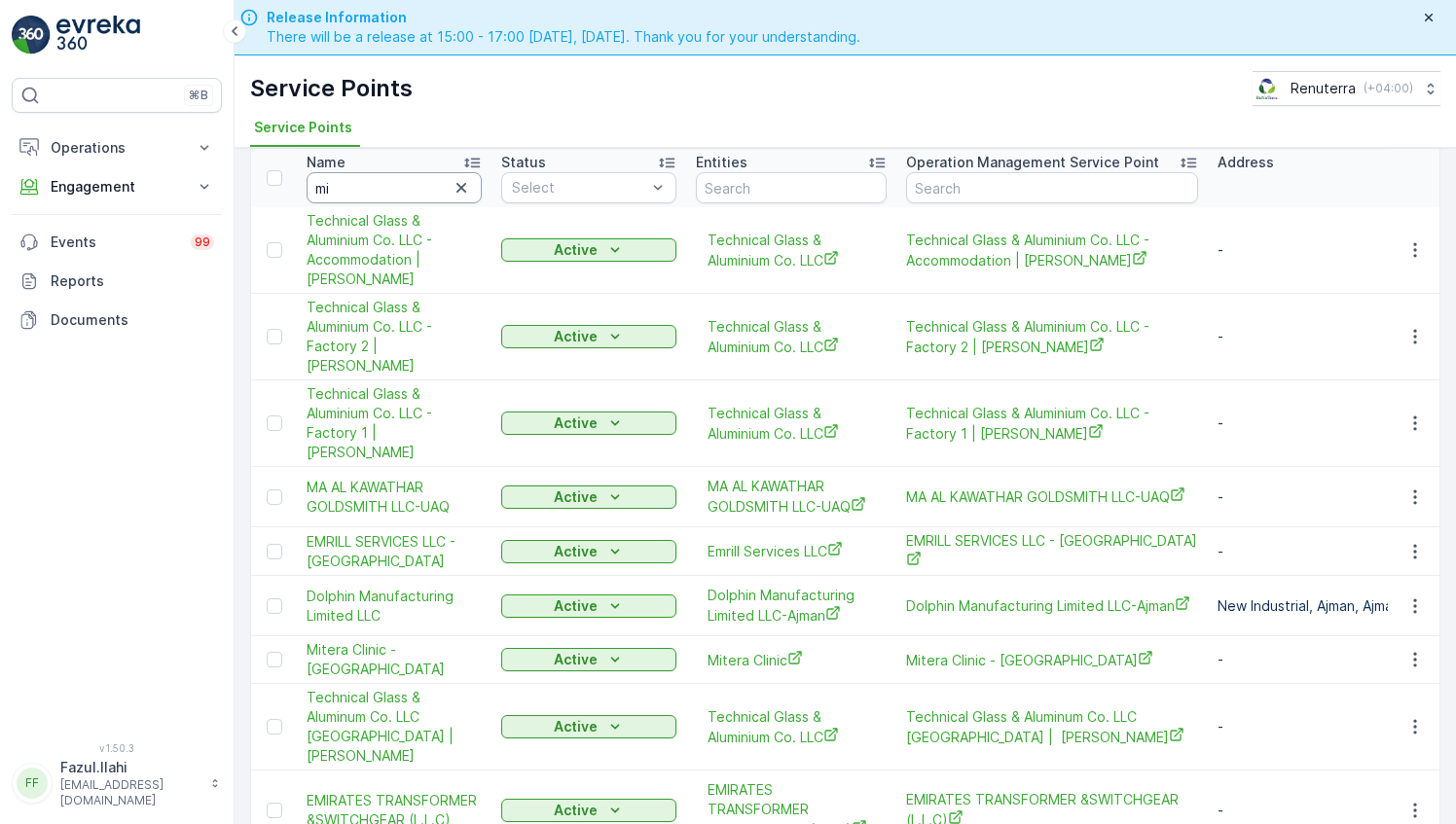
click at [368, 181] on input "mi" at bounding box center [394, 187] width 175 height 31
type input "mitera"
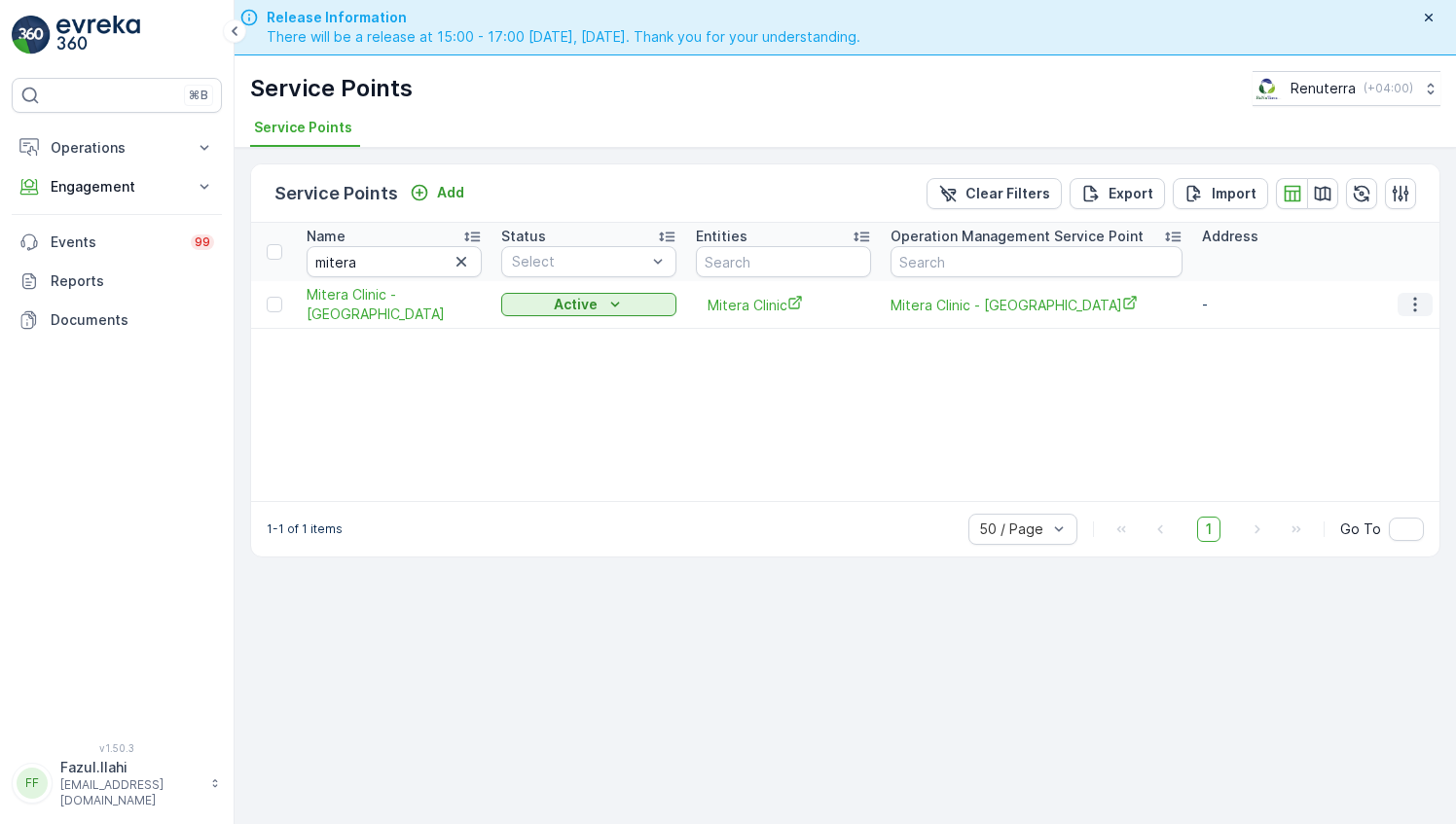
click at [1415, 299] on icon "button" at bounding box center [1415, 305] width 20 height 20
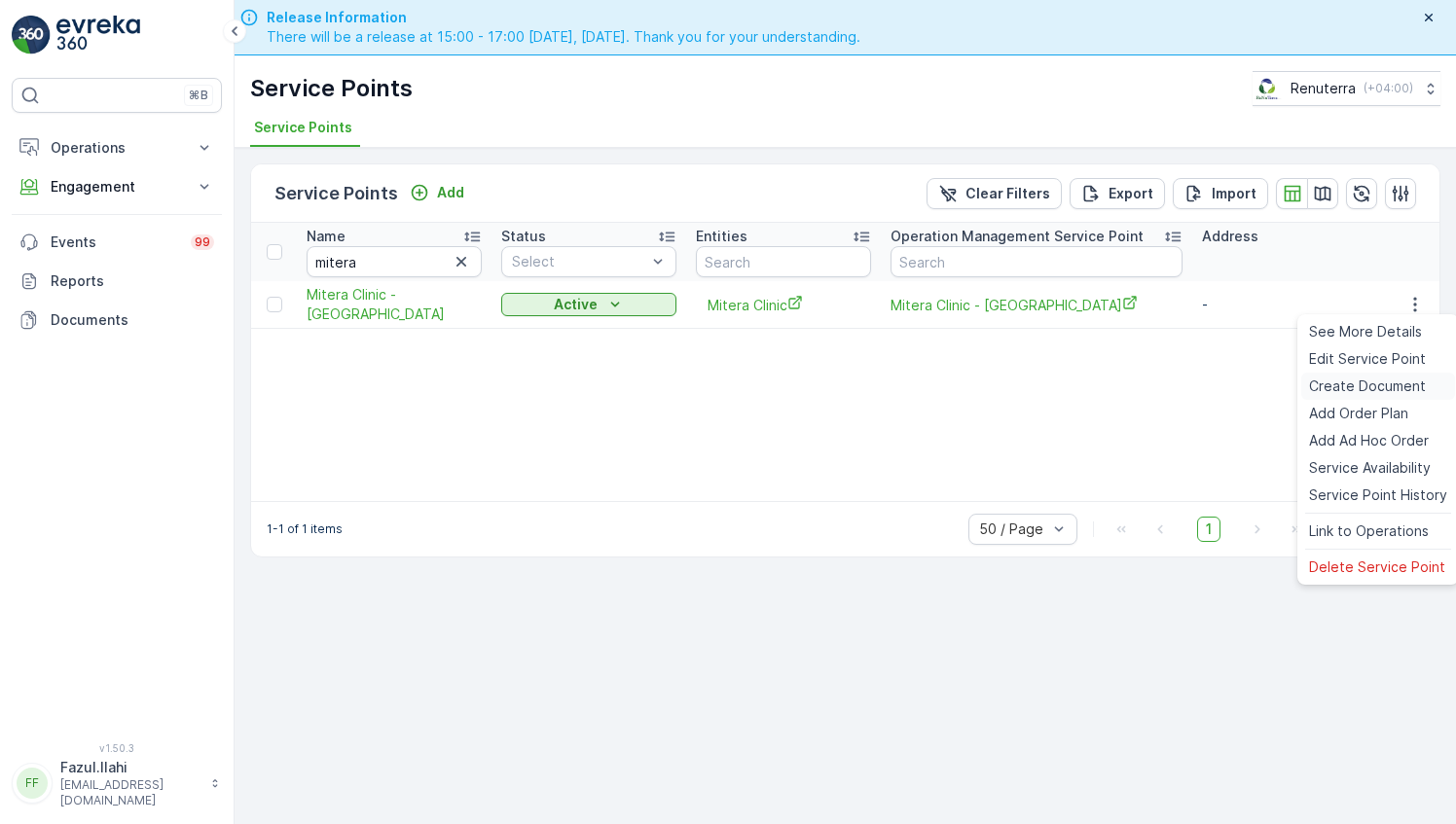
click at [1347, 390] on span "Create Document" at bounding box center [1366, 386] width 116 height 20
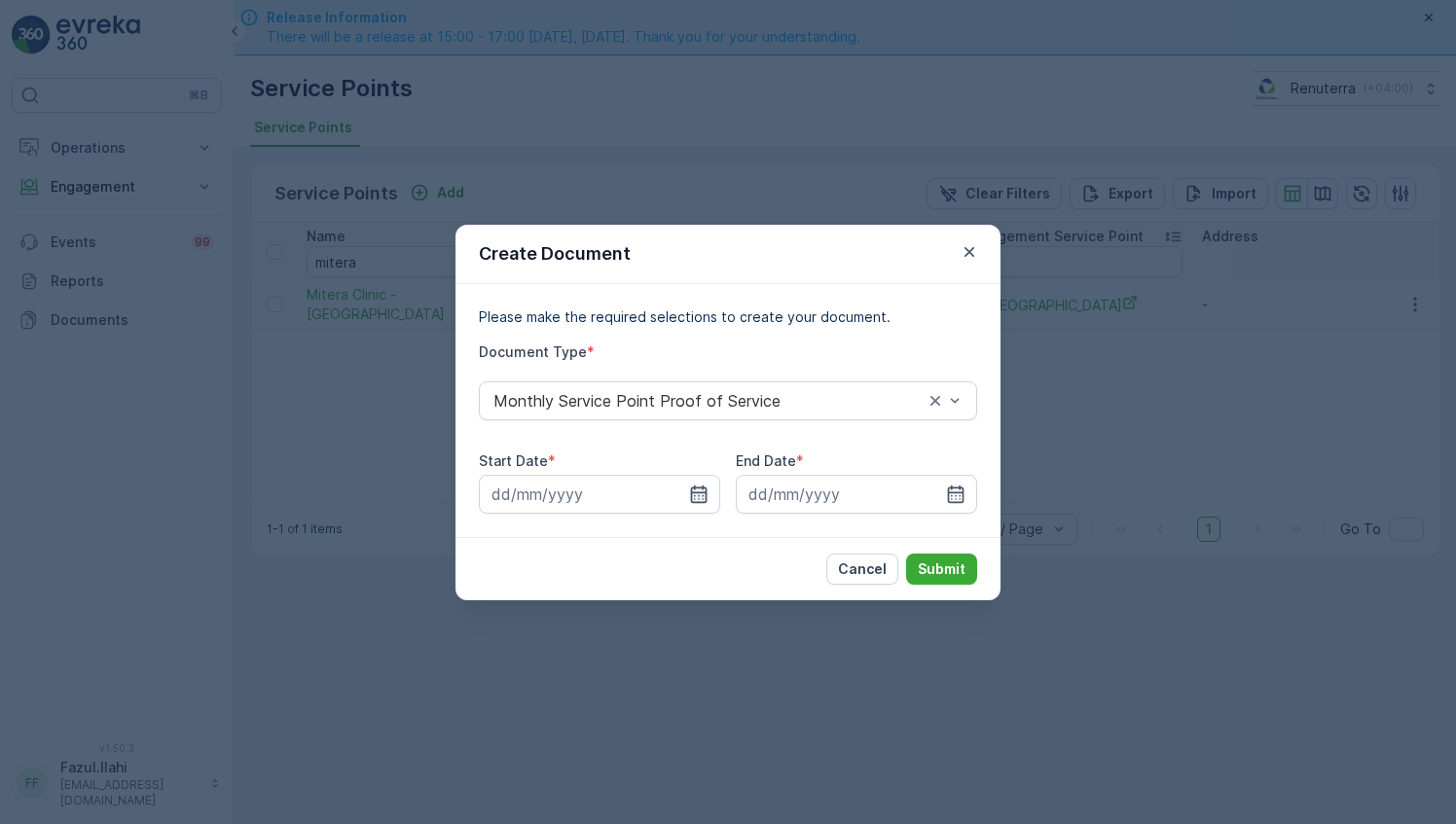
click at [702, 490] on icon "button" at bounding box center [699, 495] width 20 height 20
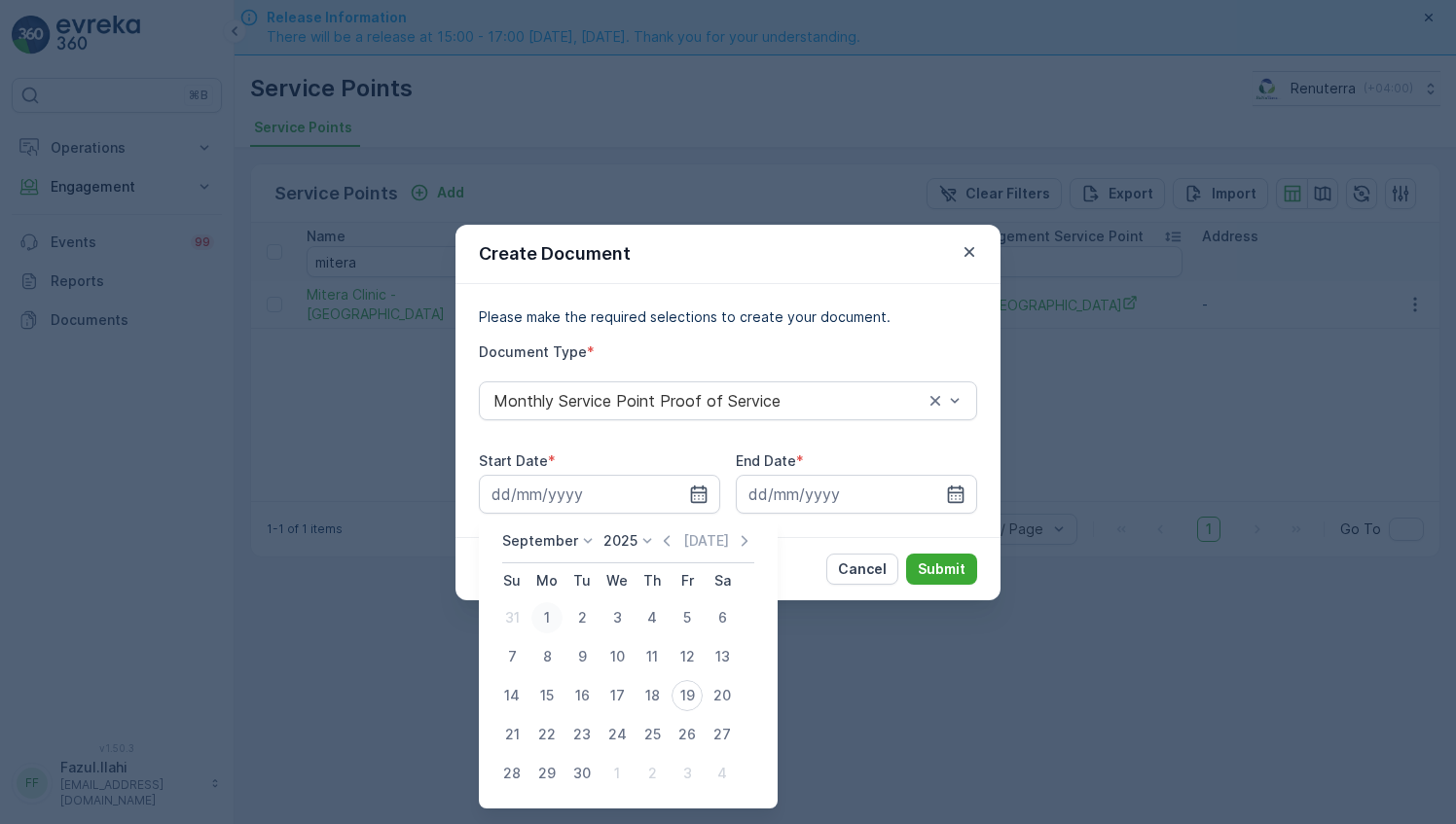
click at [547, 611] on div "1" at bounding box center [546, 617] width 31 height 31
type input "01.09.2025"
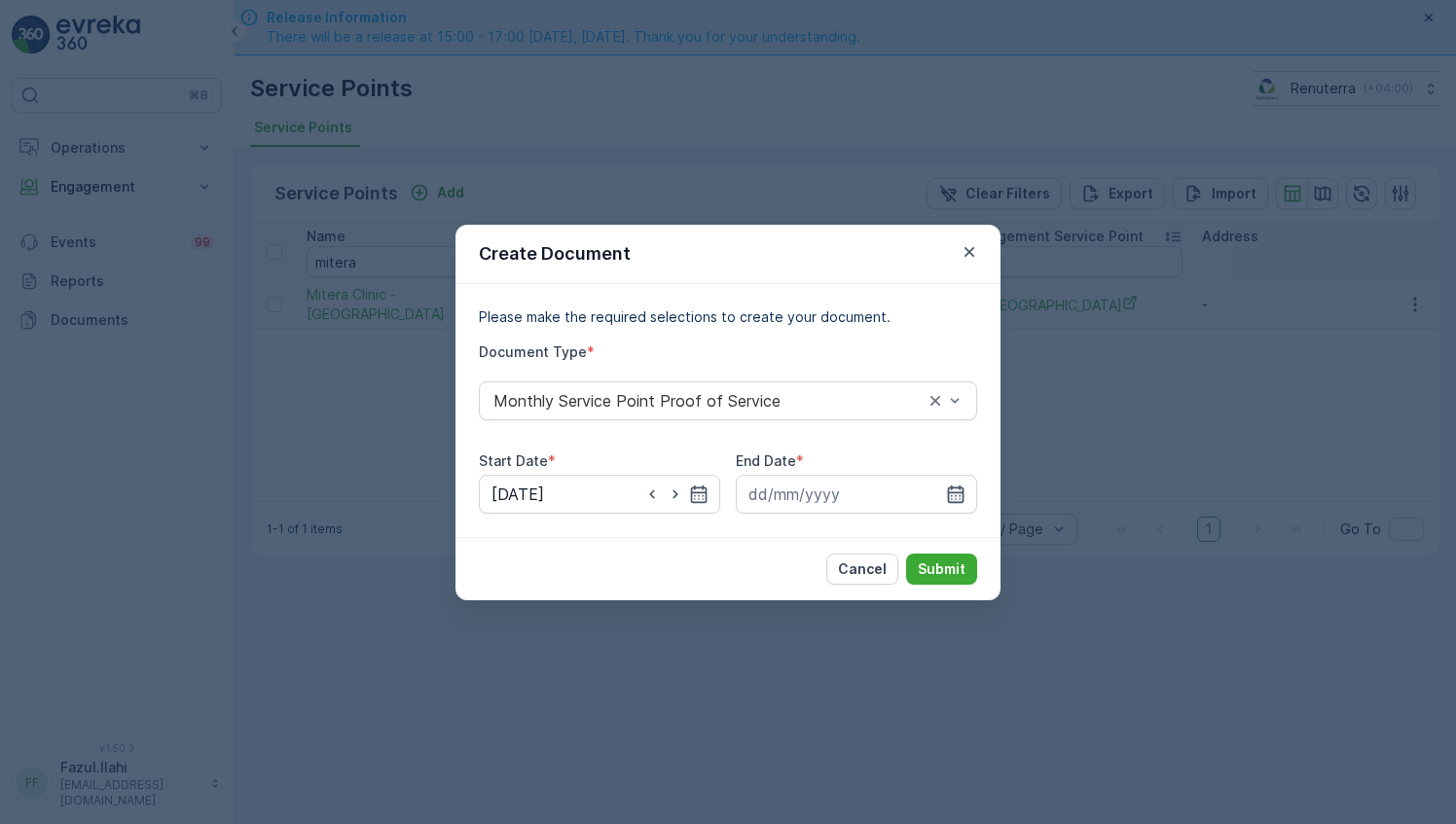
click at [947, 487] on icon "button" at bounding box center [955, 495] width 20 height 20
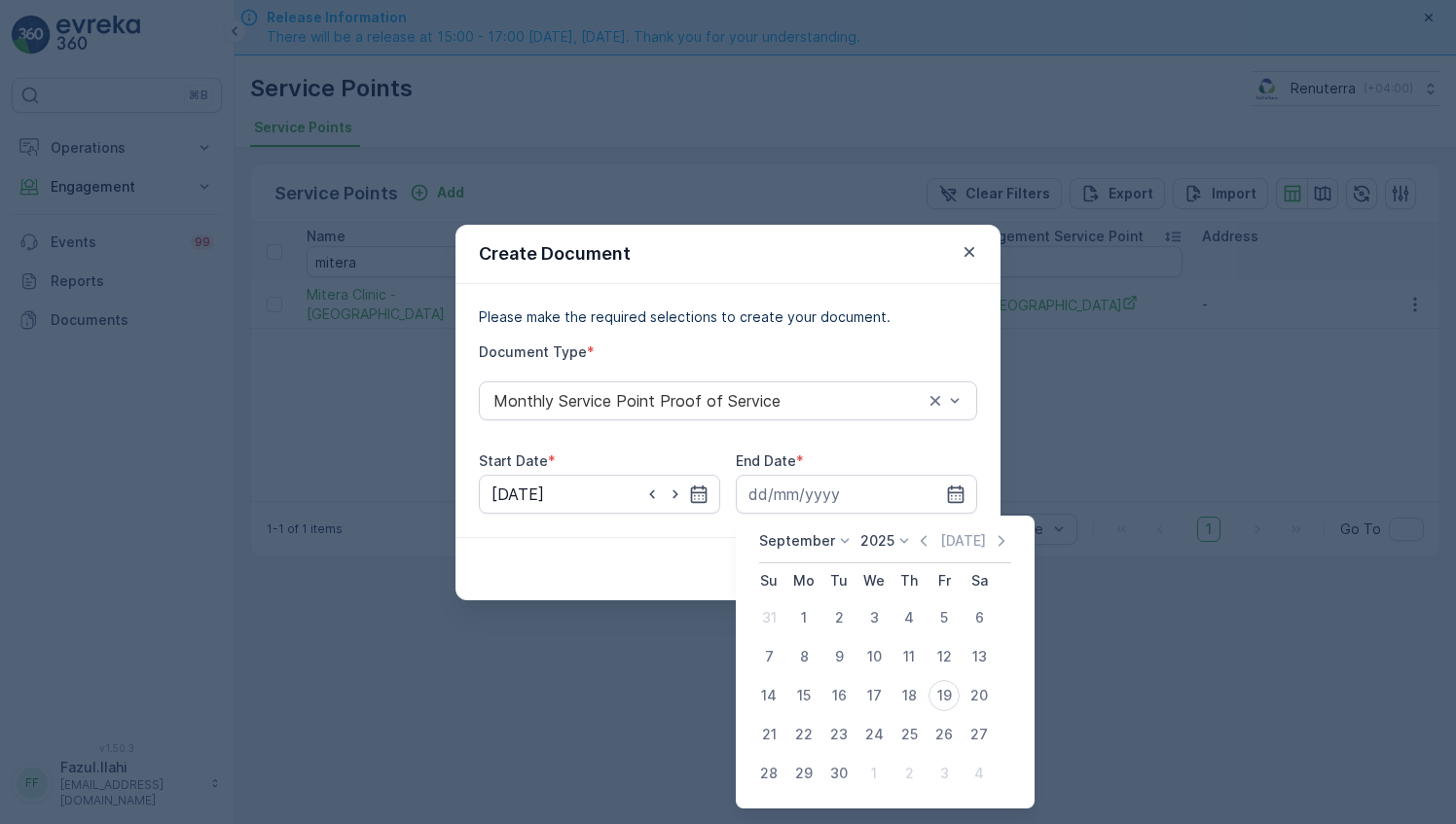
click at [917, 550] on div "September 2025 Today" at bounding box center [885, 547] width 252 height 32
click at [918, 548] on icon "button" at bounding box center [924, 541] width 20 height 20
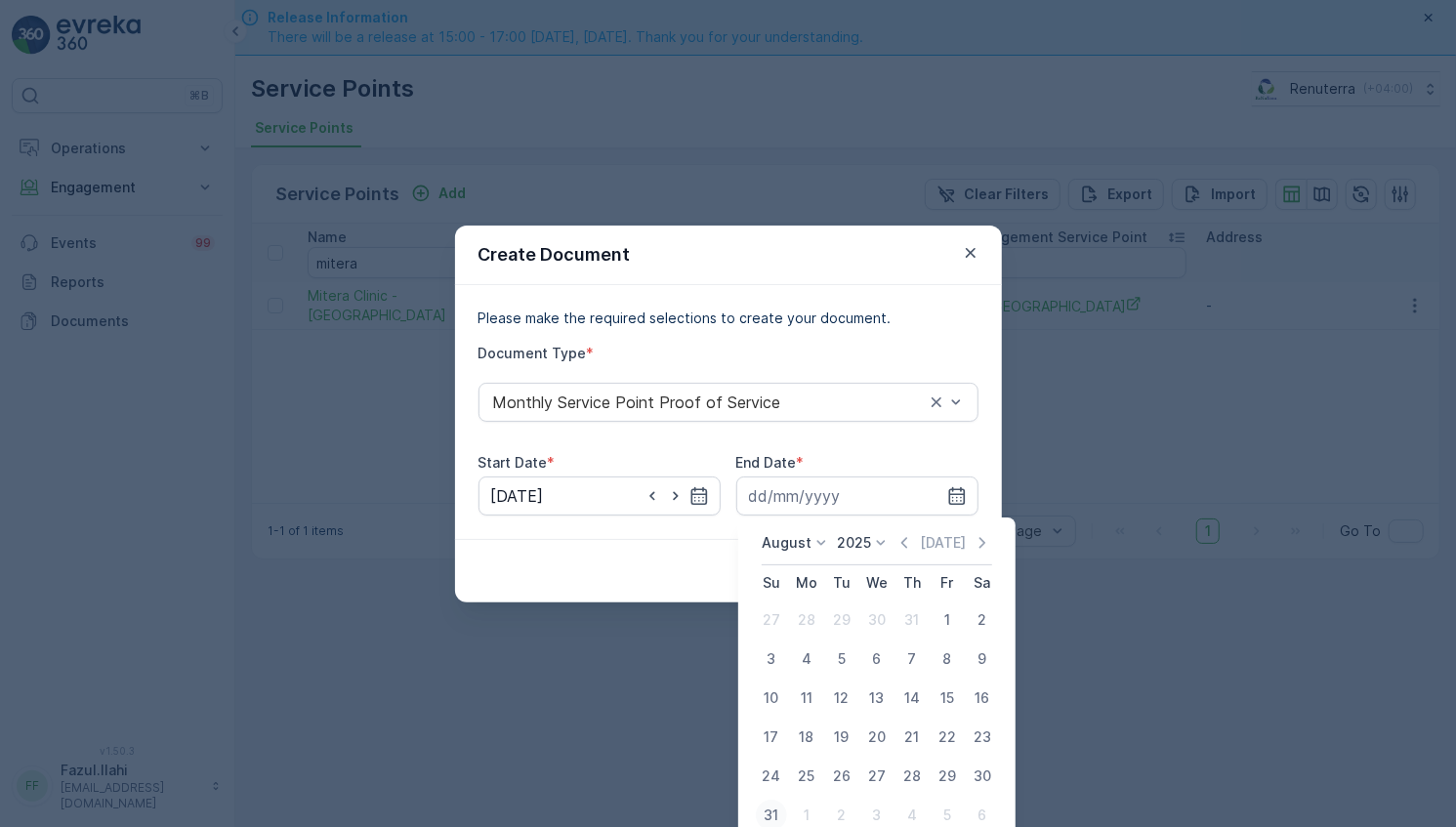
click at [769, 813] on div "31" at bounding box center [771, 815] width 31 height 31
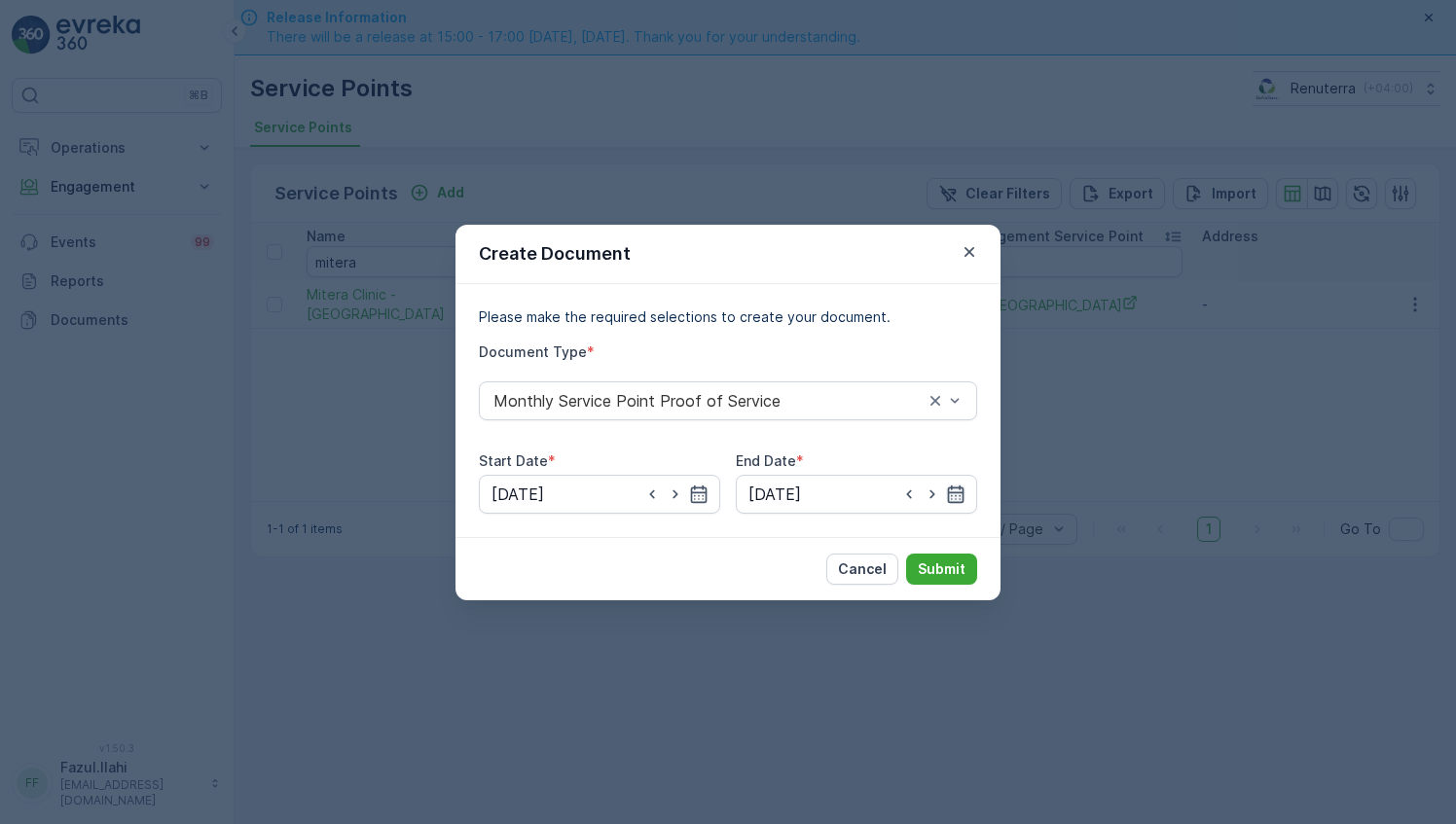
click at [961, 495] on icon "button" at bounding box center [955, 494] width 17 height 18
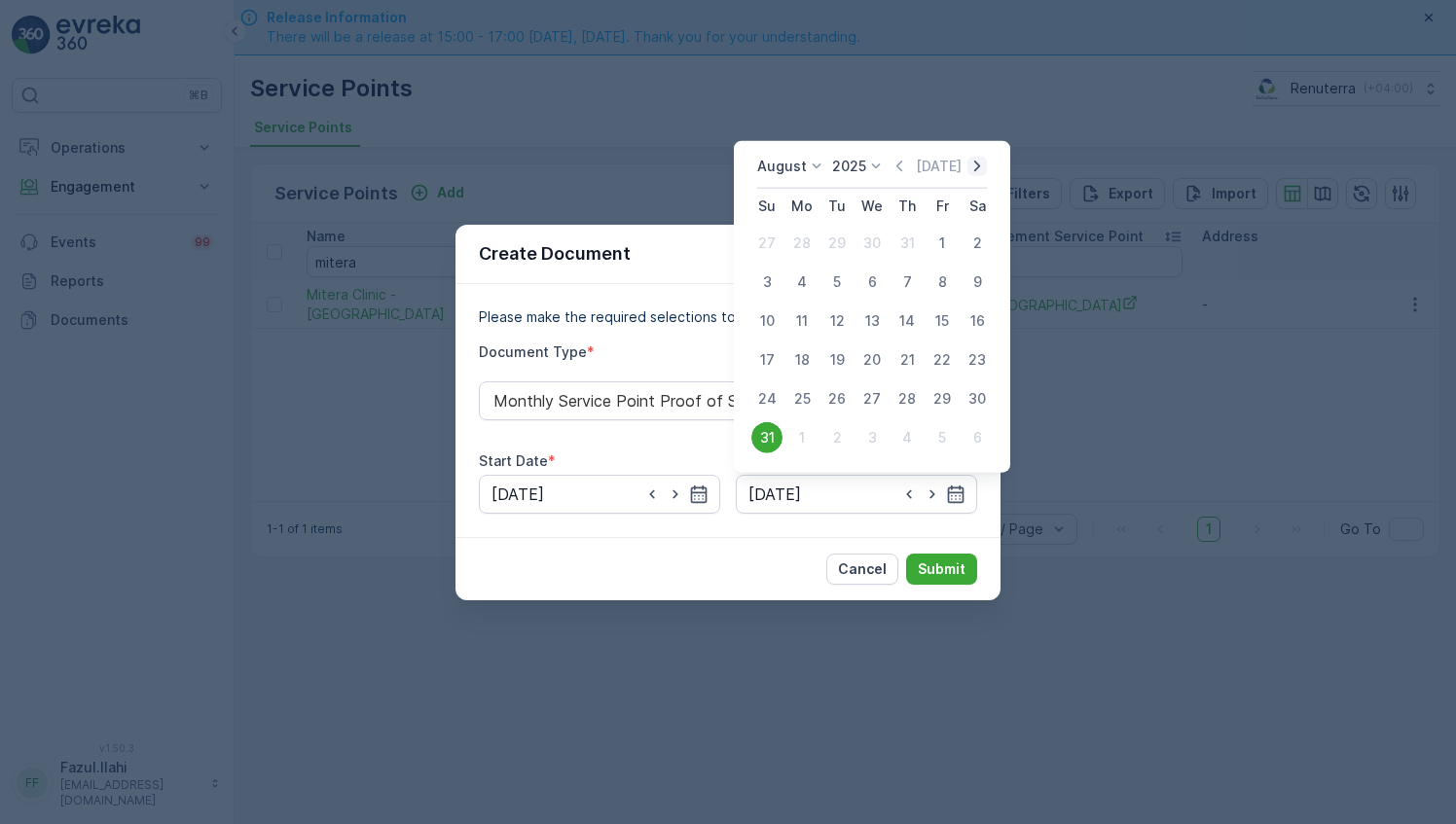
click at [977, 170] on icon "button" at bounding box center [977, 166] width 20 height 20
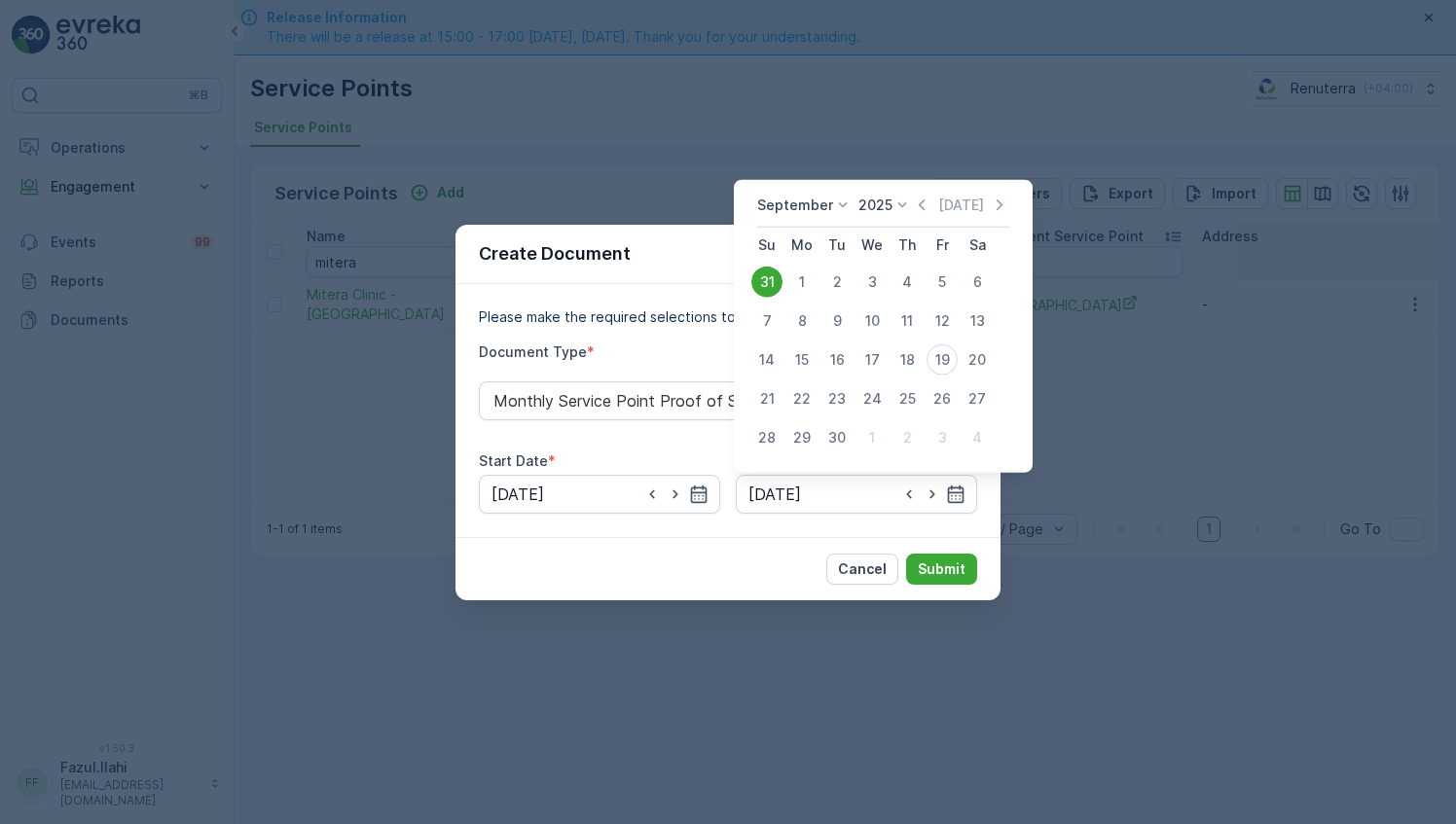
click at [846, 435] on div "30" at bounding box center [836, 437] width 31 height 31
type input "30.09.2025"
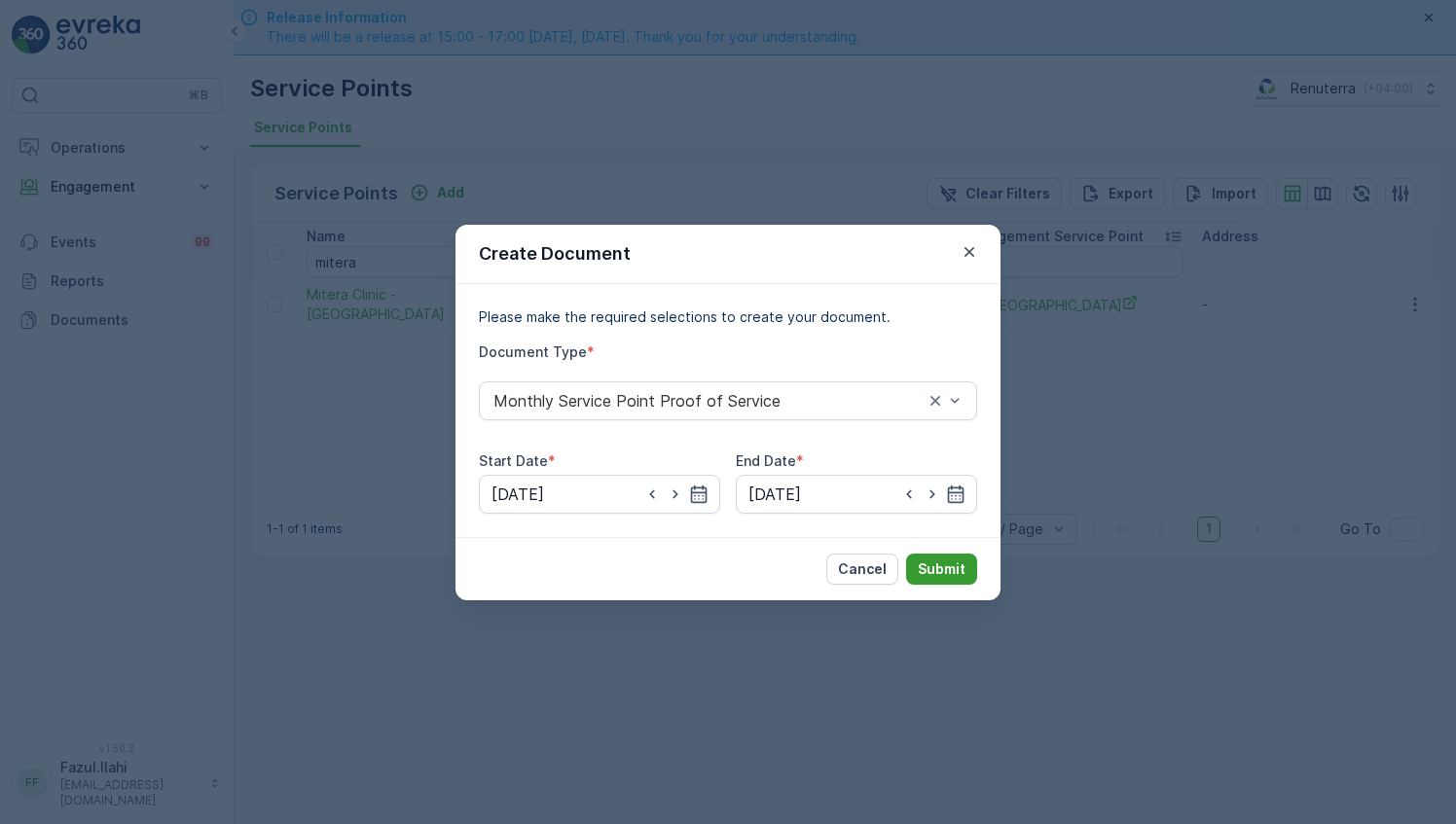
click at [928, 562] on p "Submit" at bounding box center [941, 569] width 48 height 20
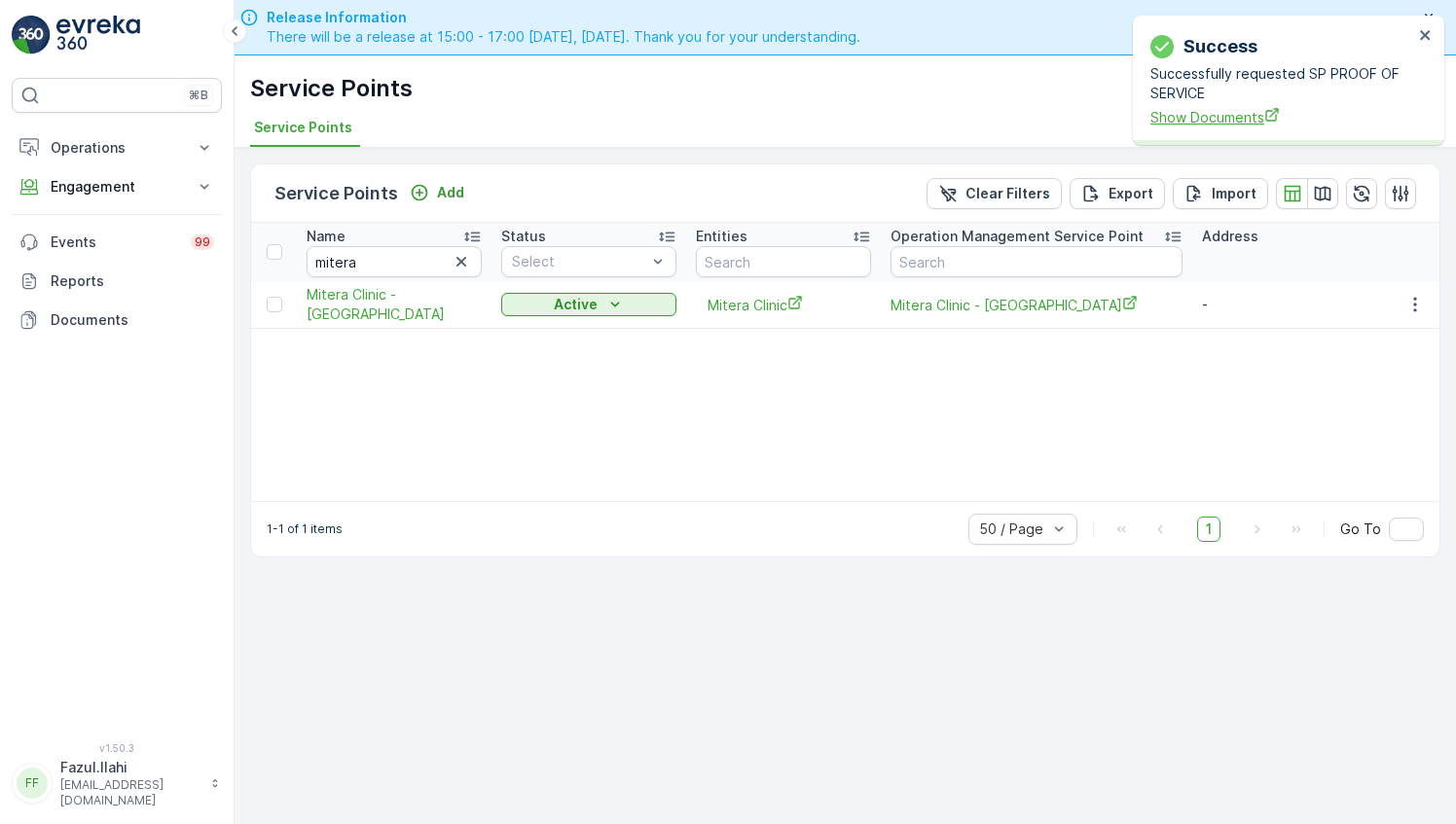
click at [1209, 115] on span "Show Documents" at bounding box center [1282, 117] width 263 height 21
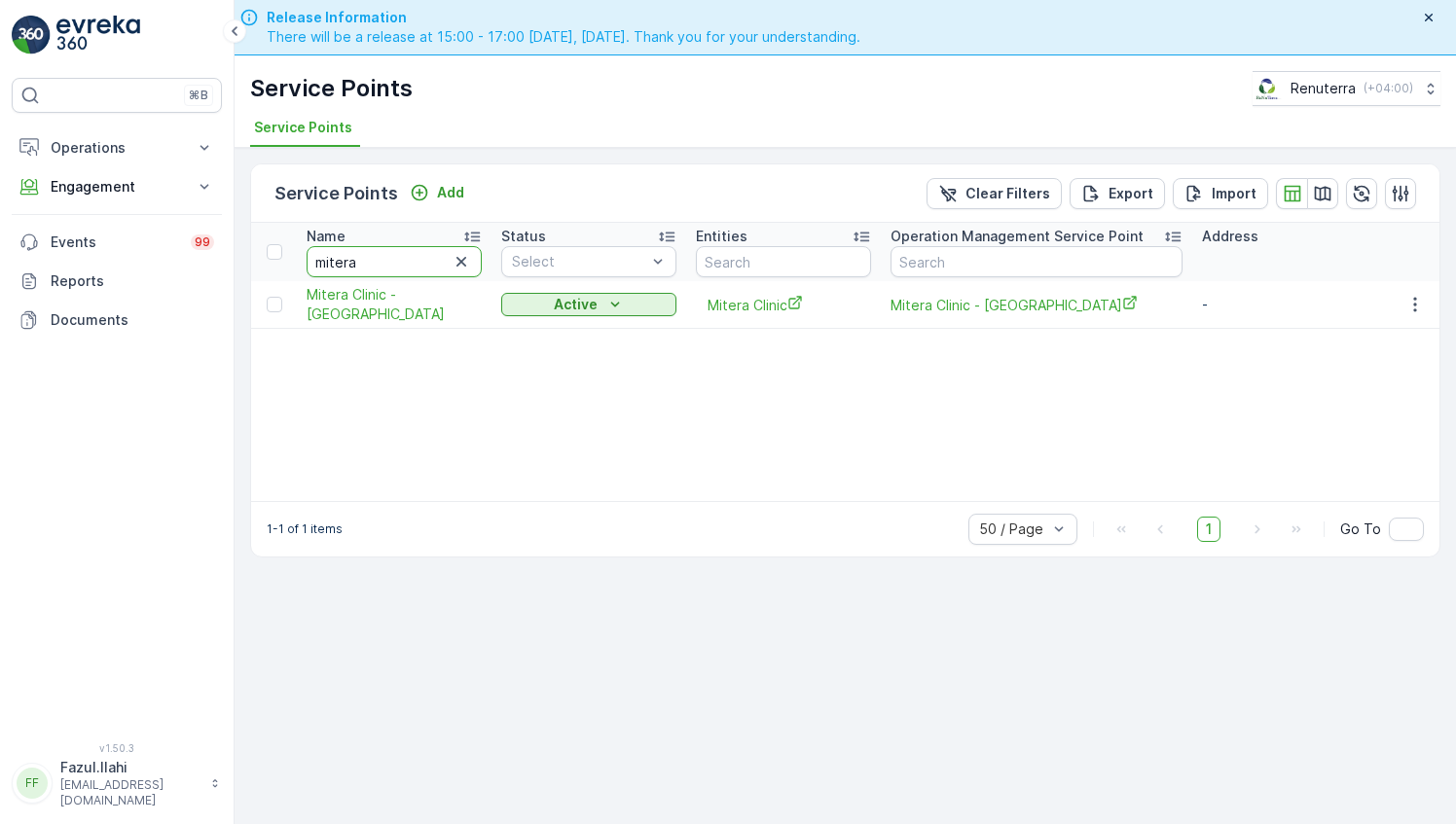
click at [381, 257] on input "mitera" at bounding box center [394, 261] width 175 height 31
type input "Med"
click at [381, 257] on input "Med" at bounding box center [394, 261] width 175 height 31
type input "Med"
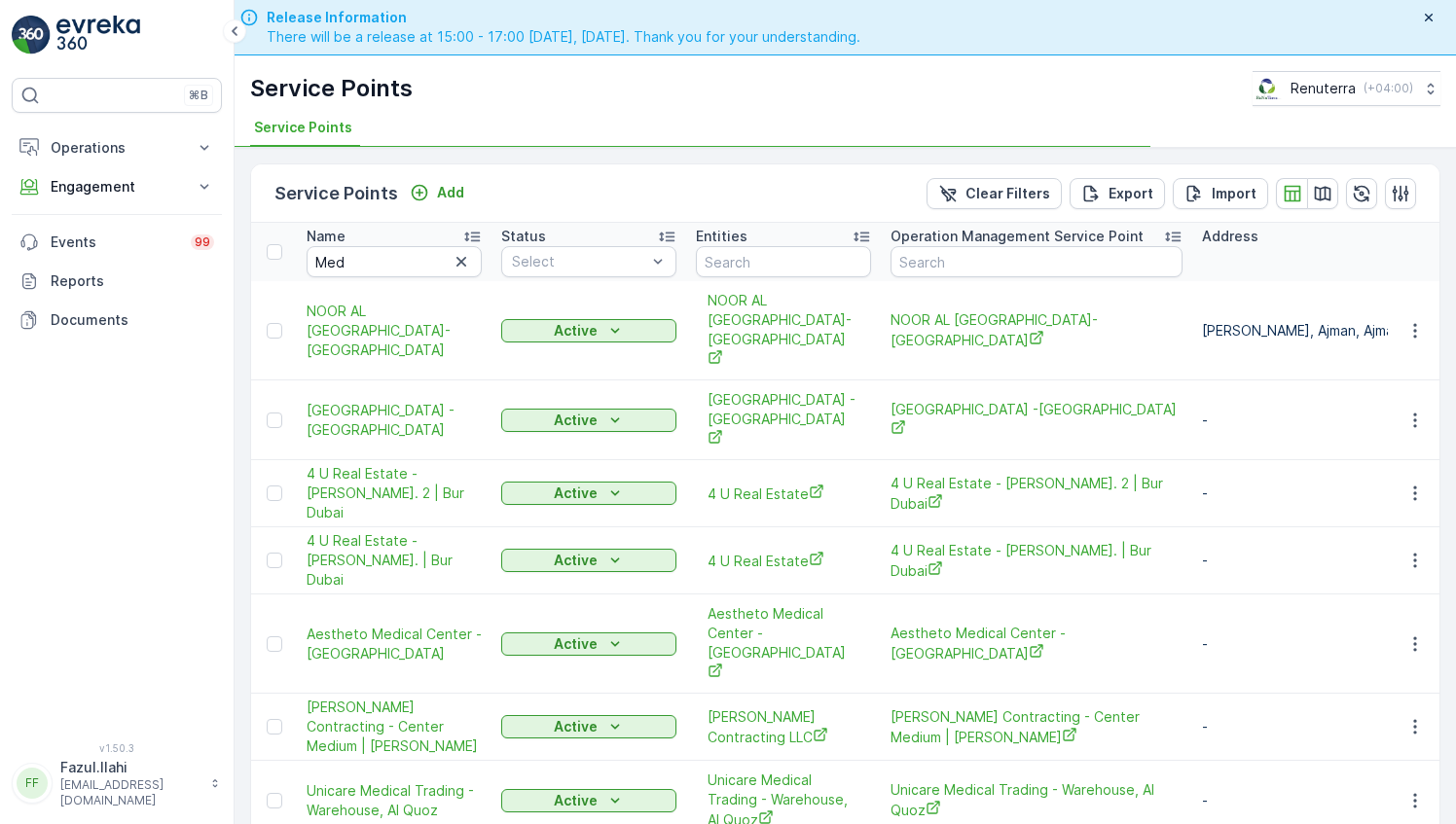
type input "Med LKa"
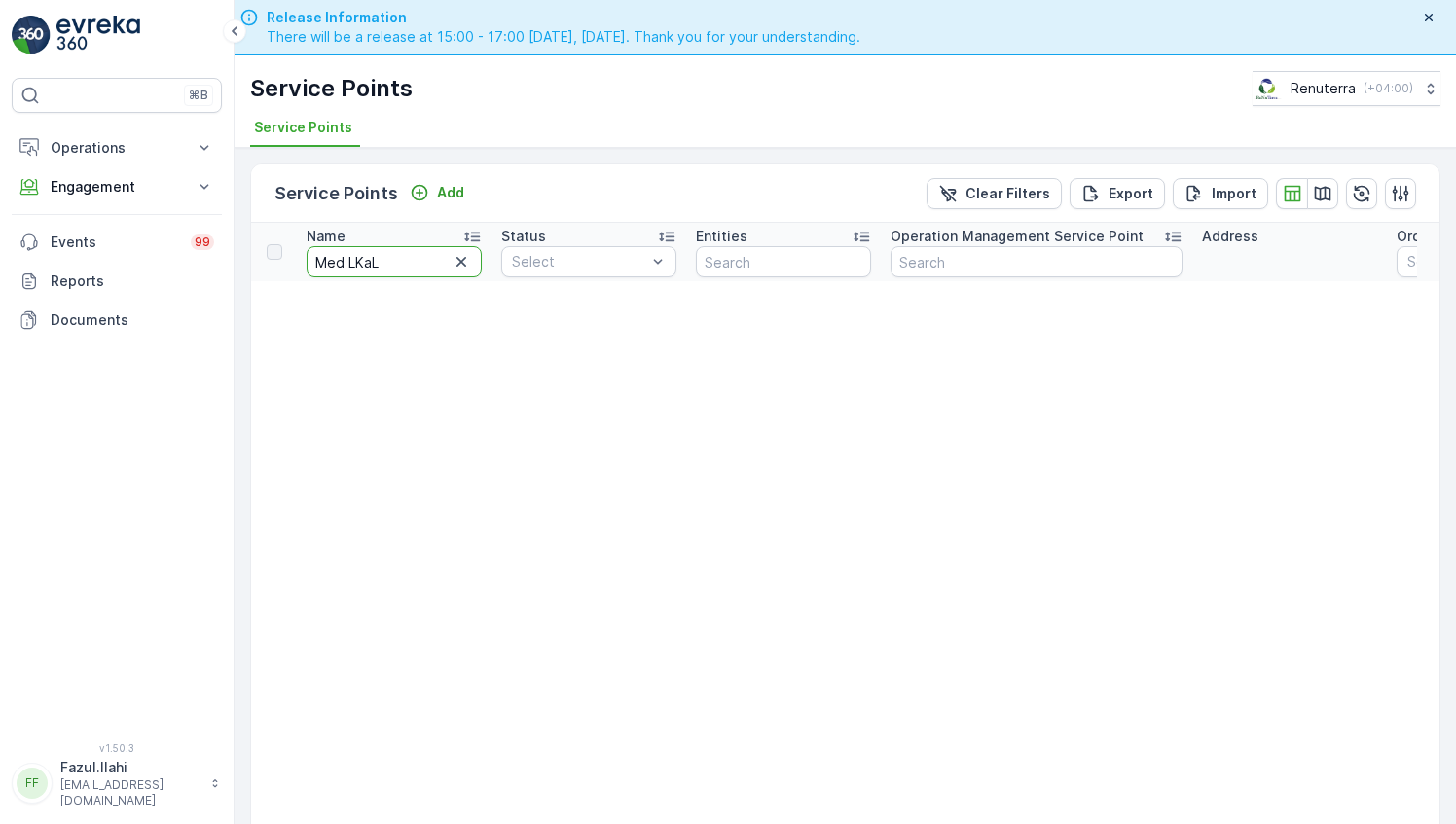
type input "Med LKaLa"
type input "Med L"
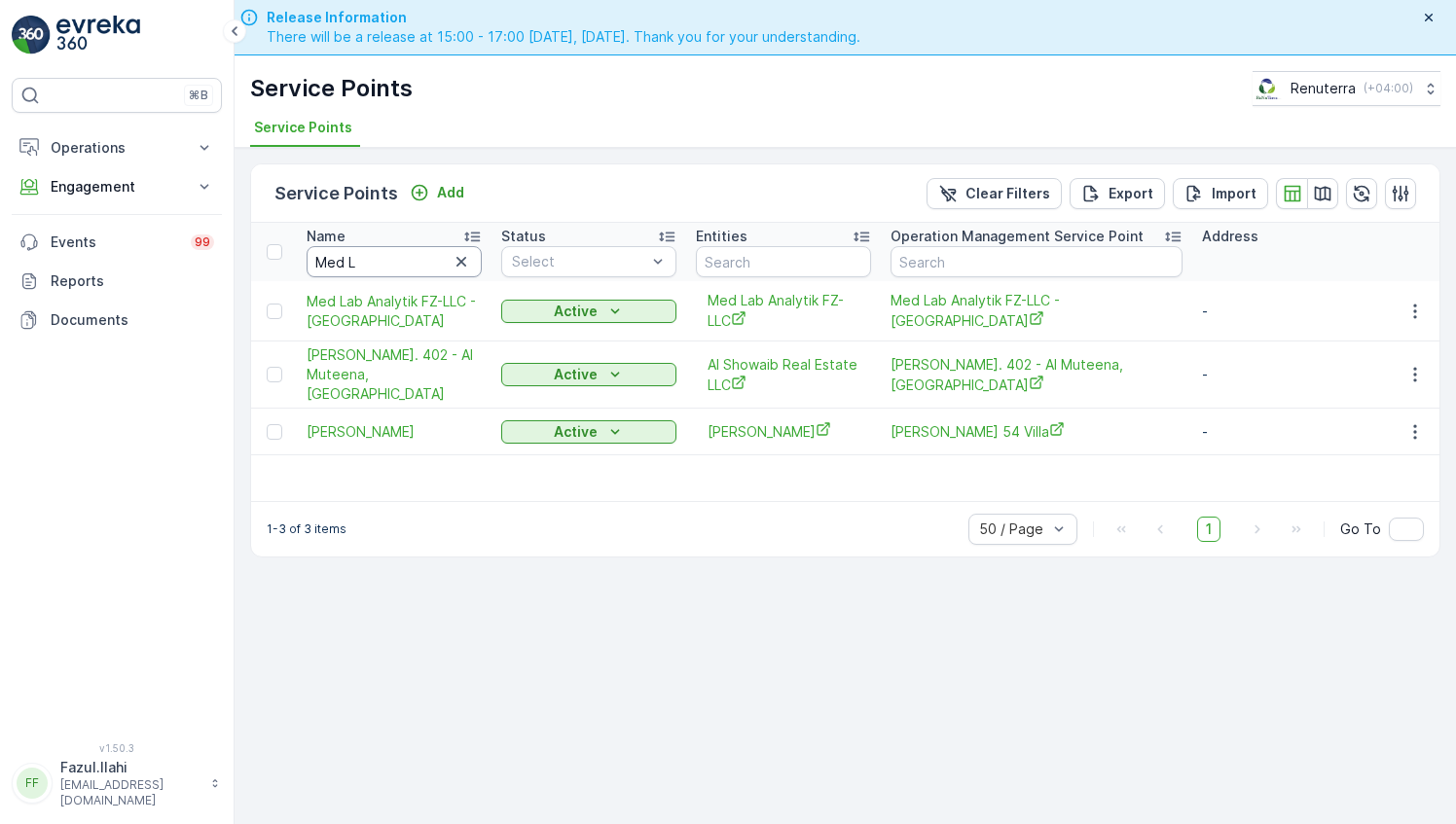
click at [399, 259] on input "Med L" at bounding box center [394, 261] width 175 height 31
type input "Med Lab"
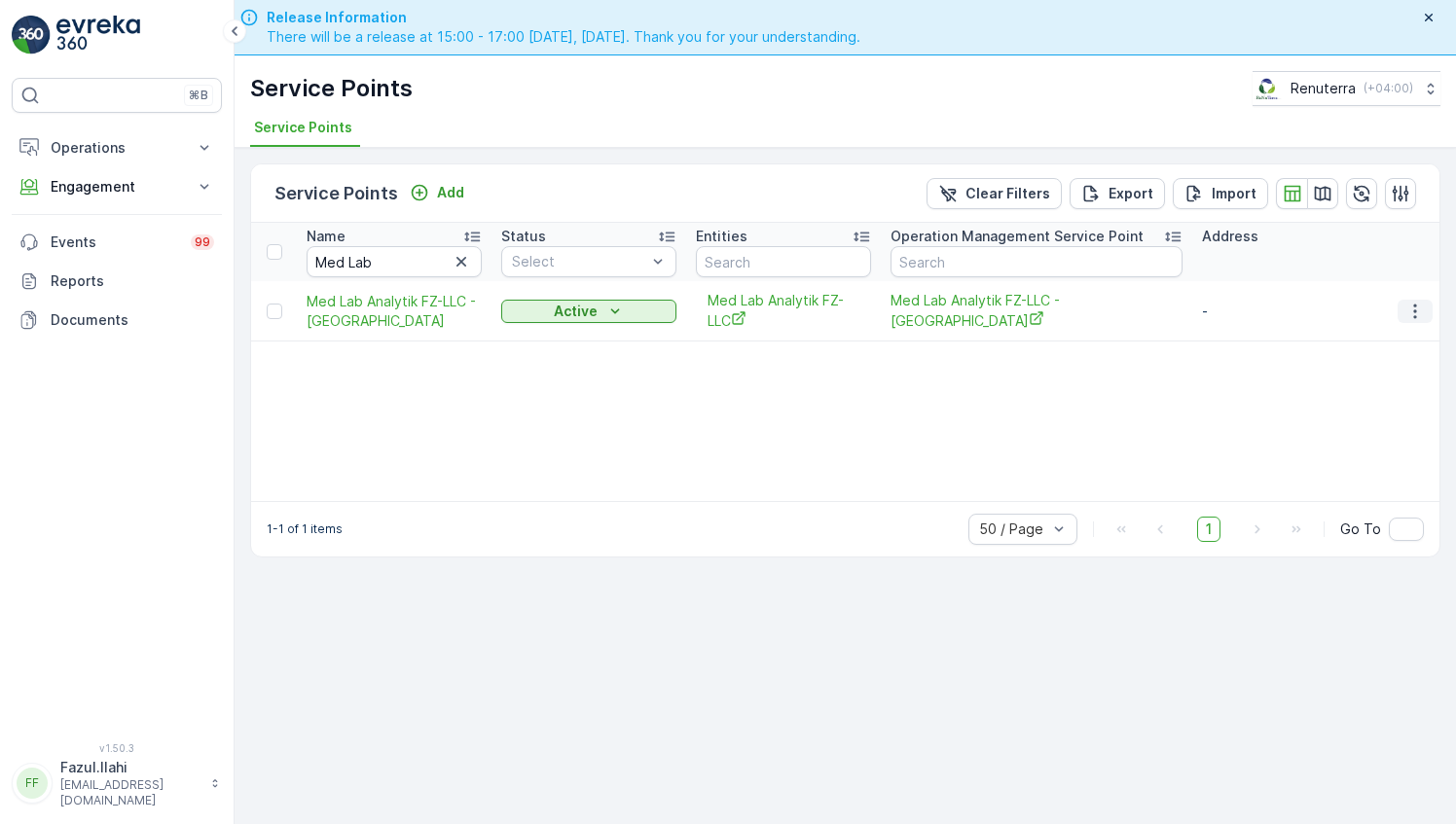
click at [1408, 309] on icon "button" at bounding box center [1415, 311] width 20 height 20
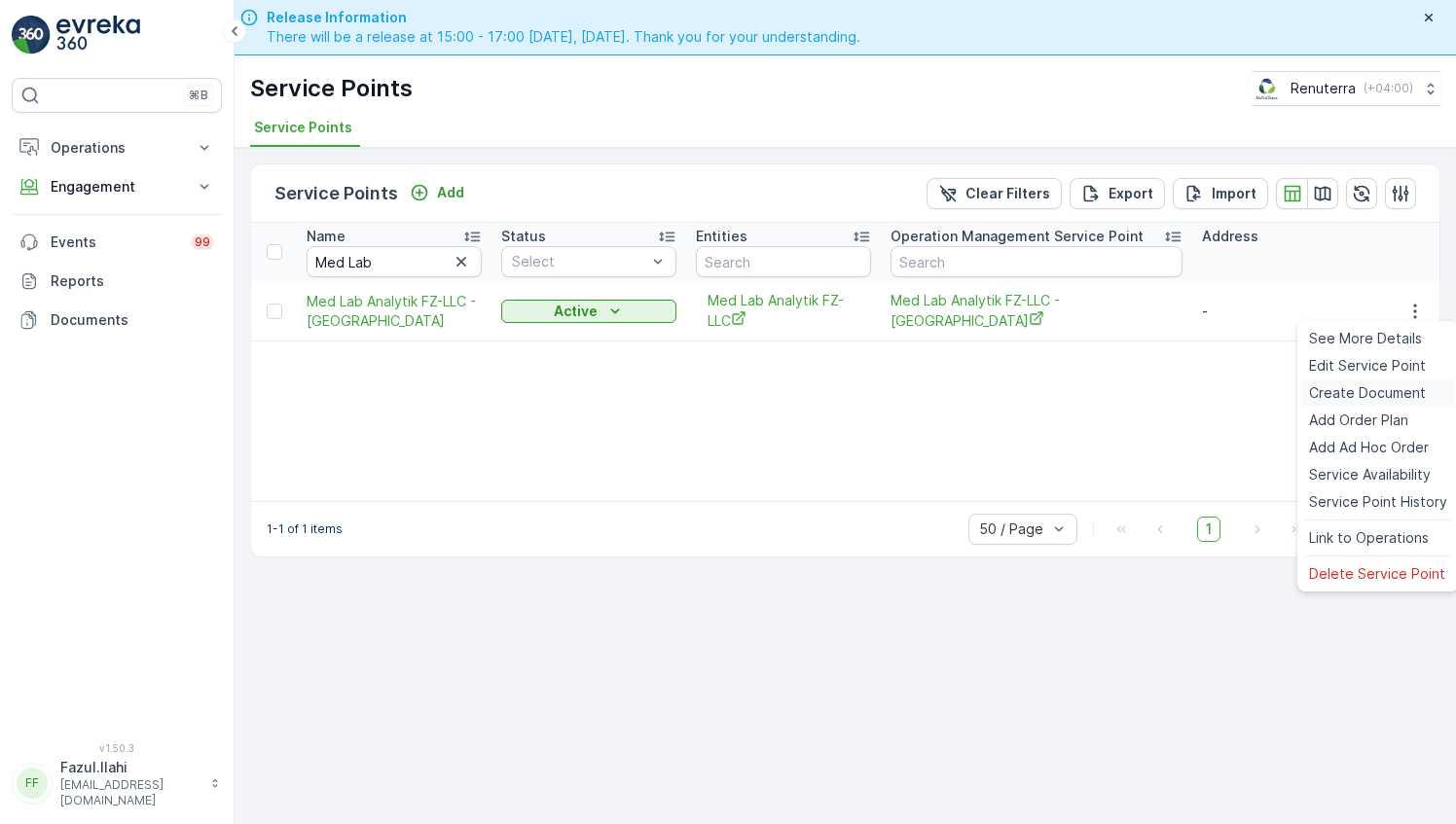
click at [1351, 396] on span "Create Document" at bounding box center [1366, 393] width 116 height 20
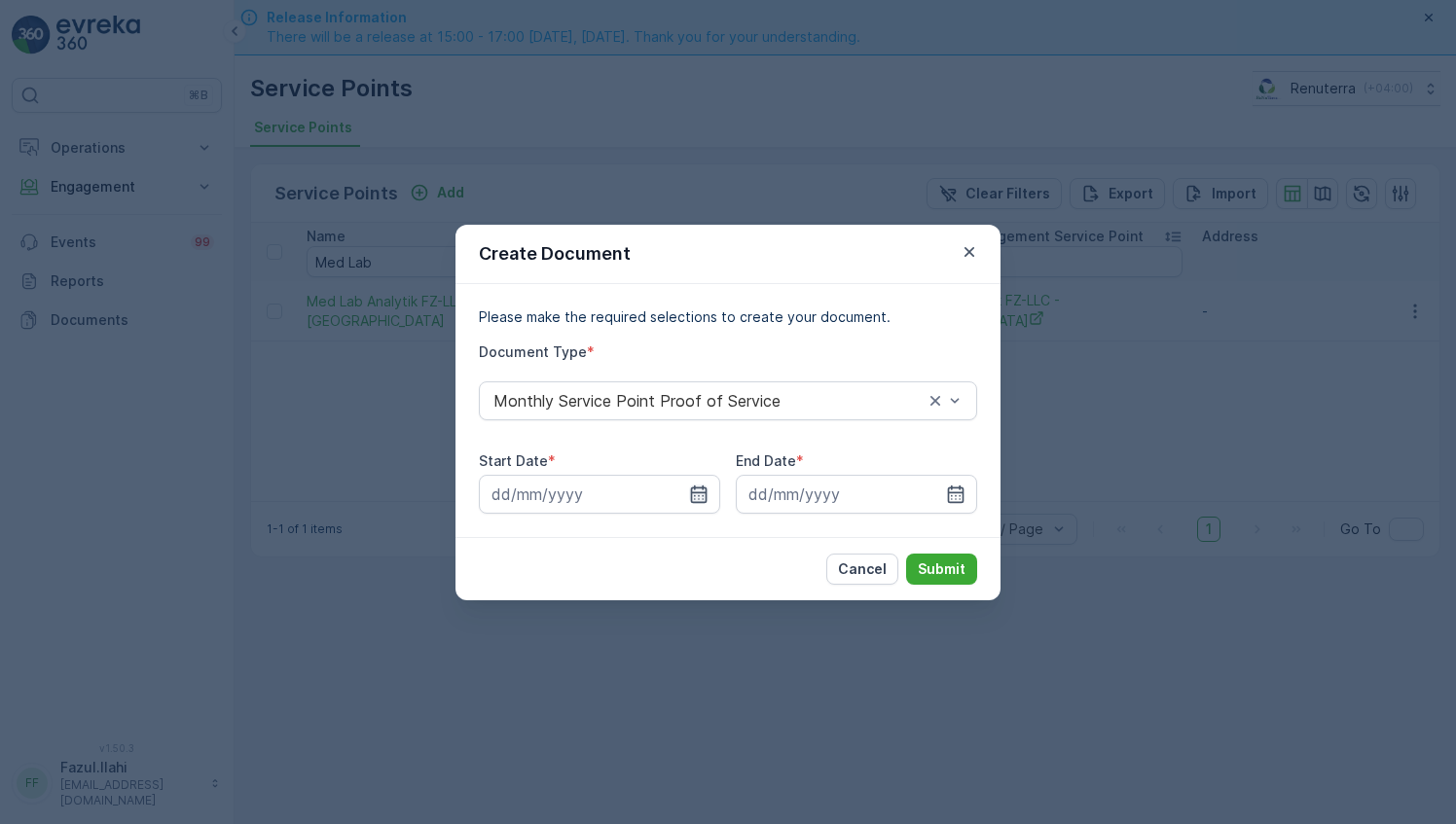
click at [697, 495] on icon "button" at bounding box center [699, 495] width 20 height 20
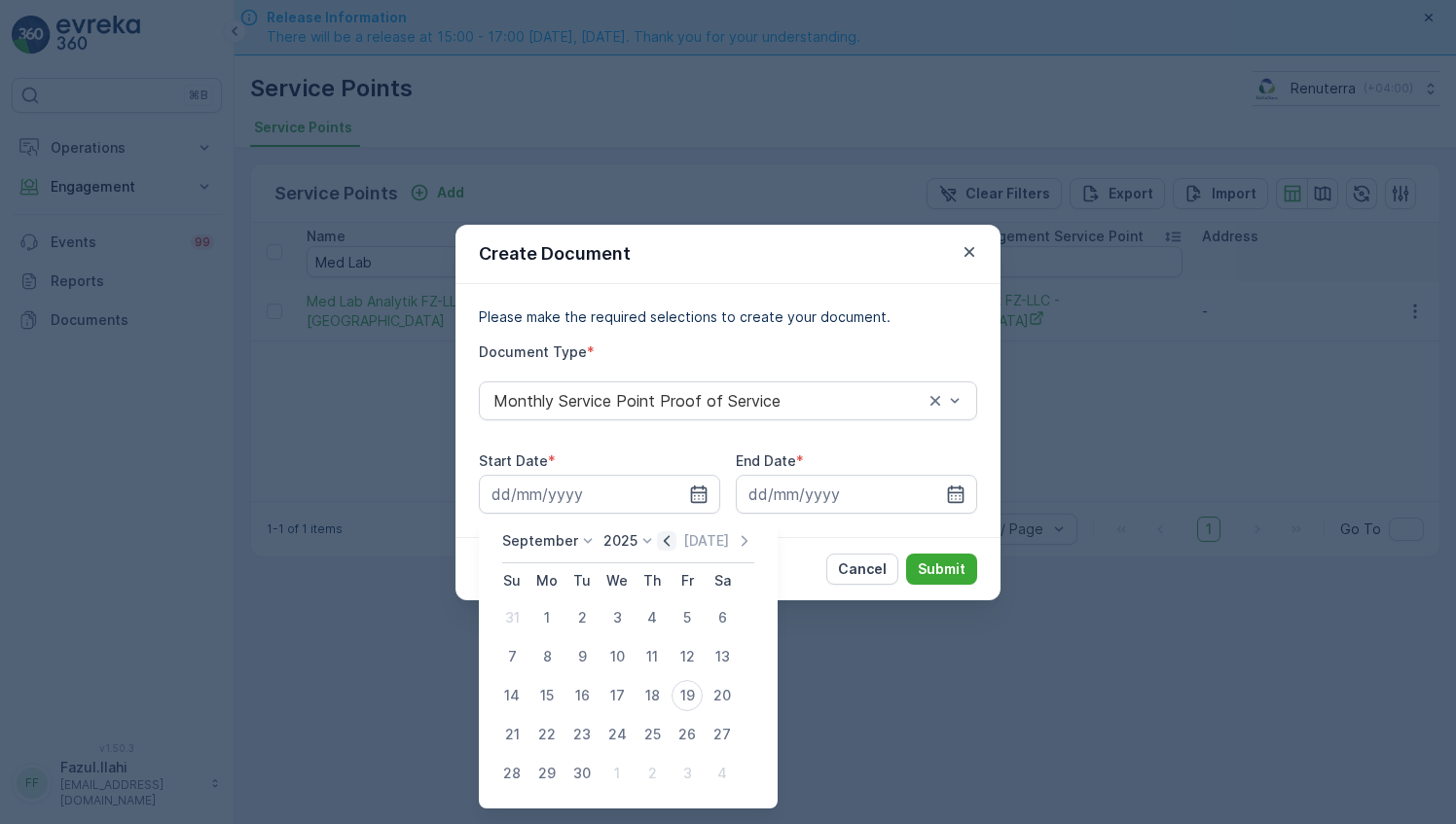
click at [662, 547] on icon "button" at bounding box center [667, 541] width 20 height 20
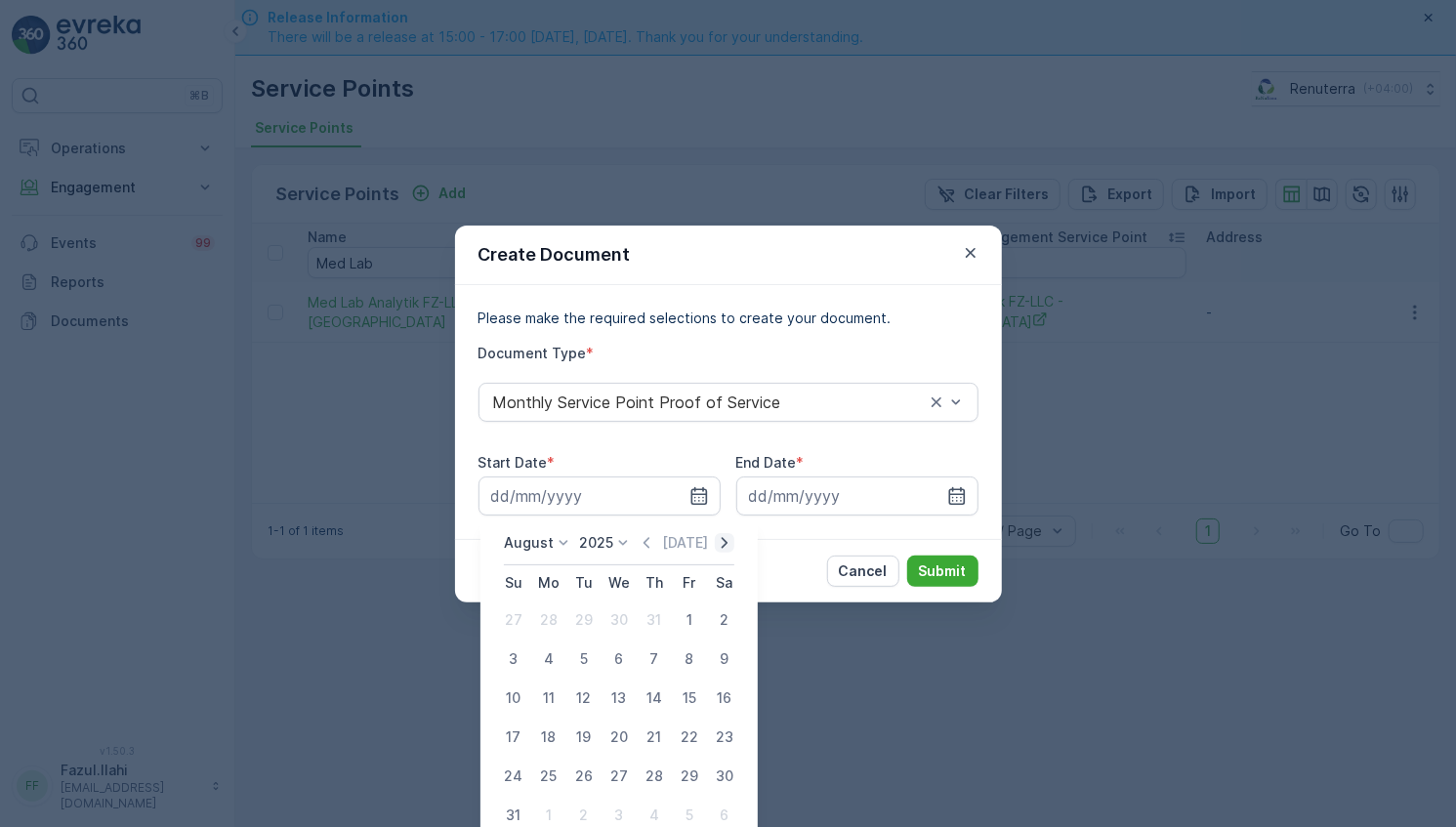
click at [730, 539] on icon "button" at bounding box center [725, 543] width 20 height 20
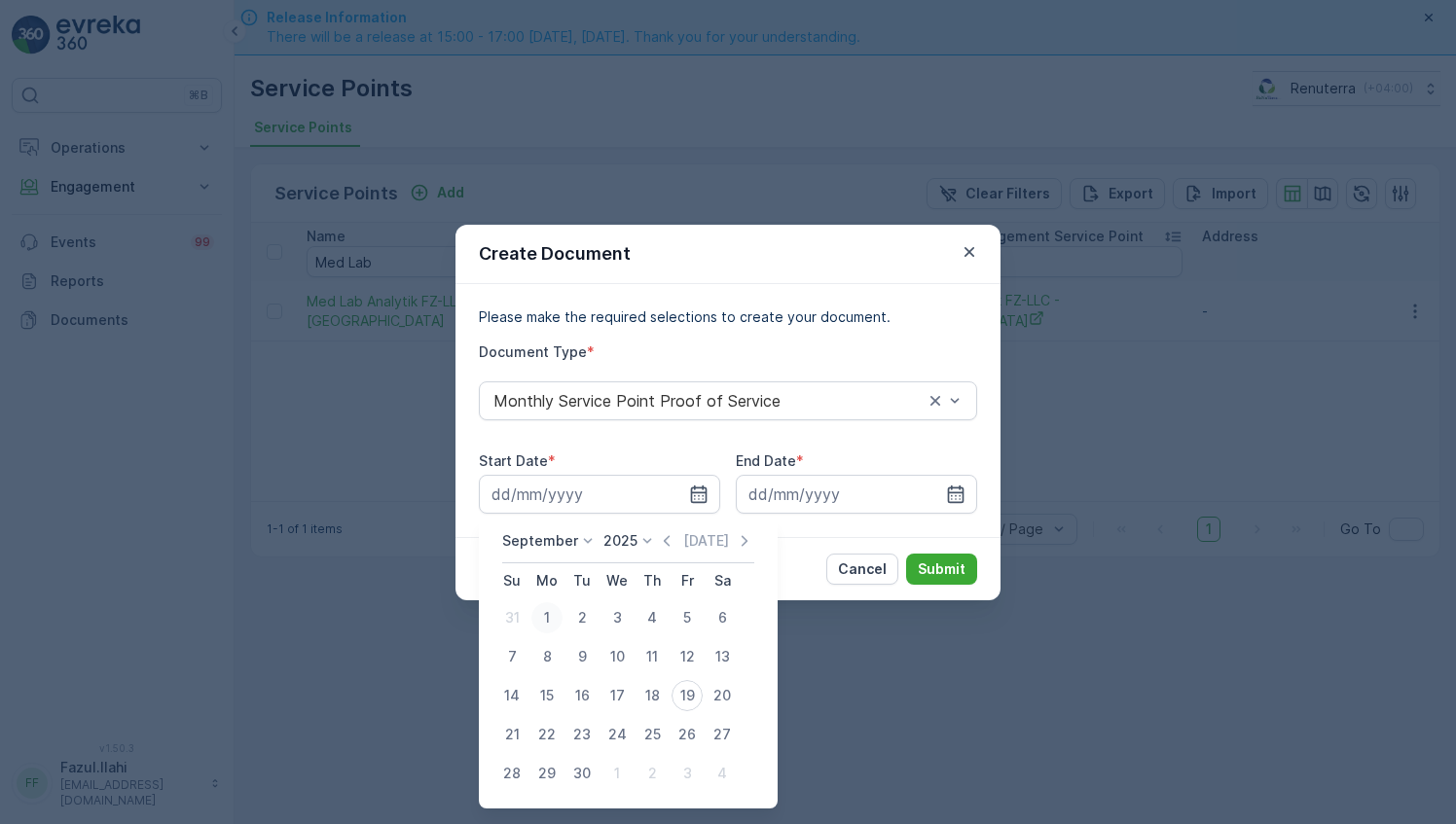
click at [547, 623] on div "1" at bounding box center [546, 617] width 31 height 31
type input "01.09.2025"
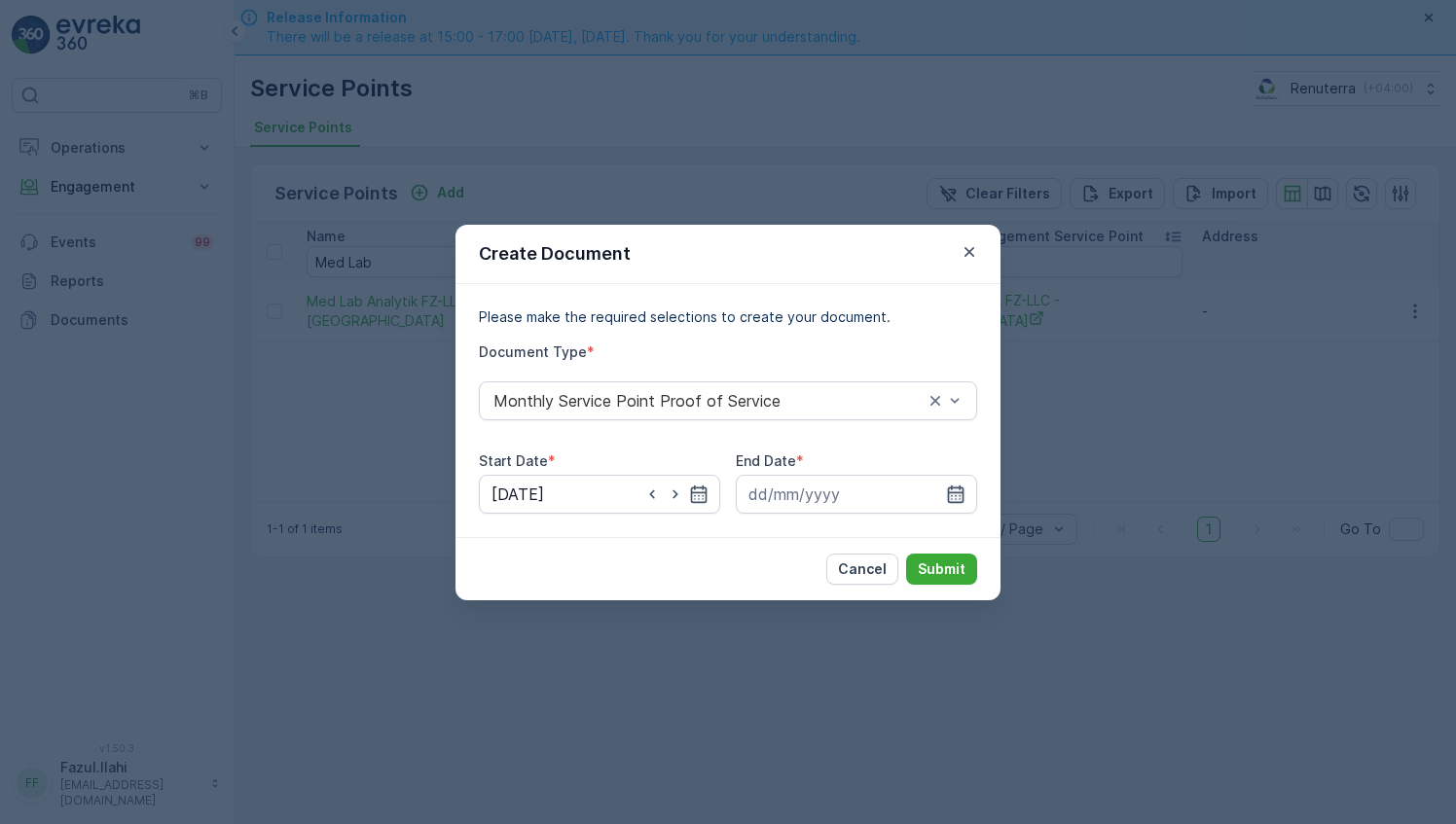
click at [955, 494] on icon "button" at bounding box center [955, 495] width 20 height 20
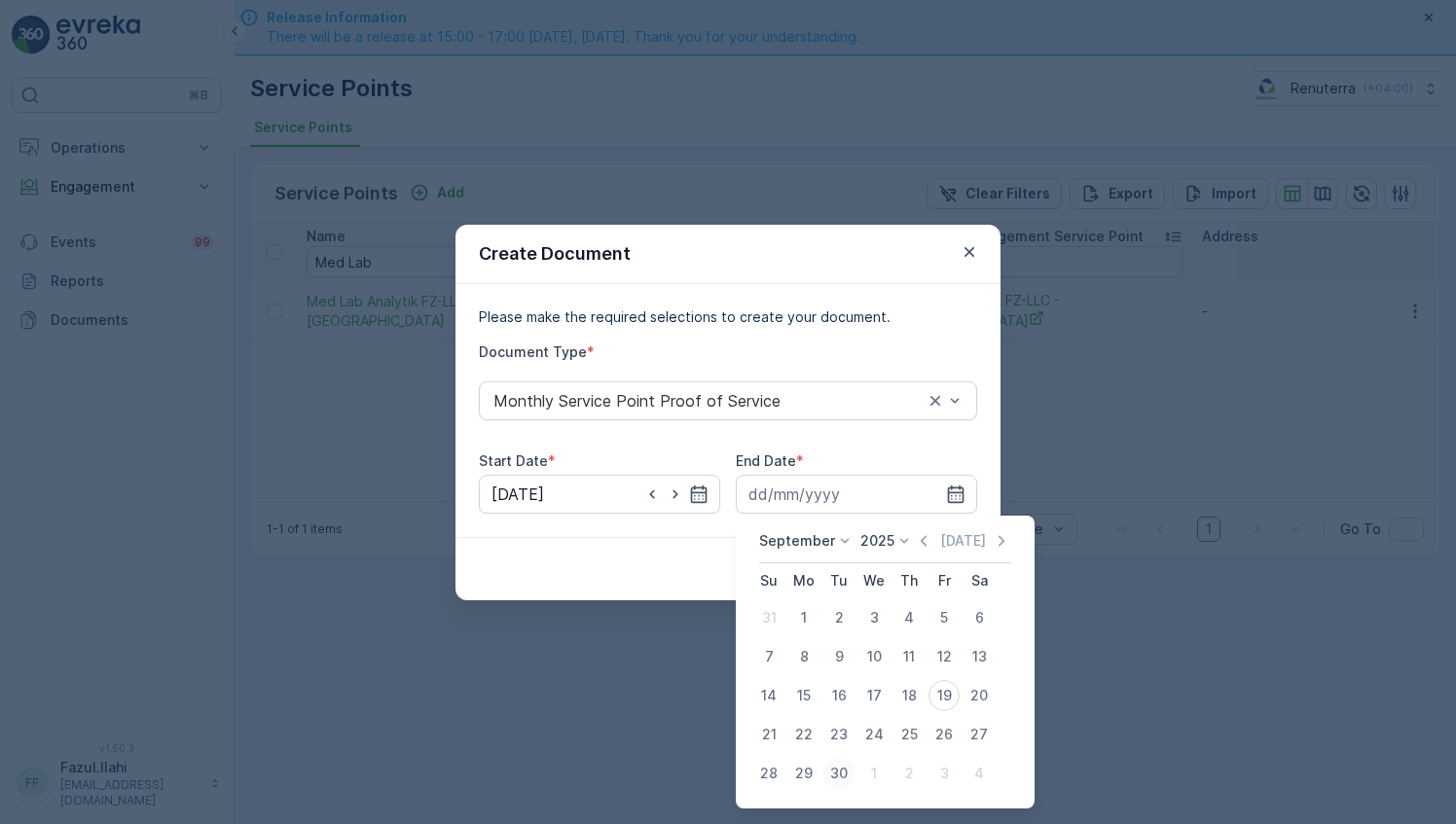
click at [849, 770] on div "30" at bounding box center [838, 773] width 31 height 31
type input "30.09.2025"
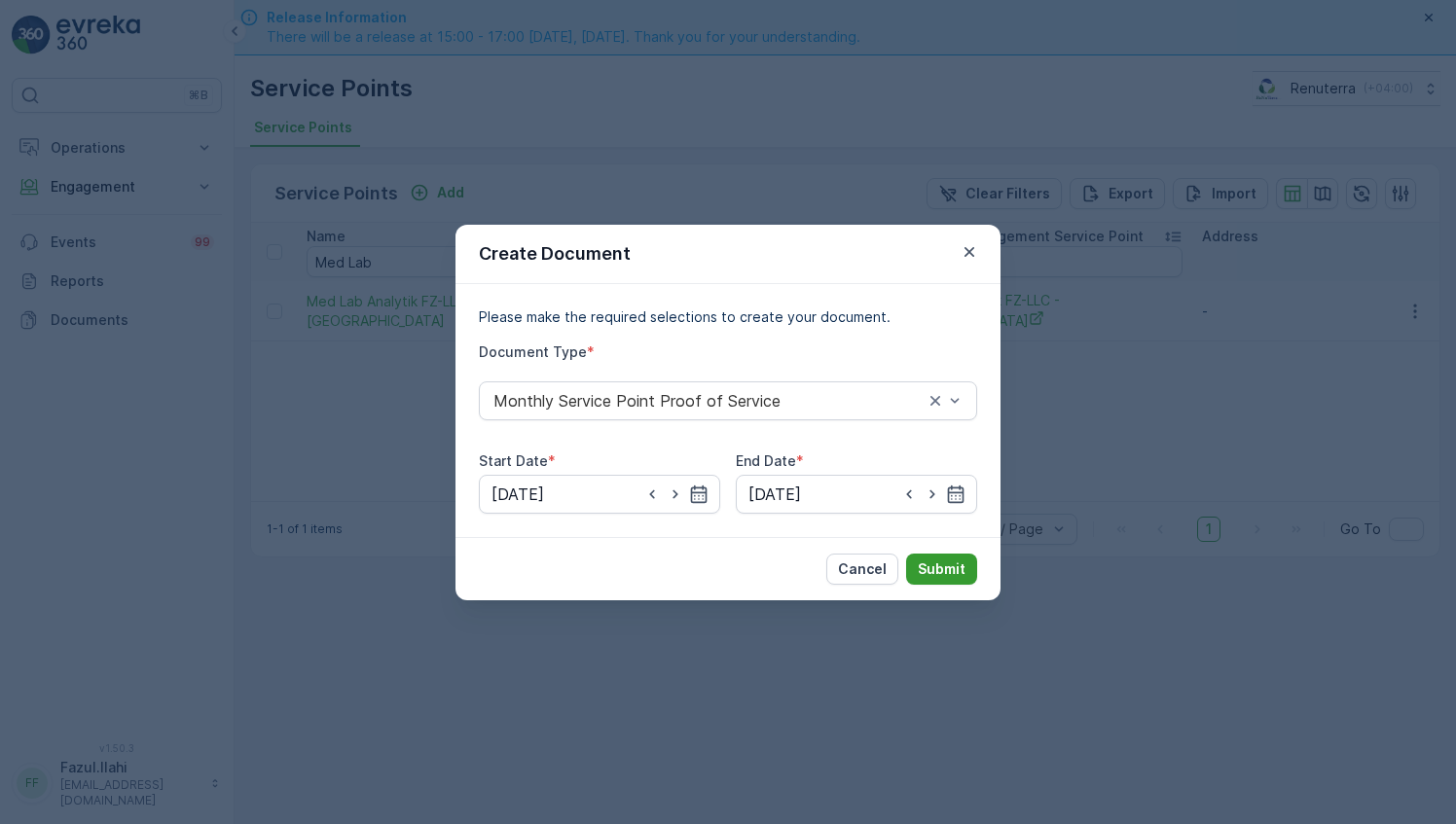
click at [942, 567] on p "Submit" at bounding box center [941, 569] width 48 height 20
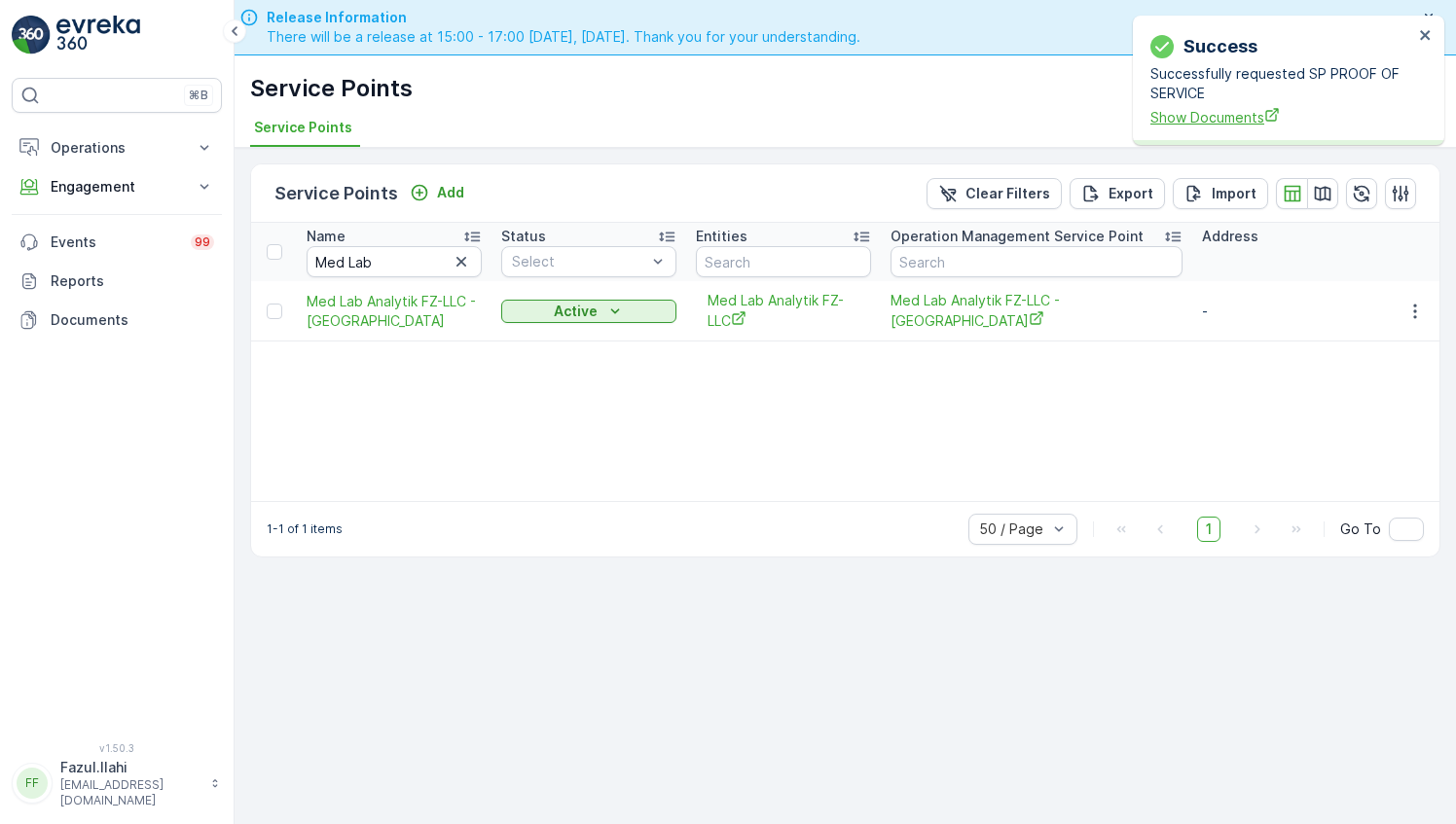
click at [1253, 114] on span "Show Documents" at bounding box center [1282, 117] width 263 height 21
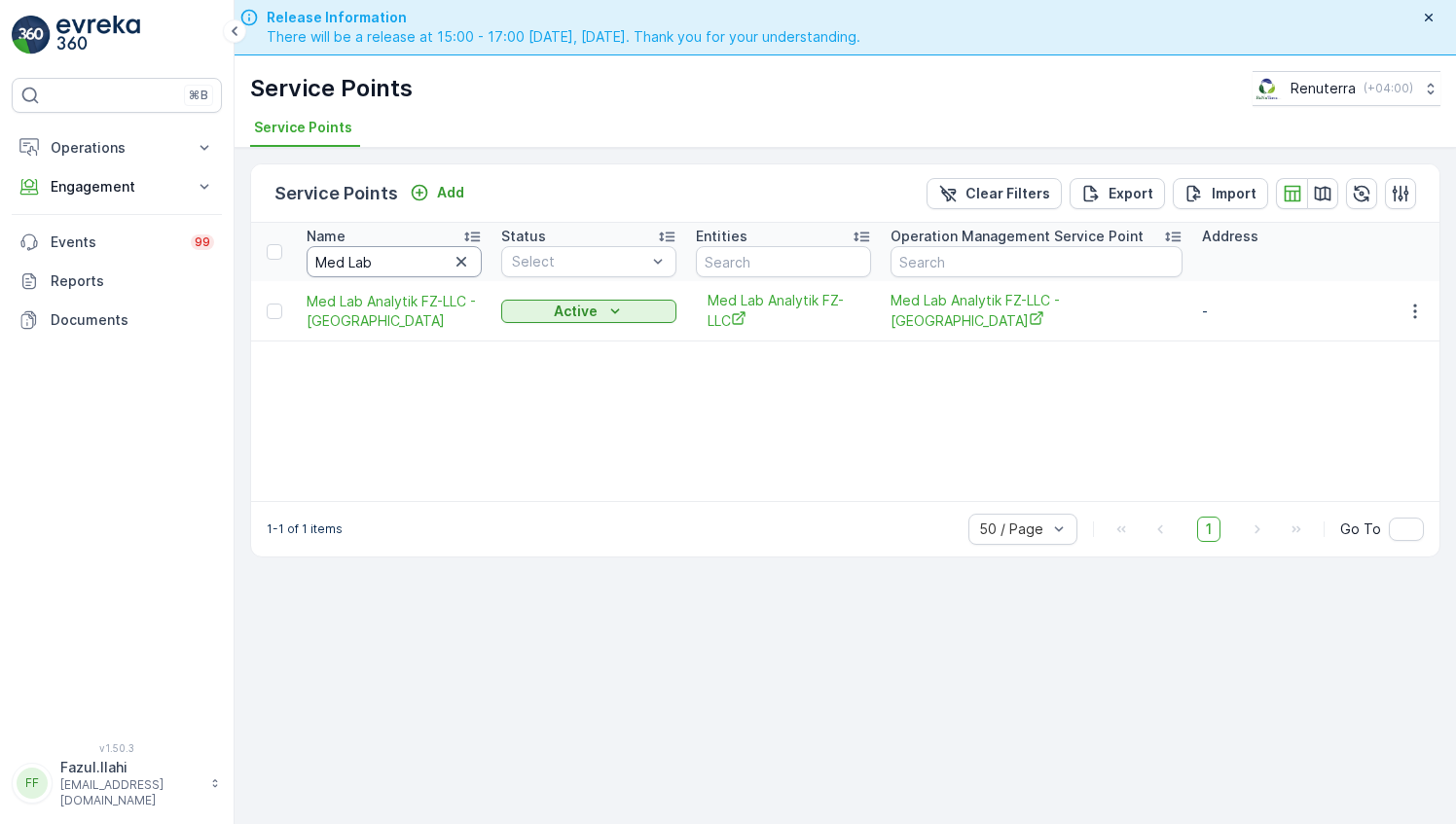
click at [391, 257] on input "Med Lab" at bounding box center [394, 261] width 175 height 31
type input "Dr"
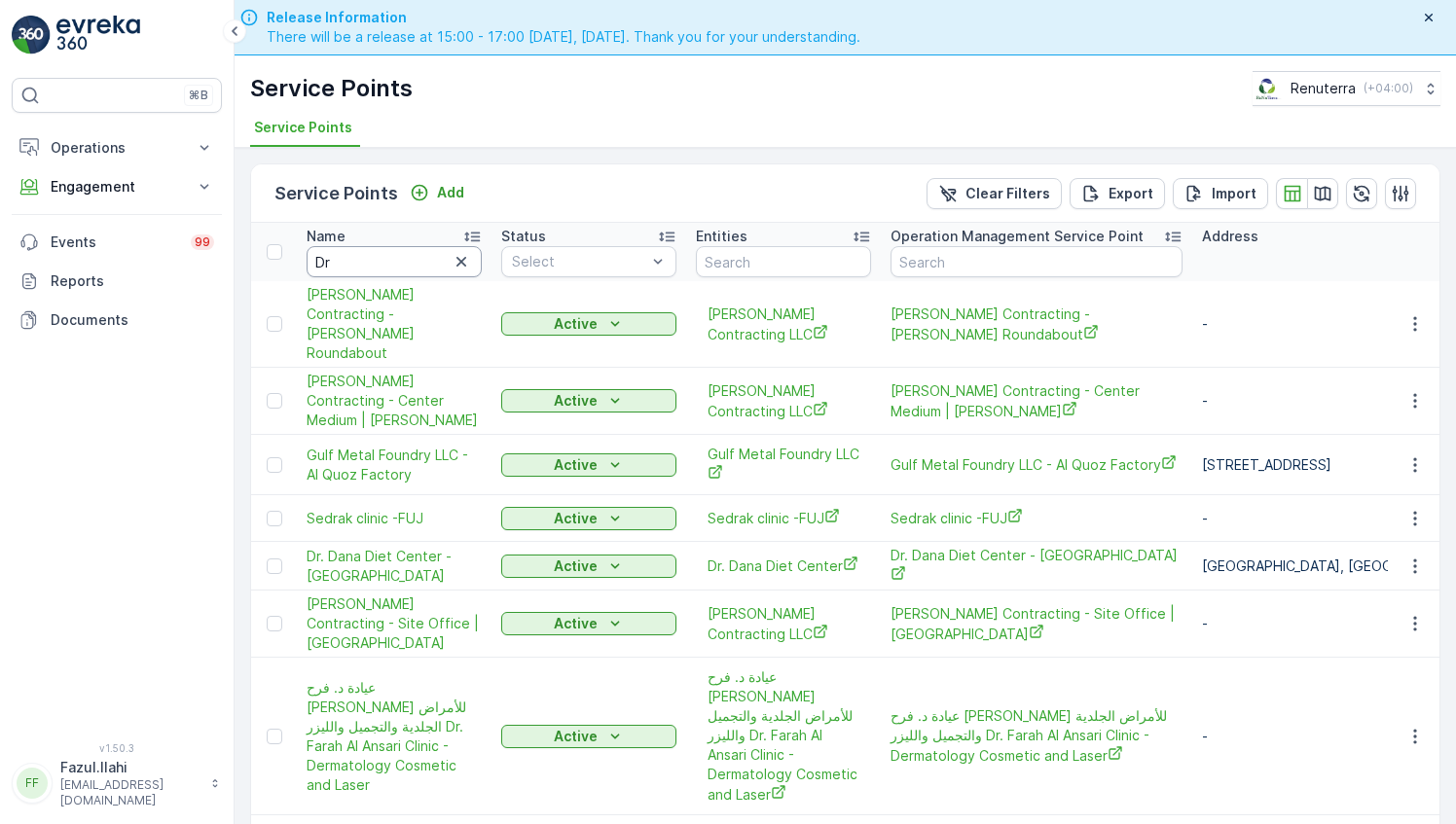
click at [398, 261] on input "Dr" at bounding box center [394, 261] width 175 height 31
type input "Dr."
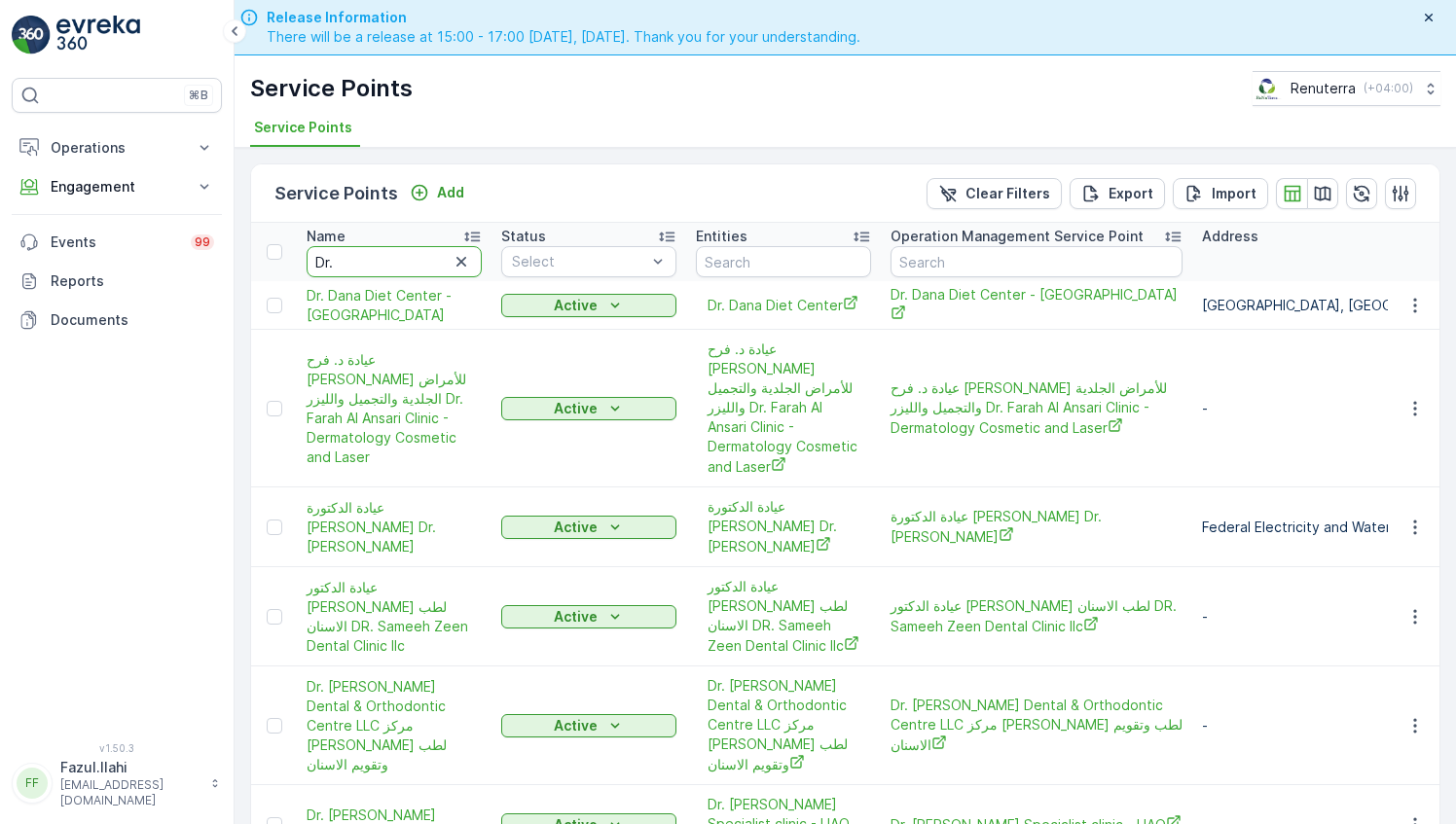
click at [398, 261] on input "Dr." at bounding box center [394, 261] width 175 height 31
type input "Dr.Dana"
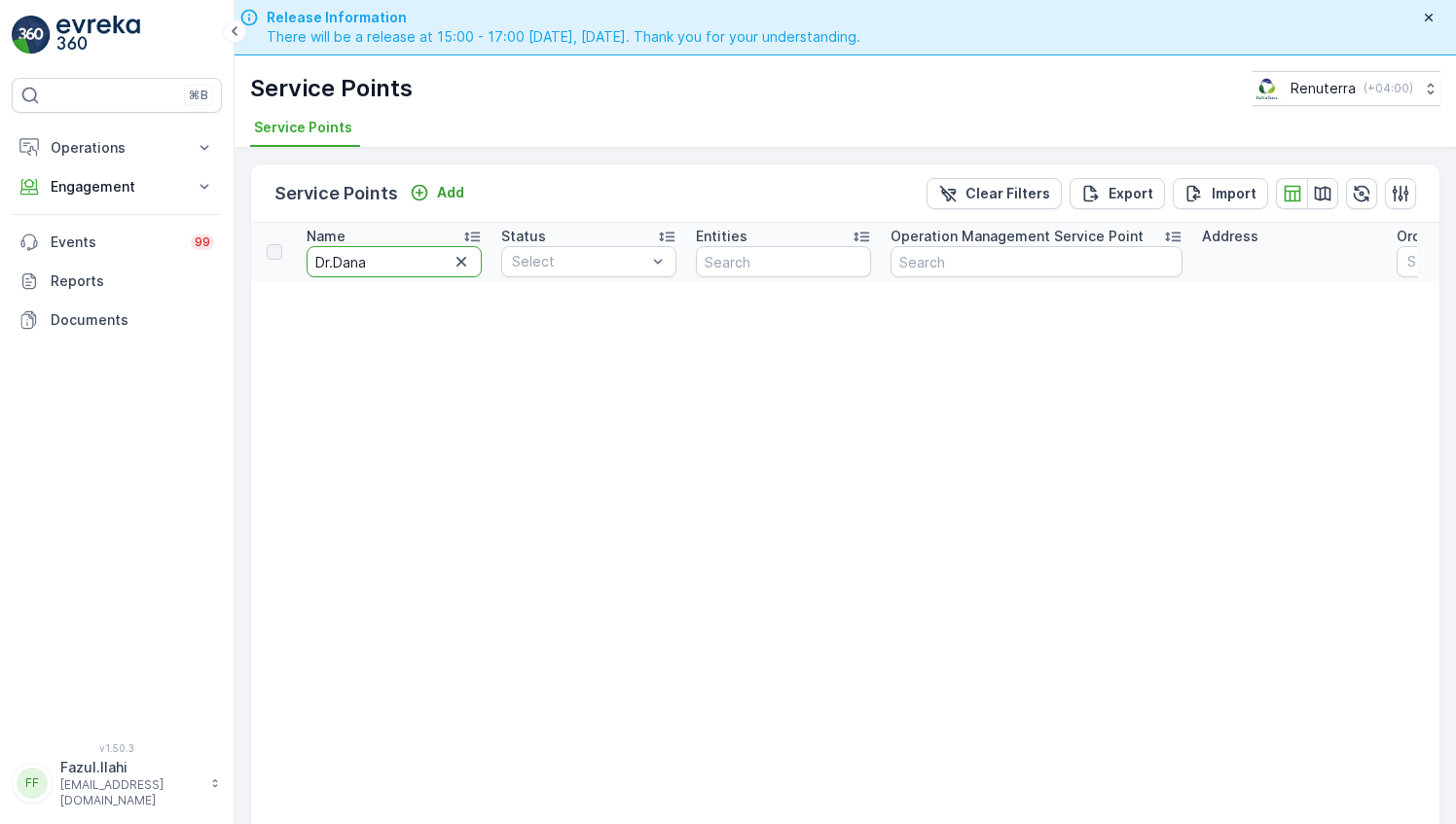
click at [389, 259] on input "Dr.Dana" at bounding box center [394, 261] width 175 height 31
type input "Dr.Da"
click at [389, 259] on input "Dr.Da" at bounding box center [394, 261] width 175 height 31
type input "Dr."
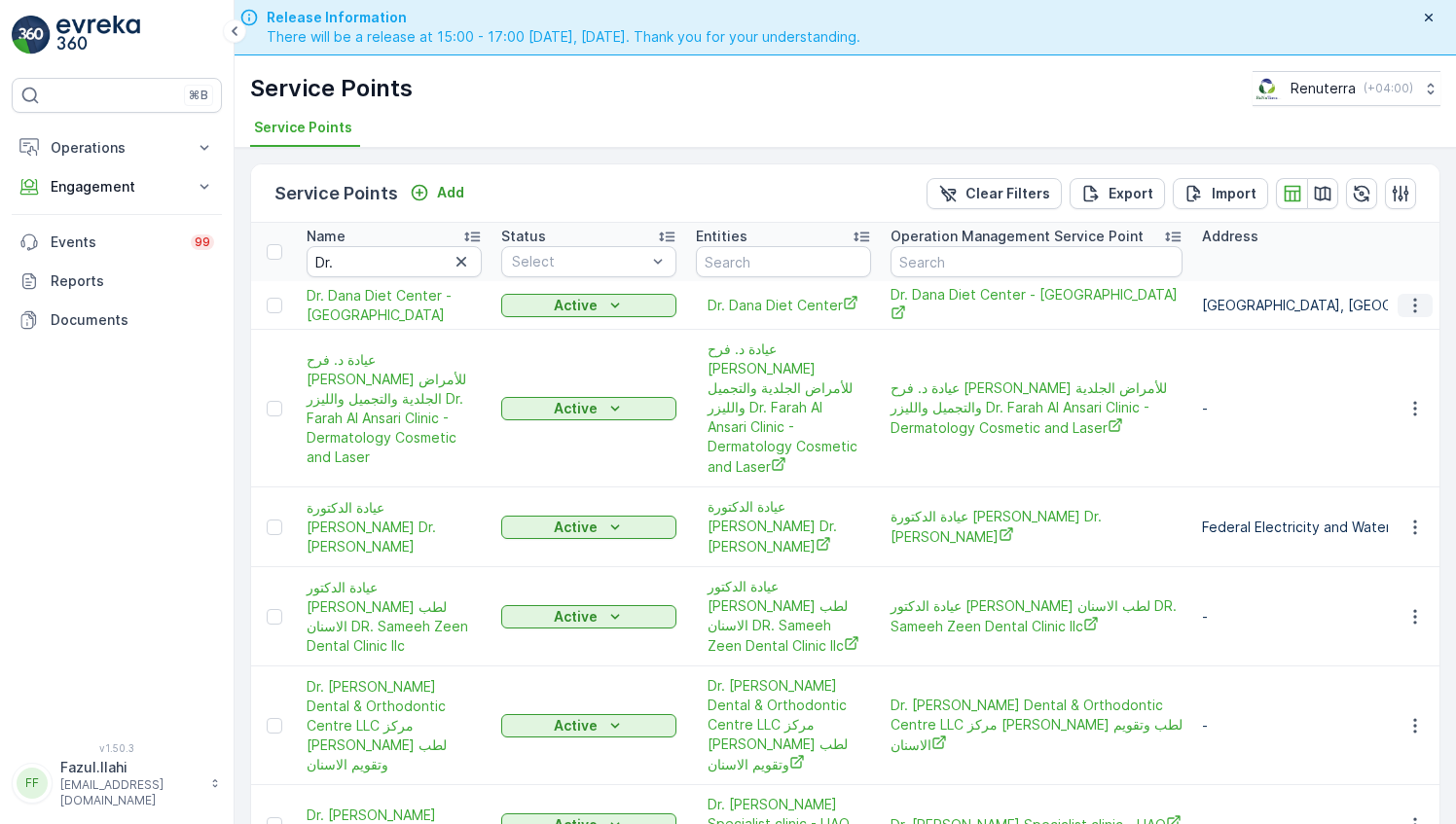
drag, startPoint x: 1416, startPoint y: 300, endPoint x: 1417, endPoint y: 313, distance: 13.0
click at [1416, 300] on icon "button" at bounding box center [1415, 306] width 20 height 20
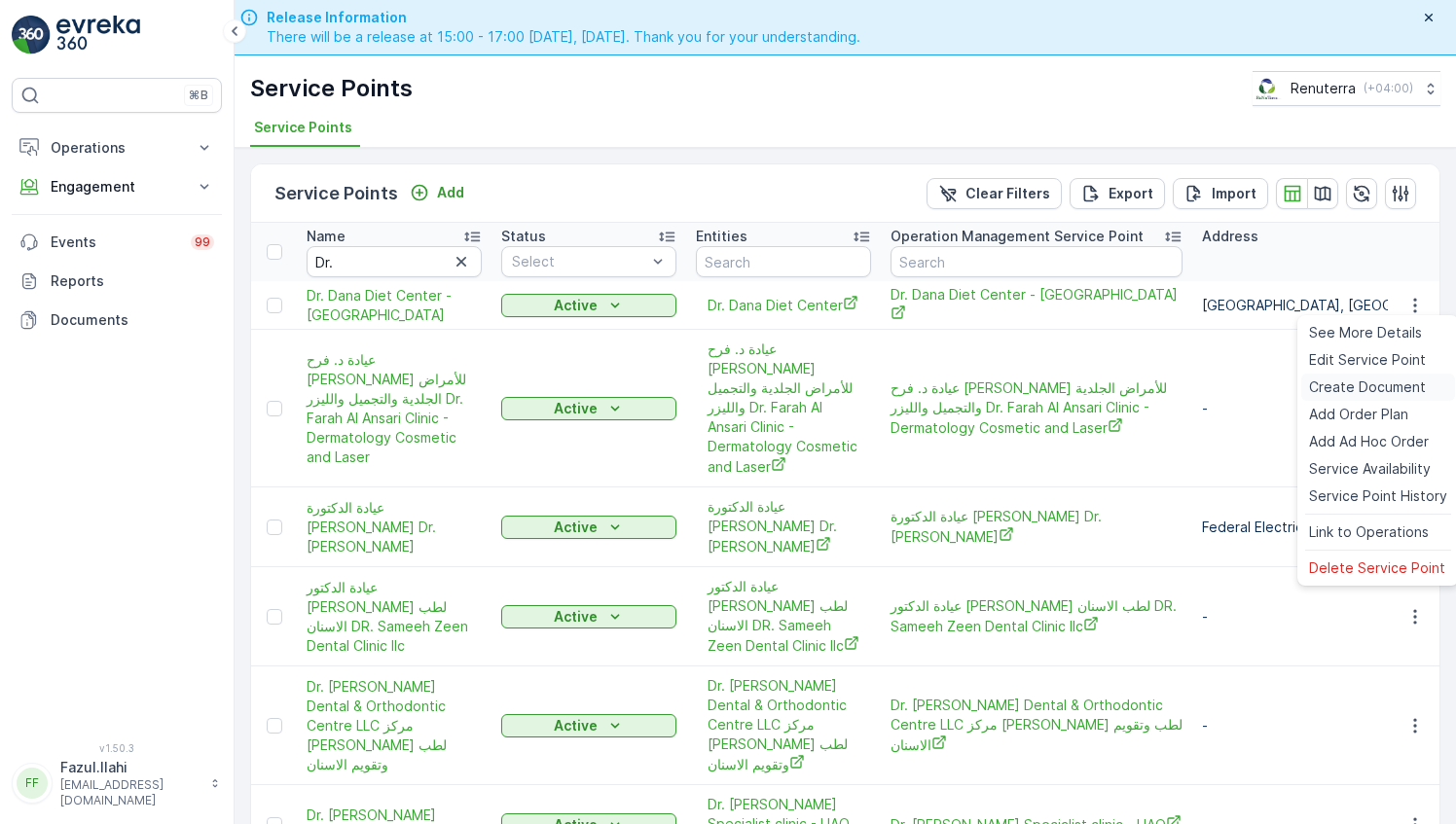
click at [1356, 381] on span "Create Document" at bounding box center [1366, 387] width 116 height 20
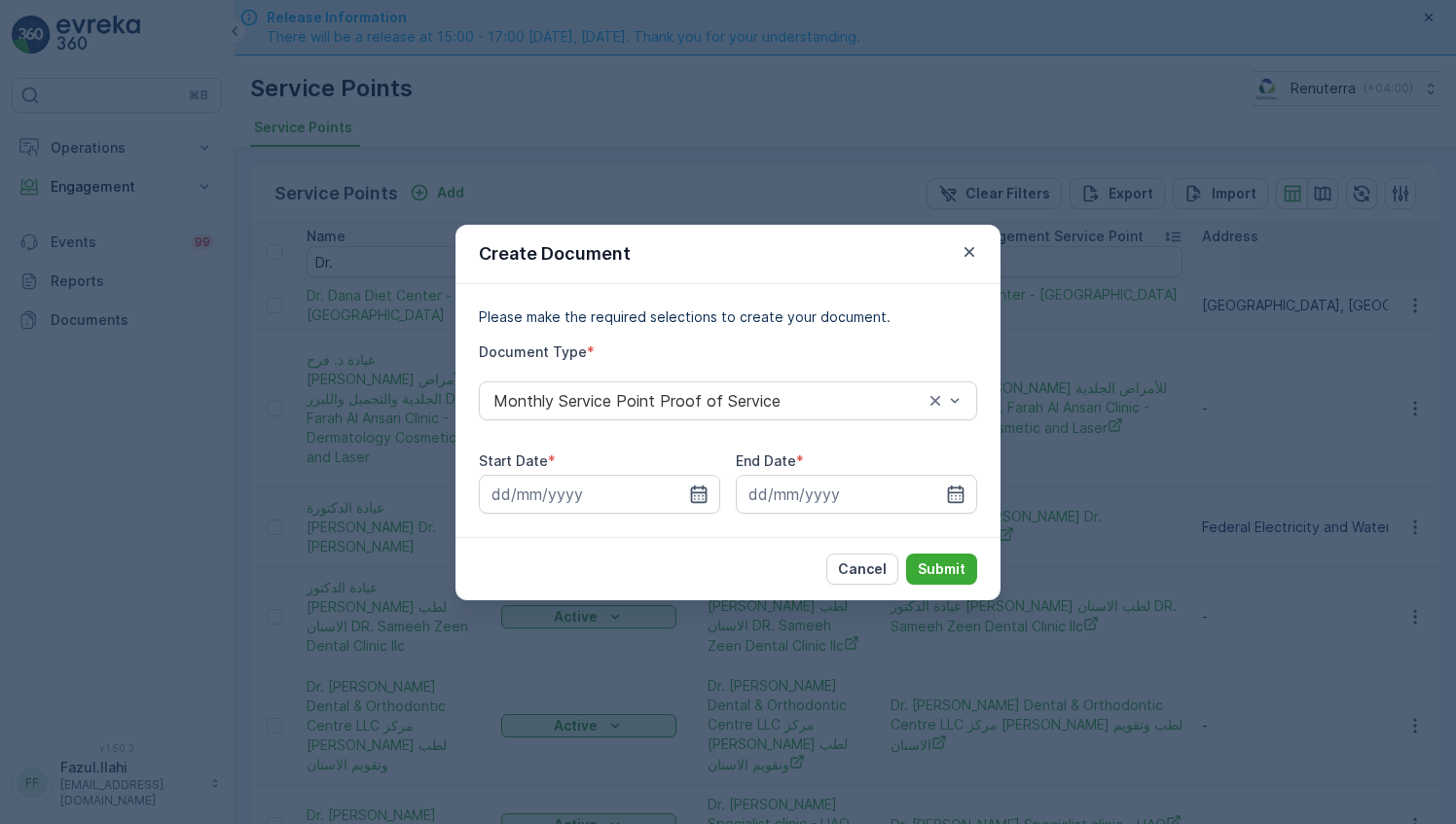
click at [702, 493] on icon "button" at bounding box center [699, 494] width 17 height 18
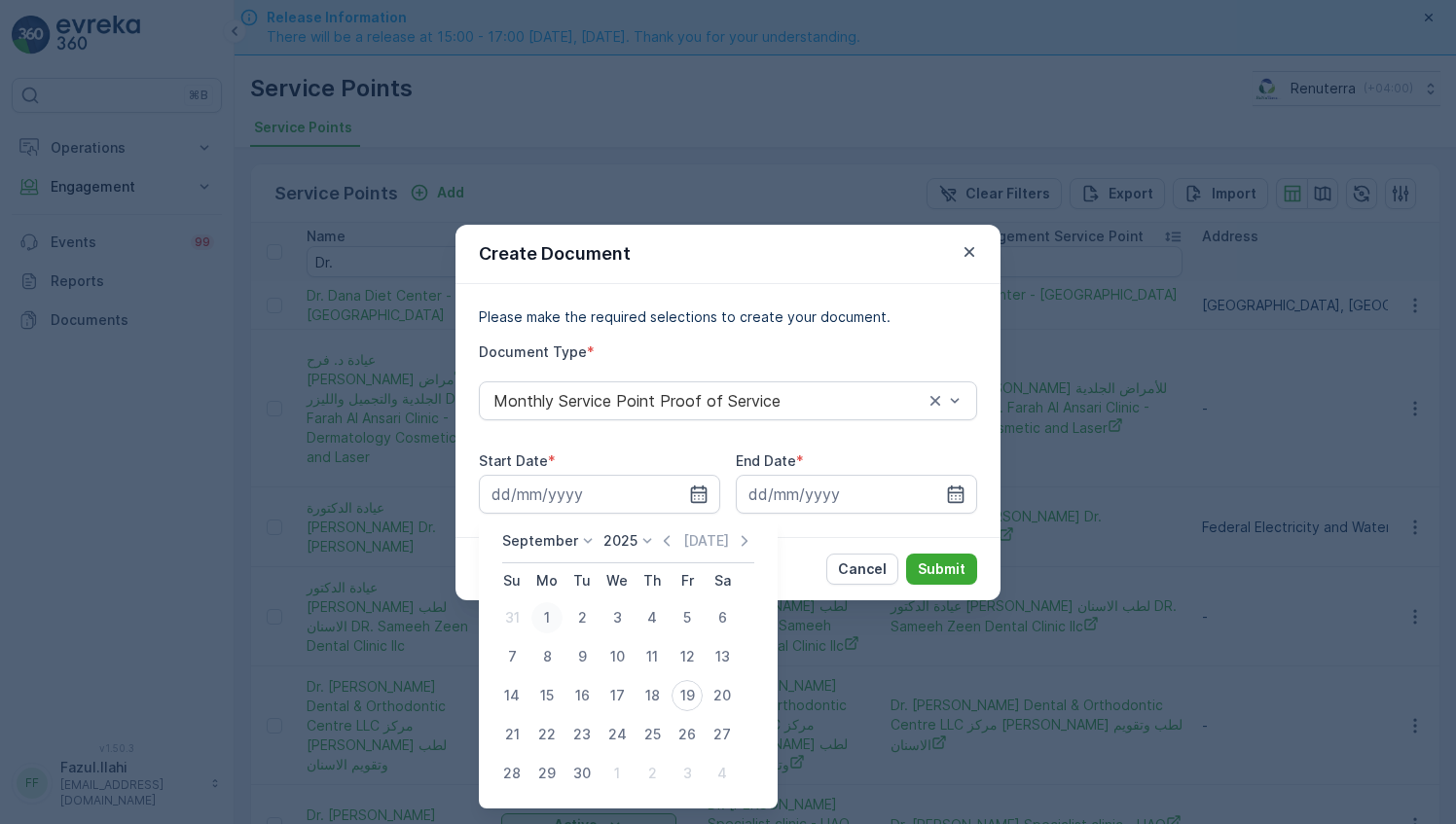
click at [539, 614] on div "1" at bounding box center [546, 617] width 31 height 31
type input "01.09.2025"
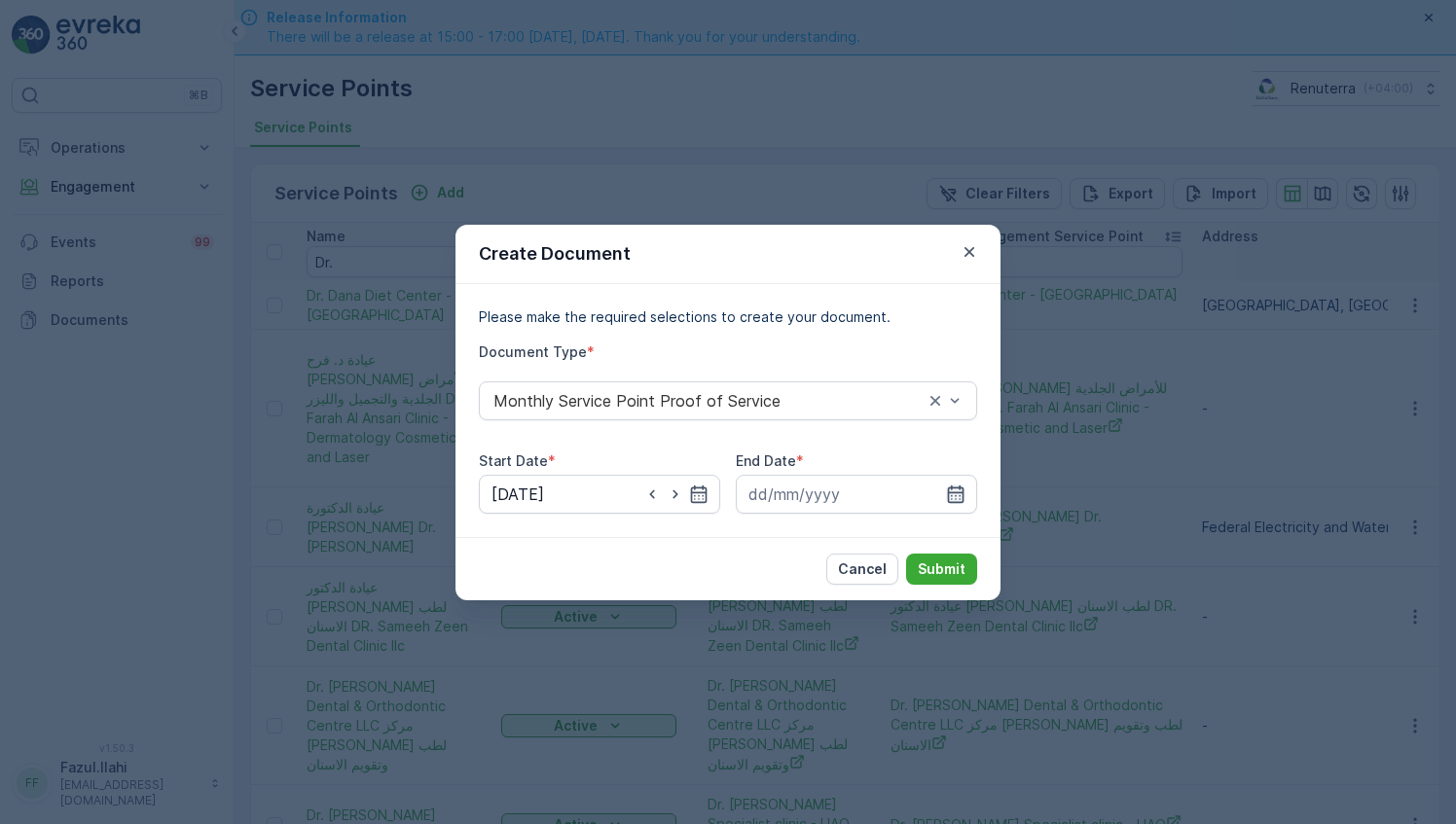
click at [949, 493] on icon "button" at bounding box center [955, 494] width 17 height 18
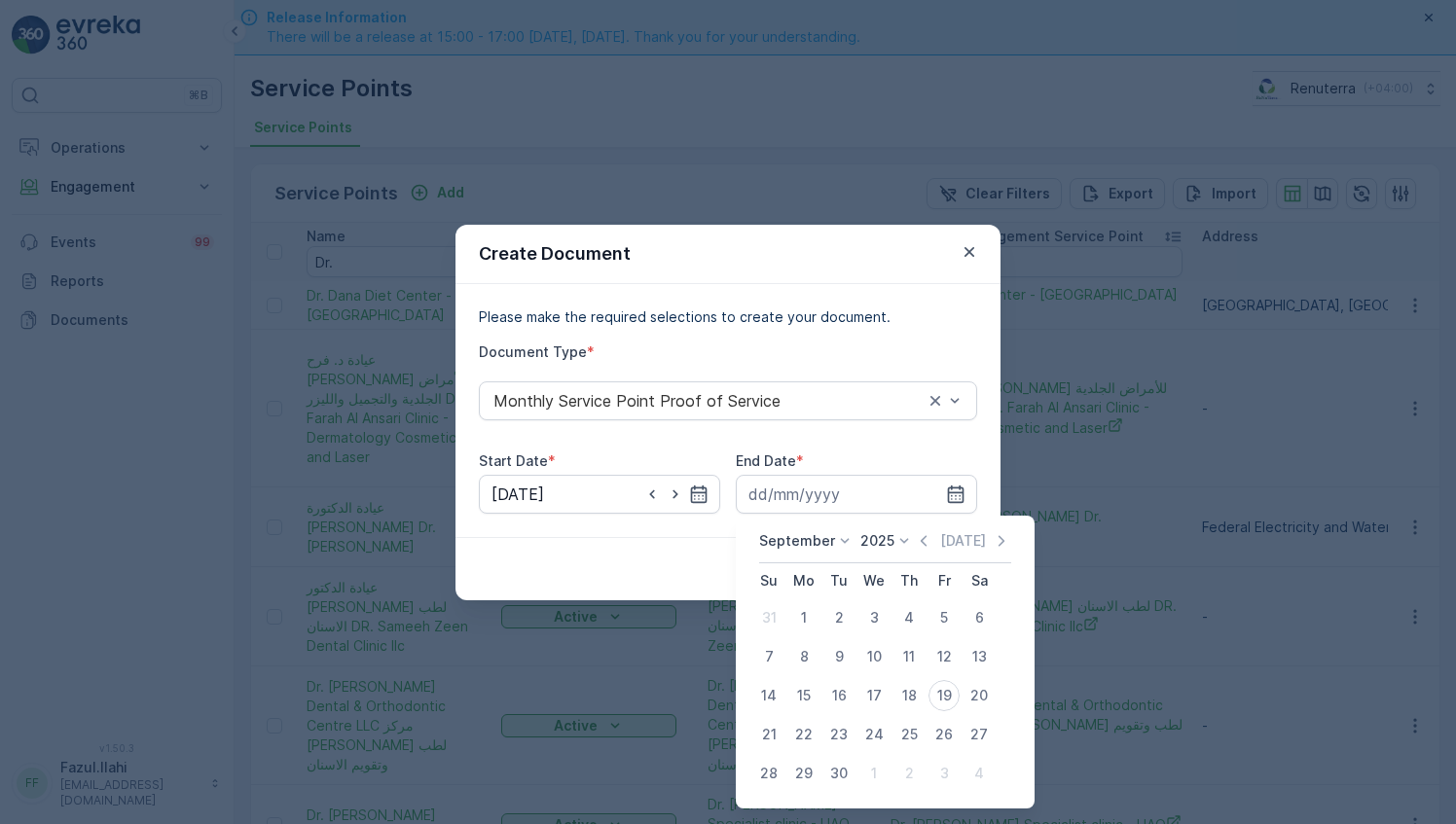
click at [844, 772] on div "30" at bounding box center [838, 773] width 31 height 31
type input "30.09.2025"
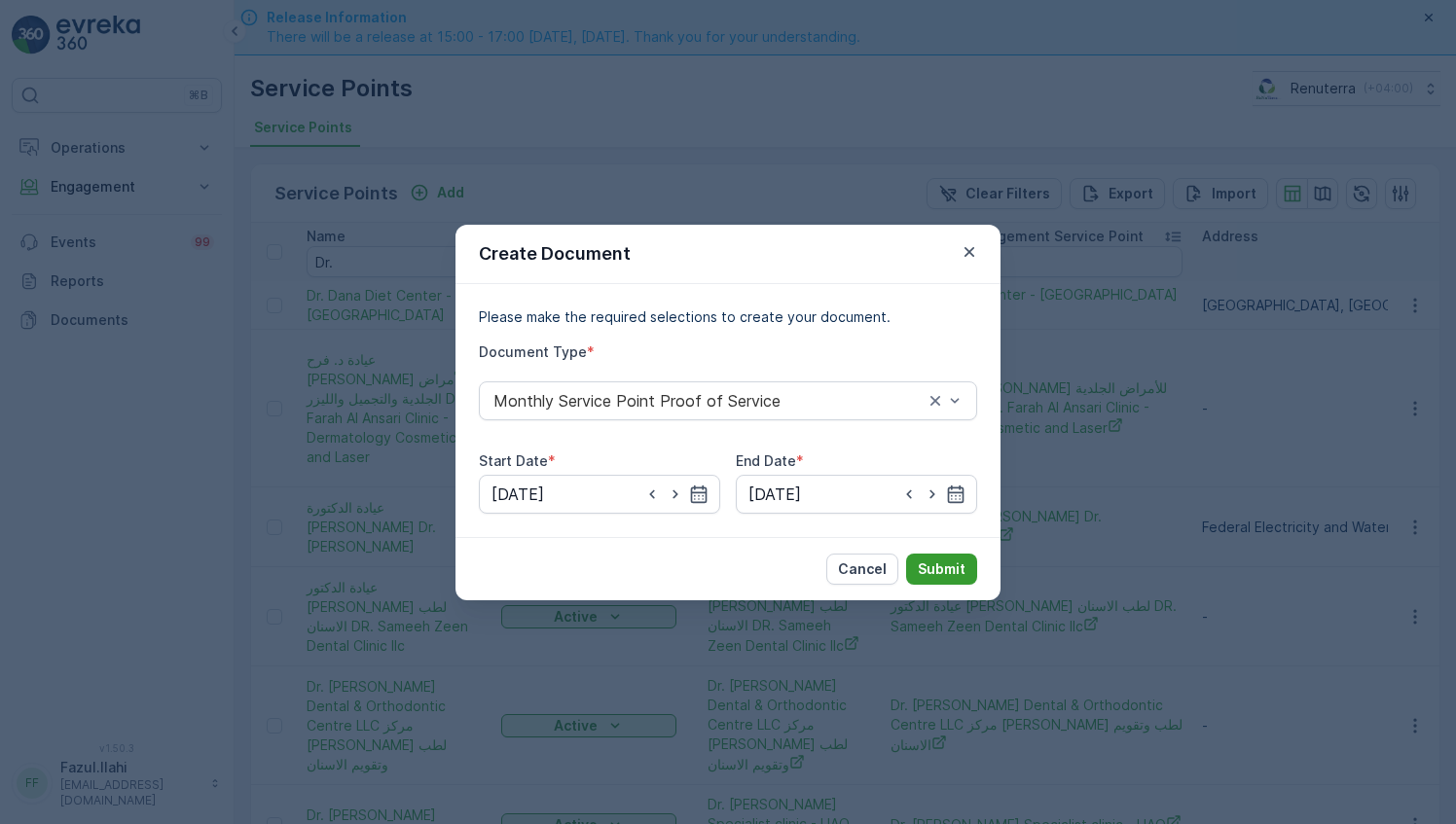
click at [945, 559] on p "Submit" at bounding box center [941, 569] width 48 height 20
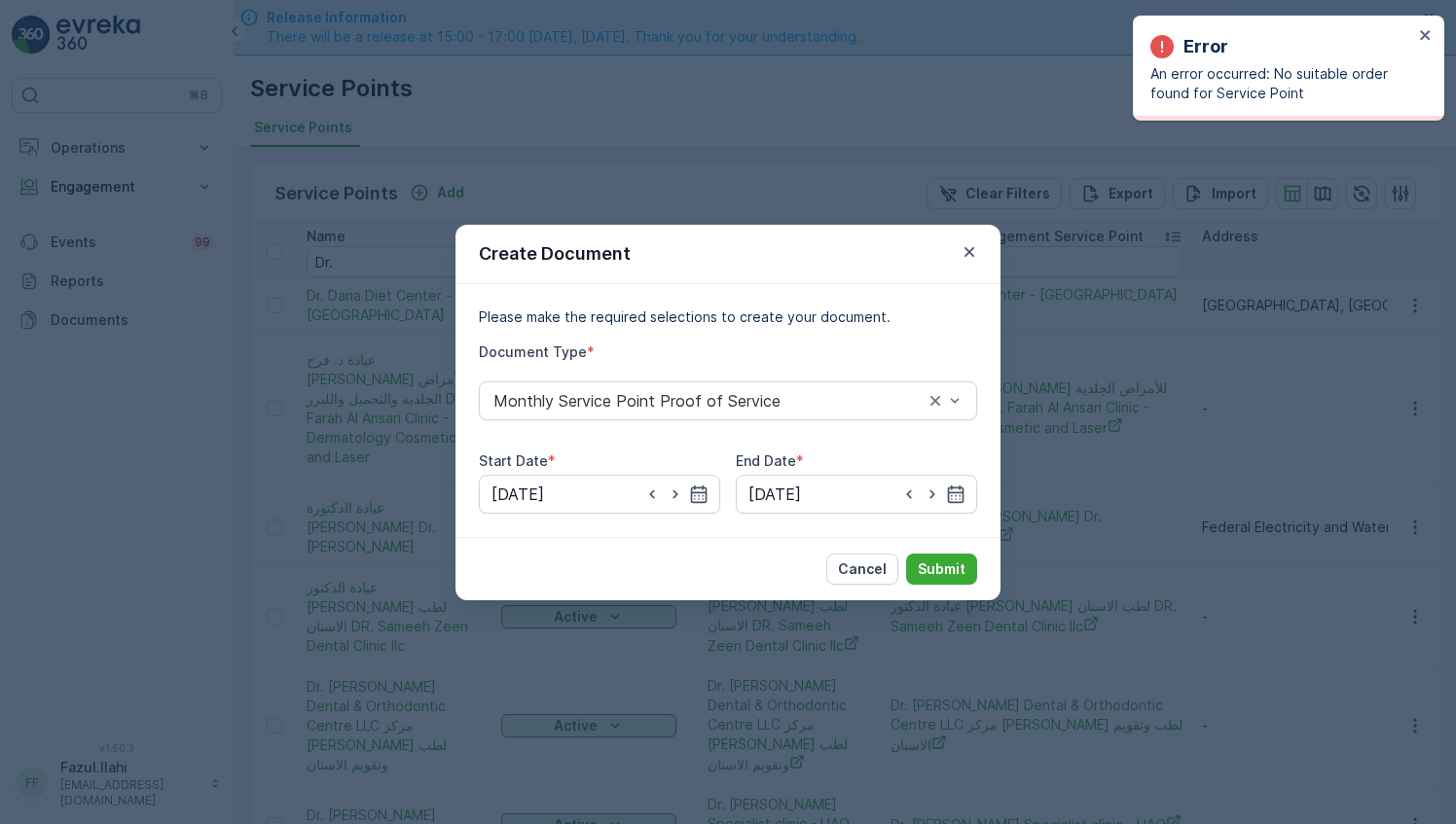
click at [1417, 31] on div "Error An error occurred: No suitable order found for Service Point" at bounding box center [1282, 68] width 275 height 82
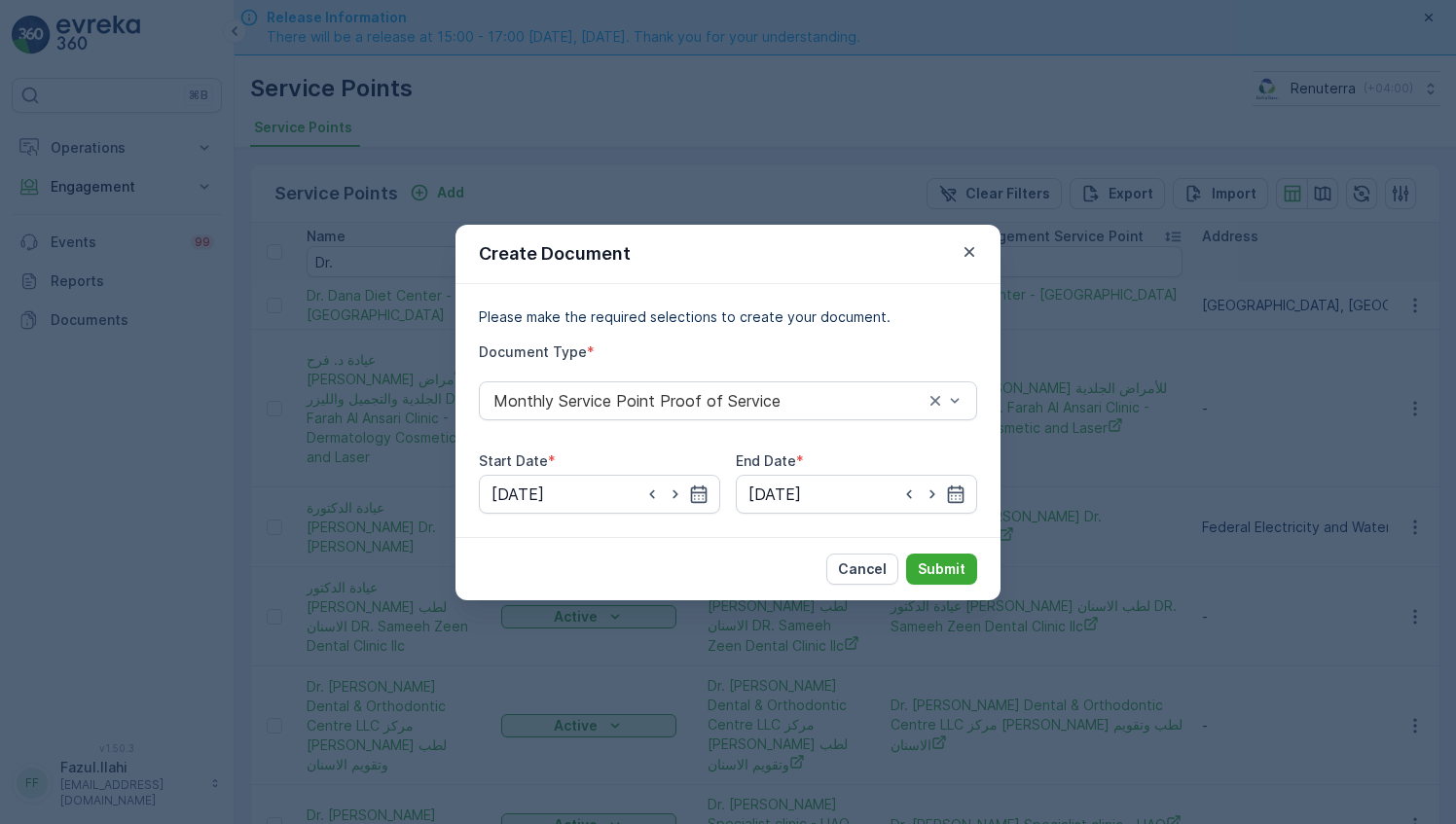
click at [1061, 130] on div "Create Document Please make the required selections to create your document. Do…" at bounding box center [728, 412] width 1456 height 824
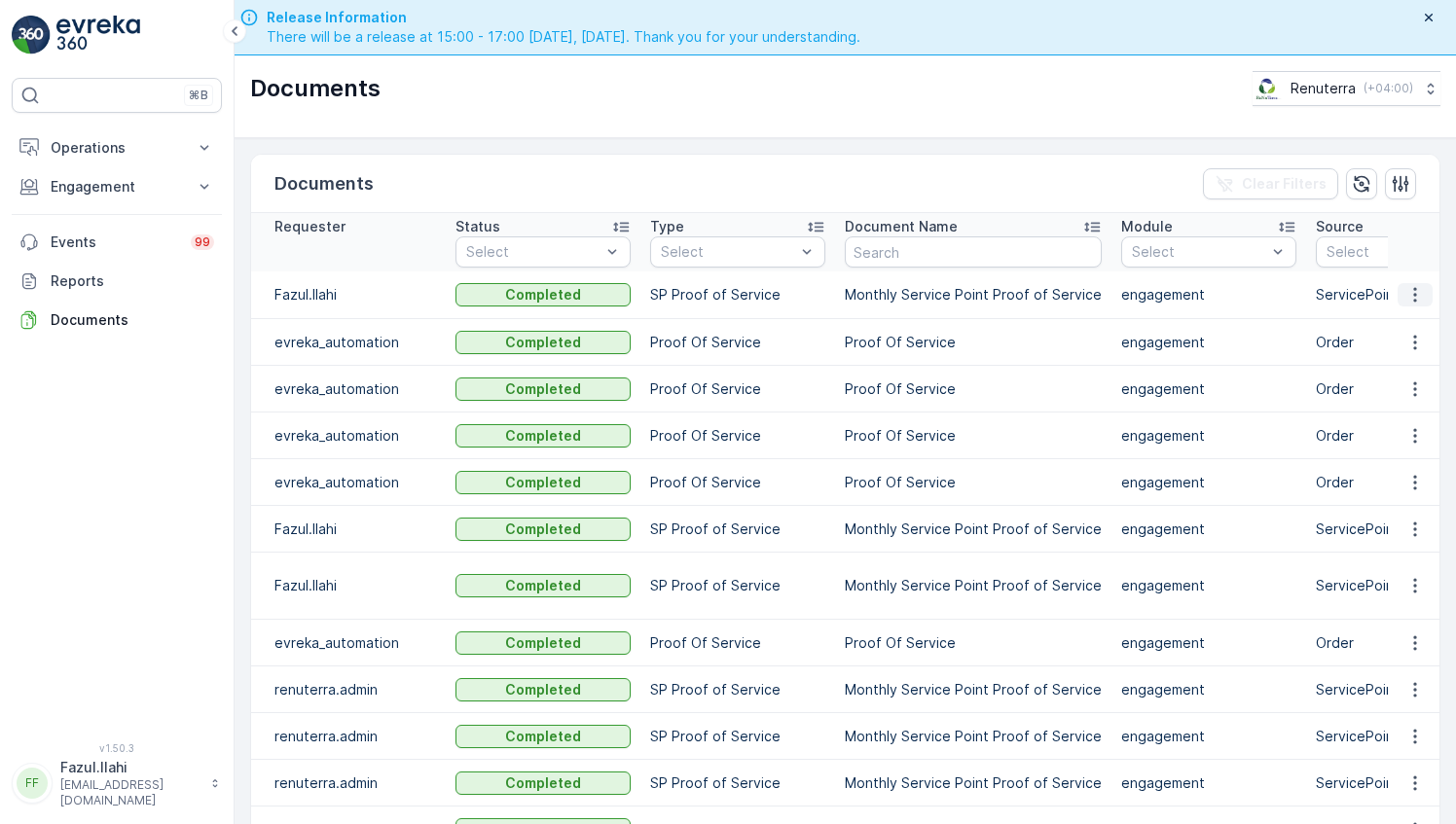
click at [1414, 292] on icon "button" at bounding box center [1415, 295] width 20 height 20
click at [1393, 325] on span "See Details" at bounding box center [1409, 322] width 75 height 20
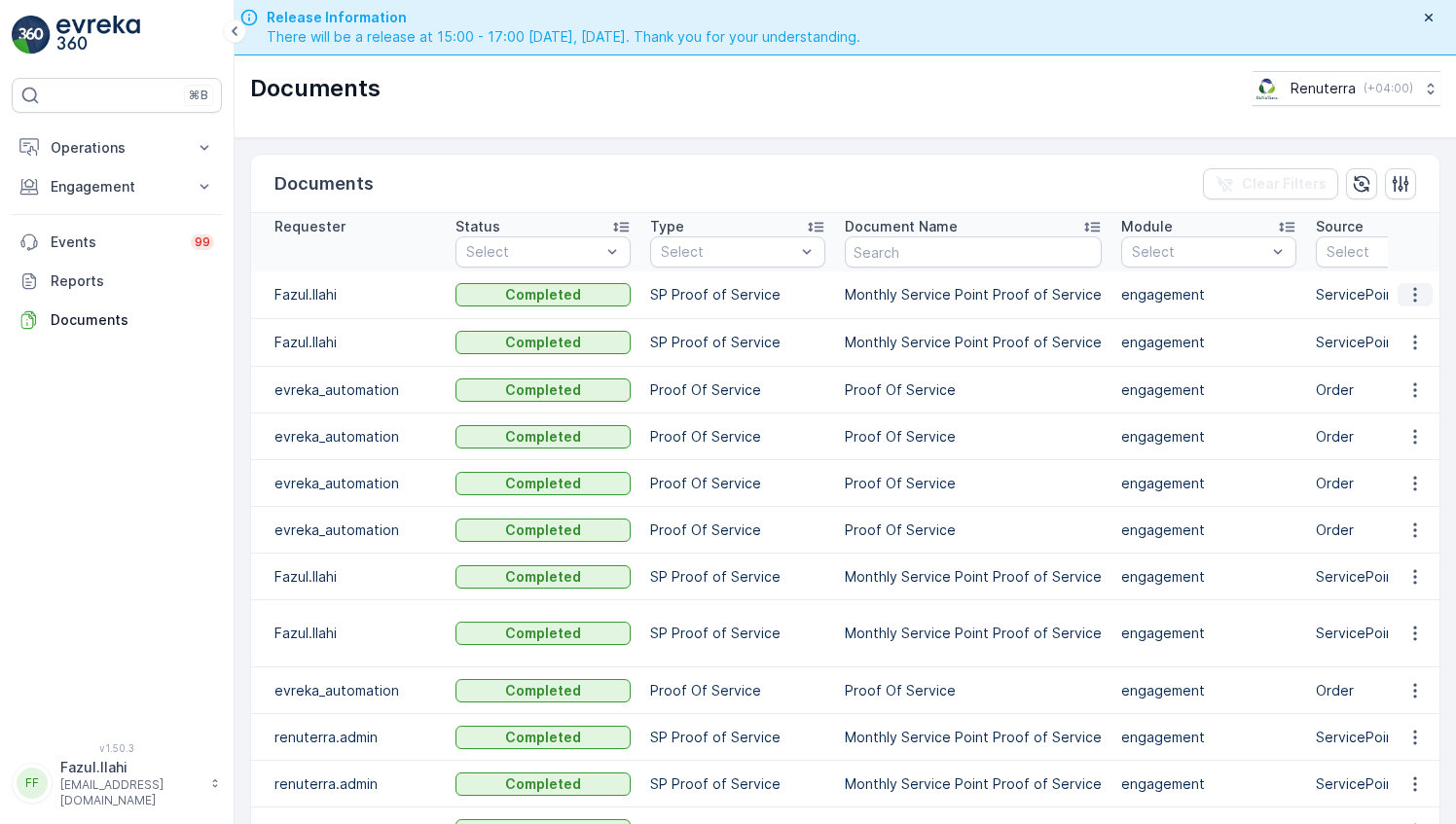
click at [1422, 292] on button "button" at bounding box center [1414, 295] width 35 height 23
click at [1404, 318] on span "See Details" at bounding box center [1409, 322] width 75 height 20
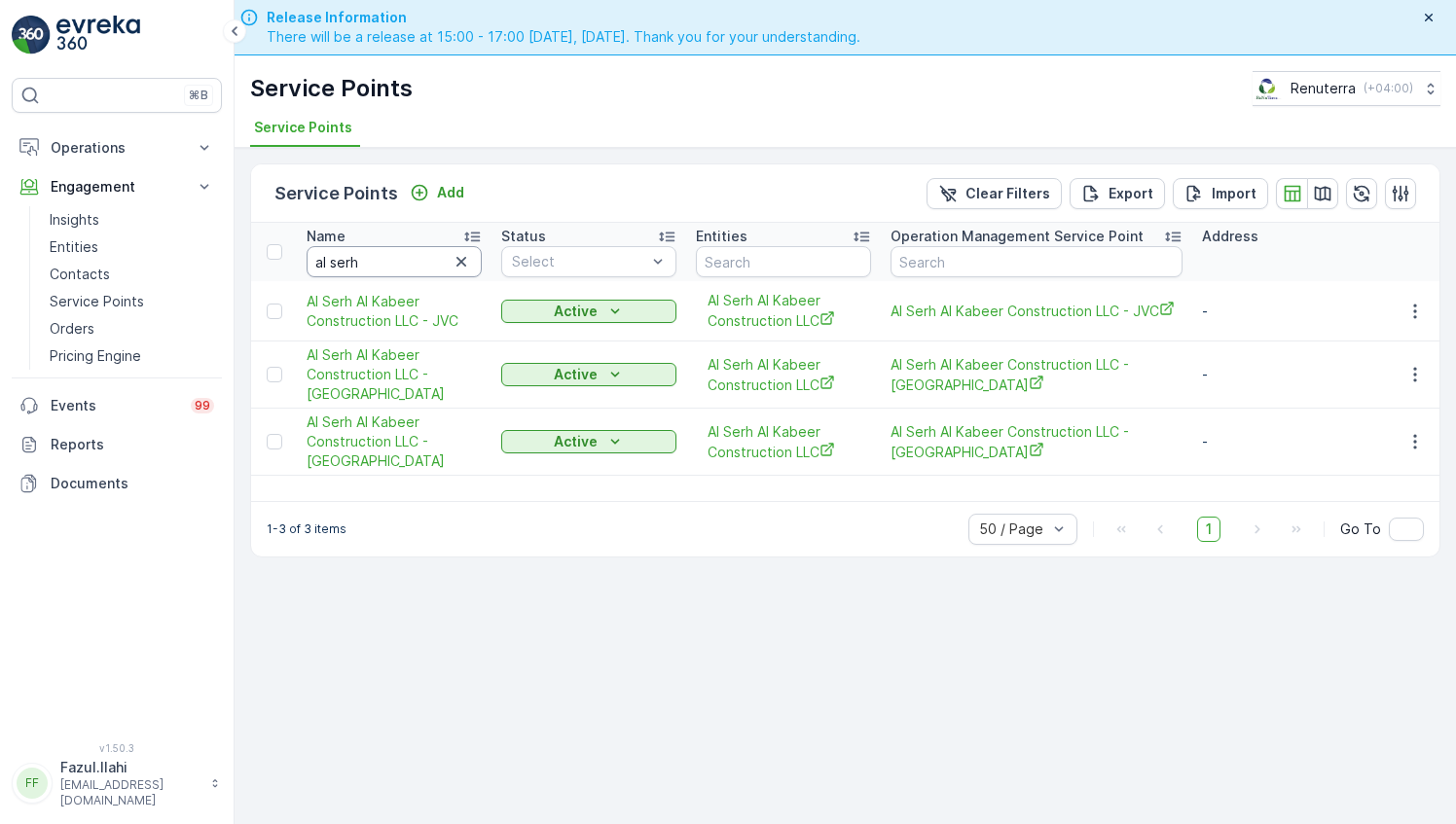
drag, startPoint x: 0, startPoint y: 0, endPoint x: 387, endPoint y: 205, distance: 437.9
click at [387, 246] on input "al serh" at bounding box center [394, 261] width 175 height 31
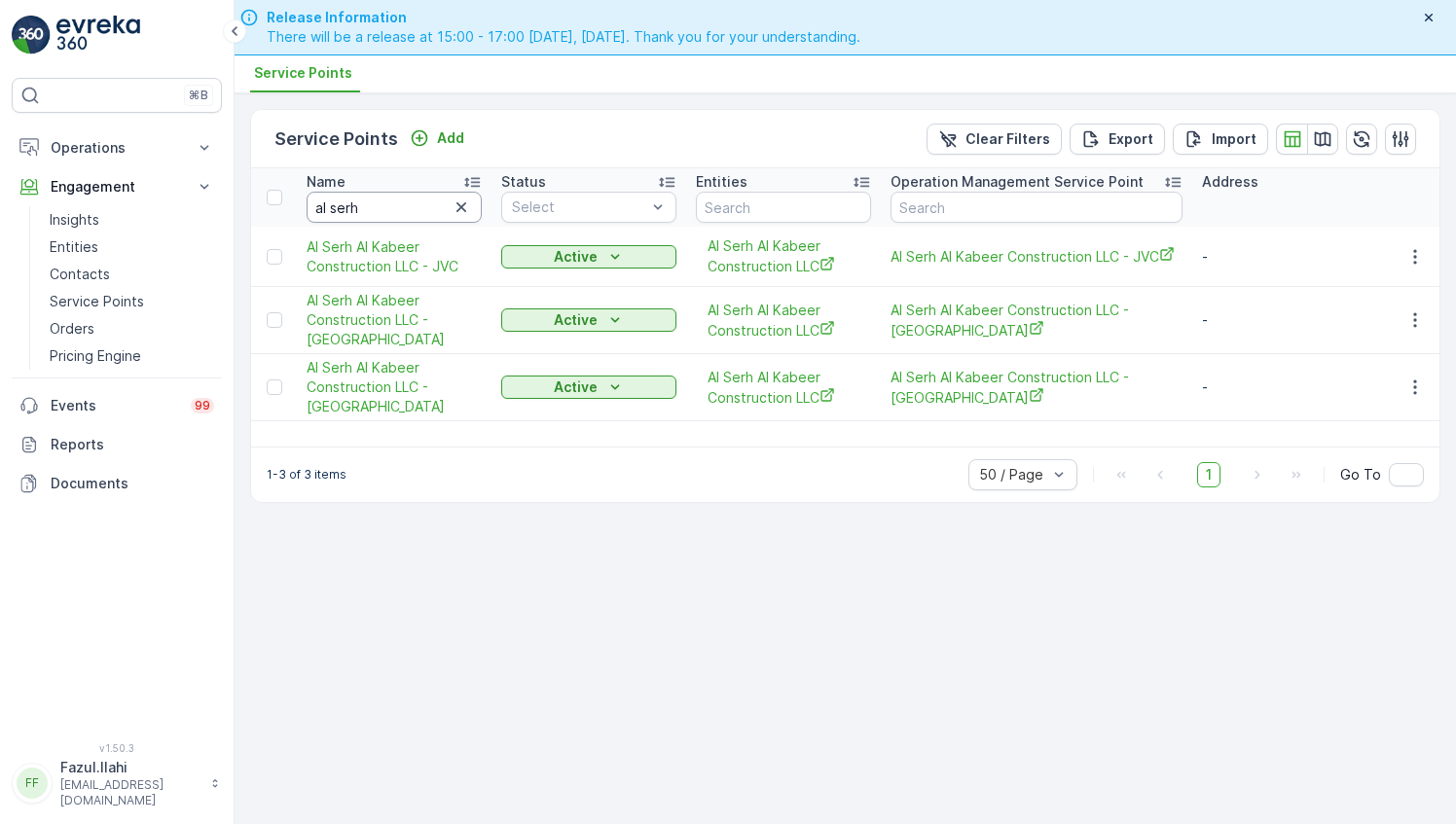
click at [387, 205] on input "al serh" at bounding box center [394, 207] width 175 height 31
paste input "Shabaka"
type input "Shabaka"
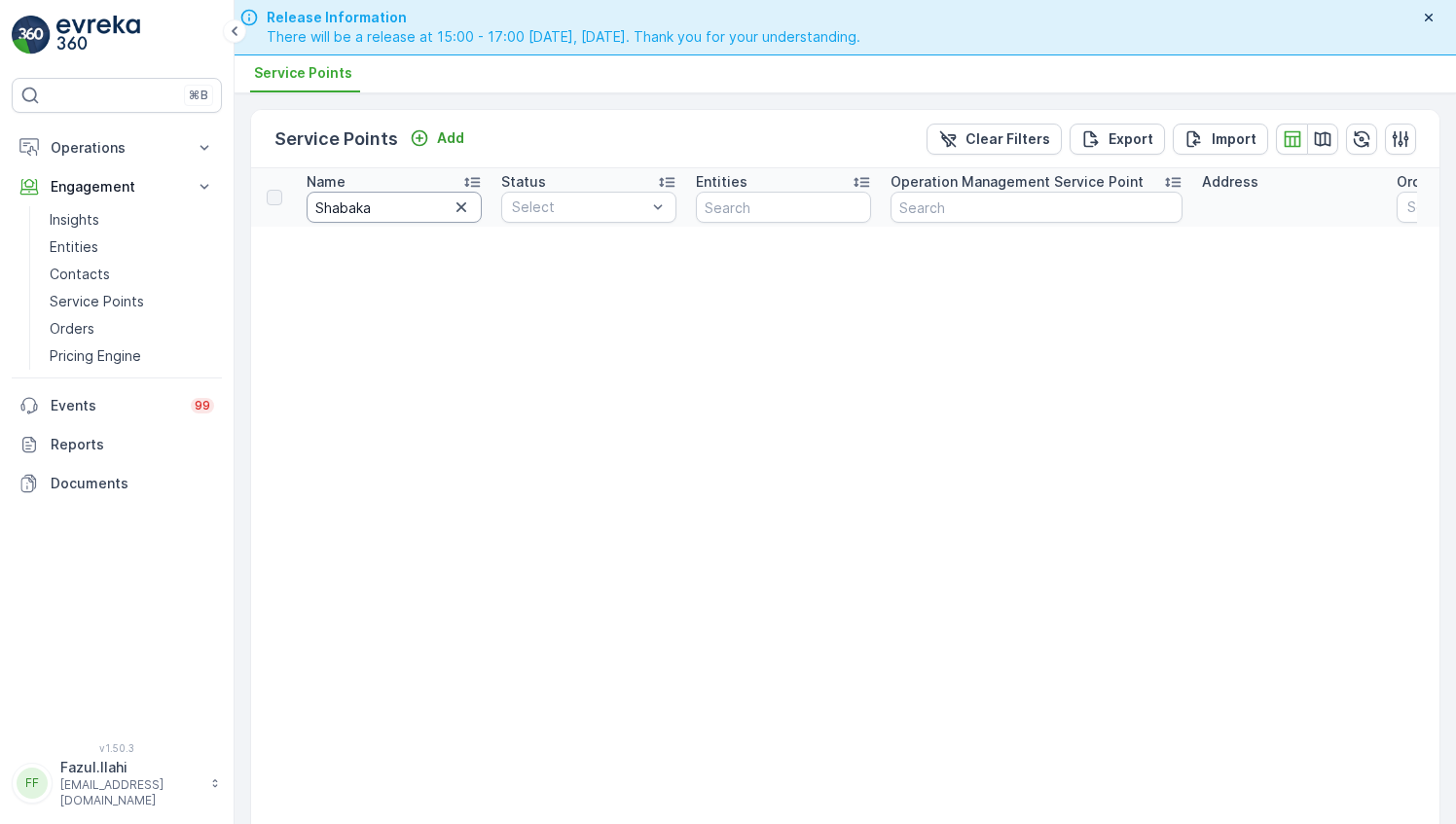
drag, startPoint x: 387, startPoint y: 204, endPoint x: 407, endPoint y: 220, distance: 25.6
click at [407, 220] on input "Shabaka" at bounding box center [394, 207] width 175 height 31
